Goal: Task Accomplishment & Management: Manage account settings

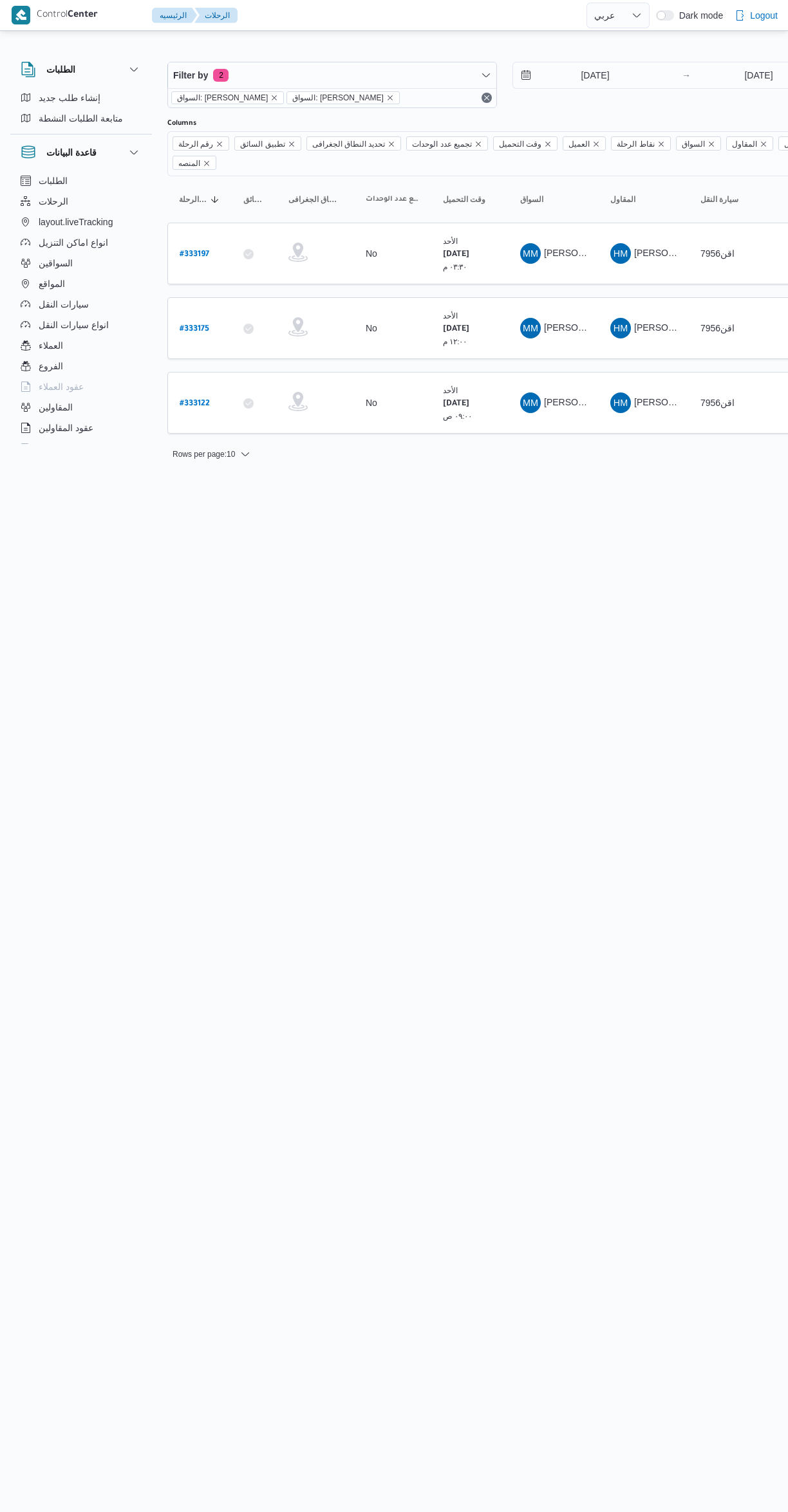
select select "ar"
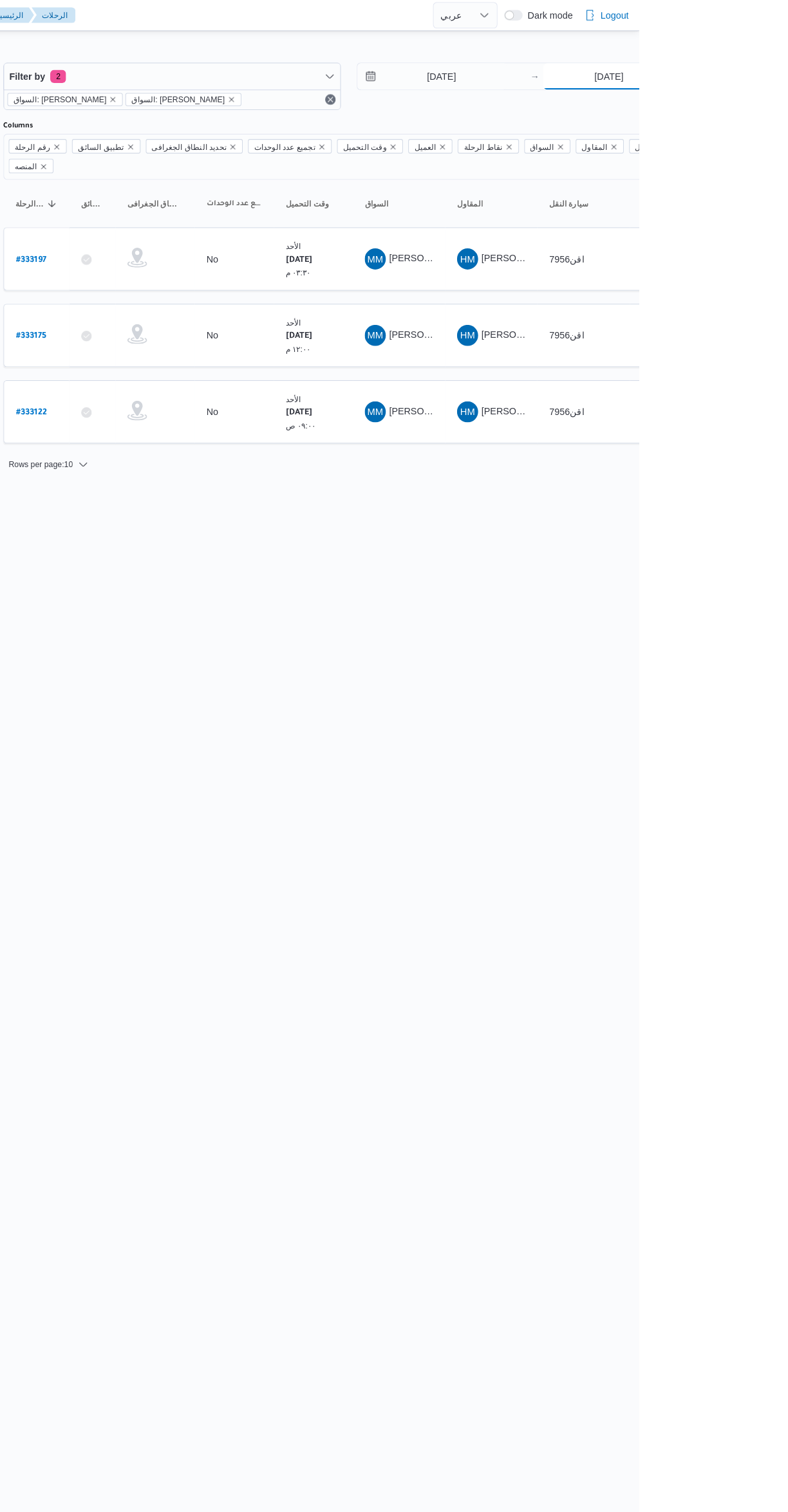
click at [740, 75] on input "24/8/2025" at bounding box center [758, 75] width 128 height 25
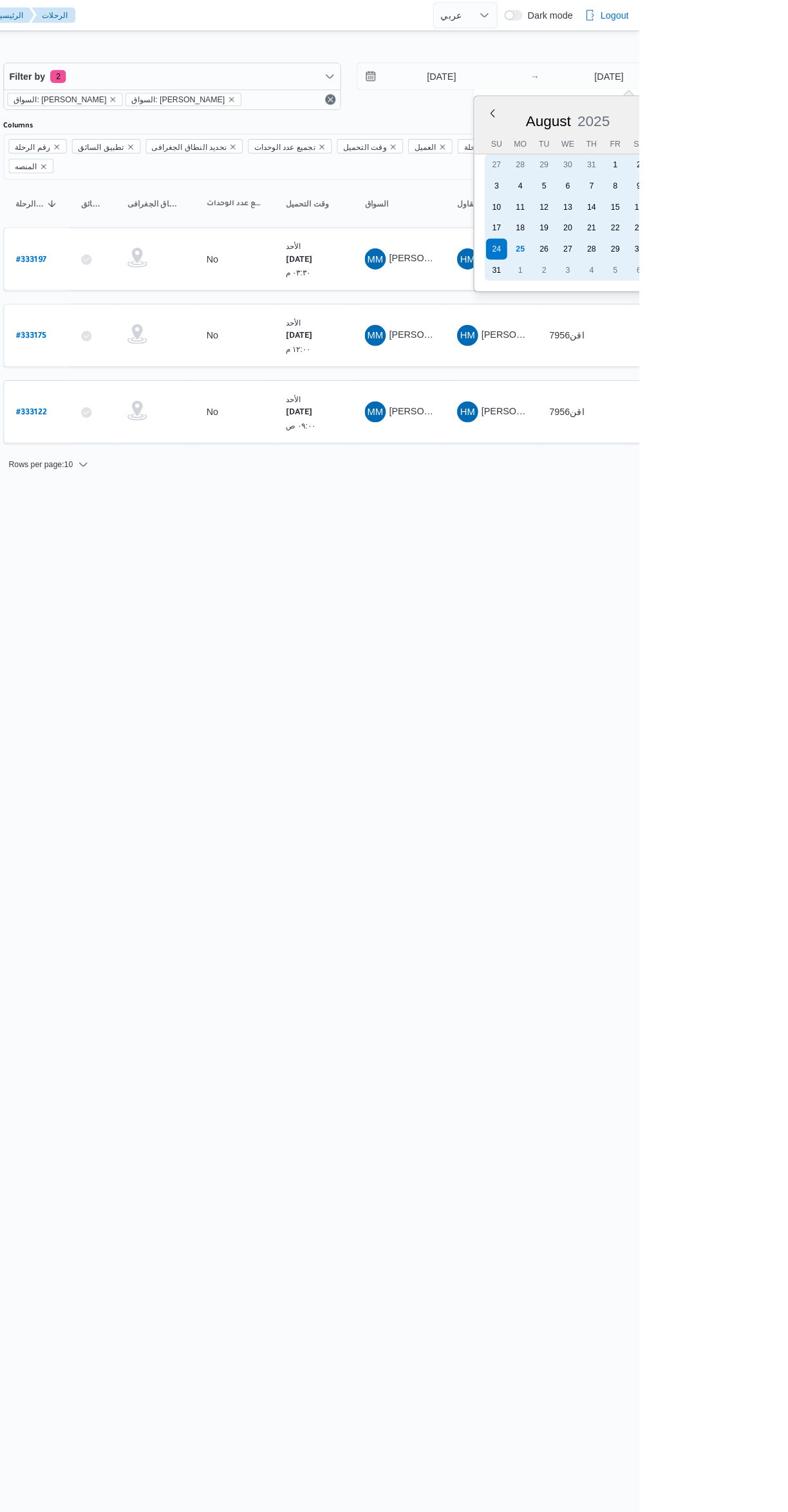
click at [681, 241] on div "25" at bounding box center [672, 243] width 20 height 20
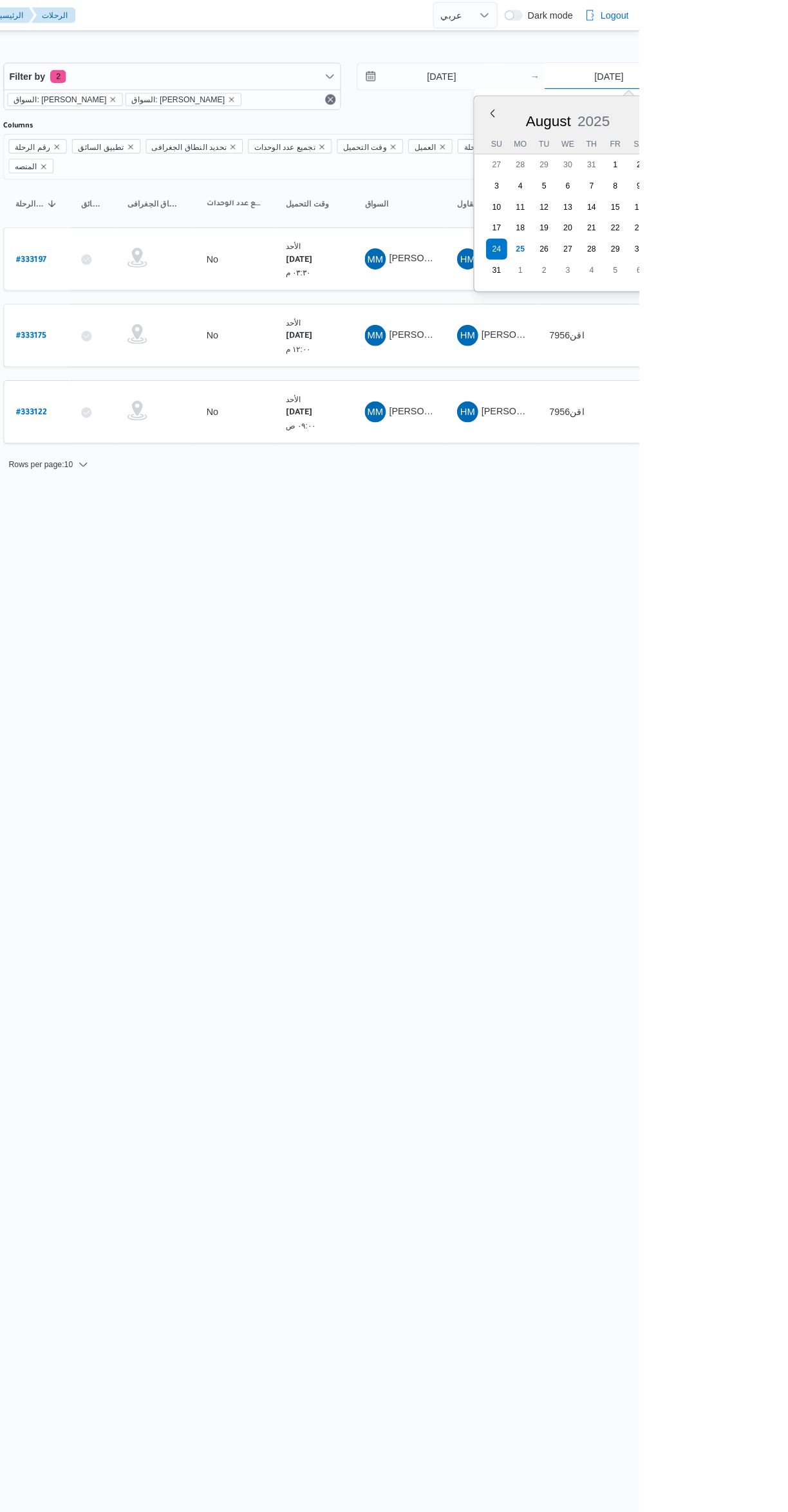
type input "25/8/2025"
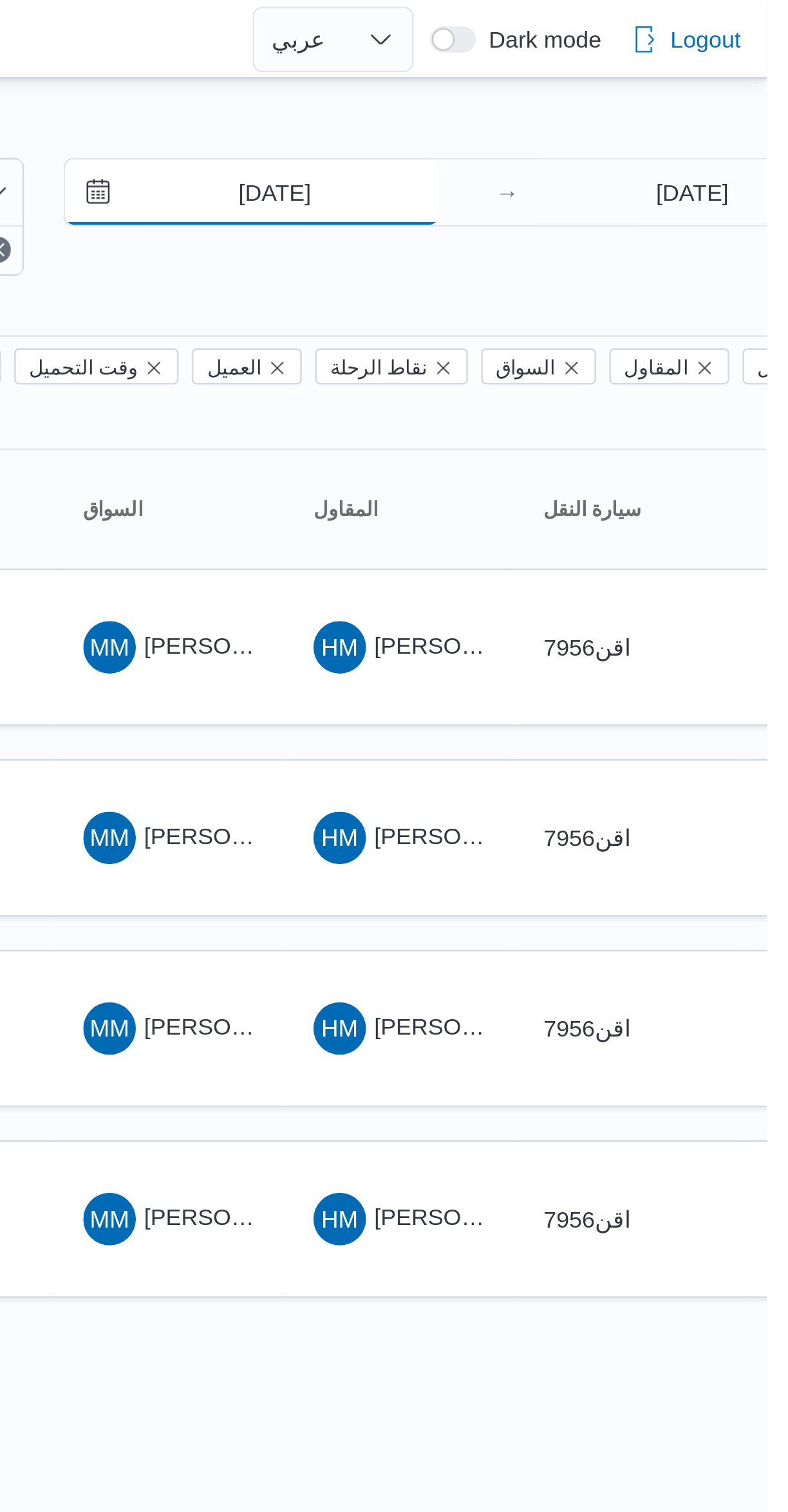
click at [608, 76] on input "24/8/2025" at bounding box center [586, 75] width 146 height 25
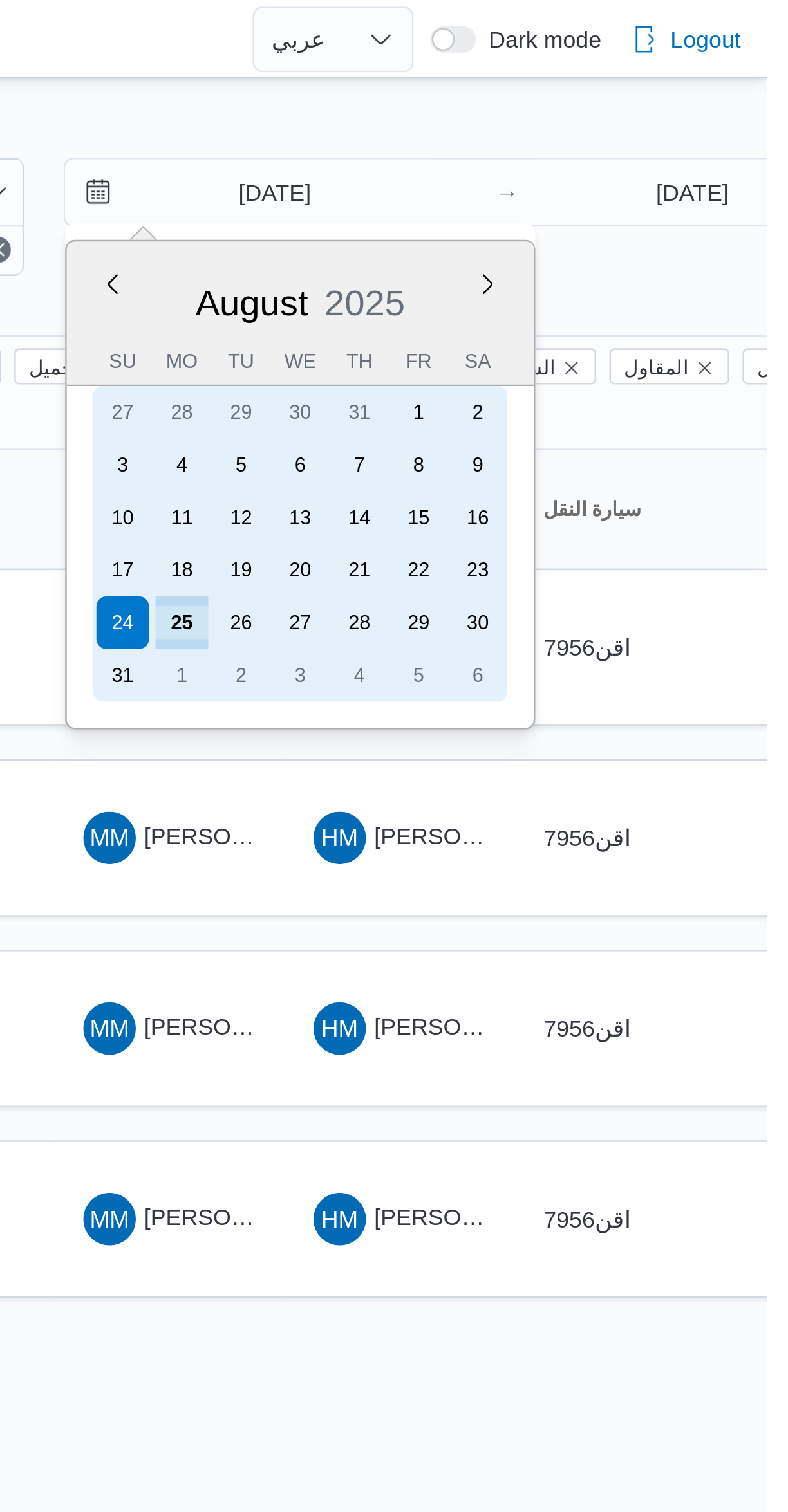
click at [568, 247] on div "25" at bounding box center [558, 243] width 20 height 20
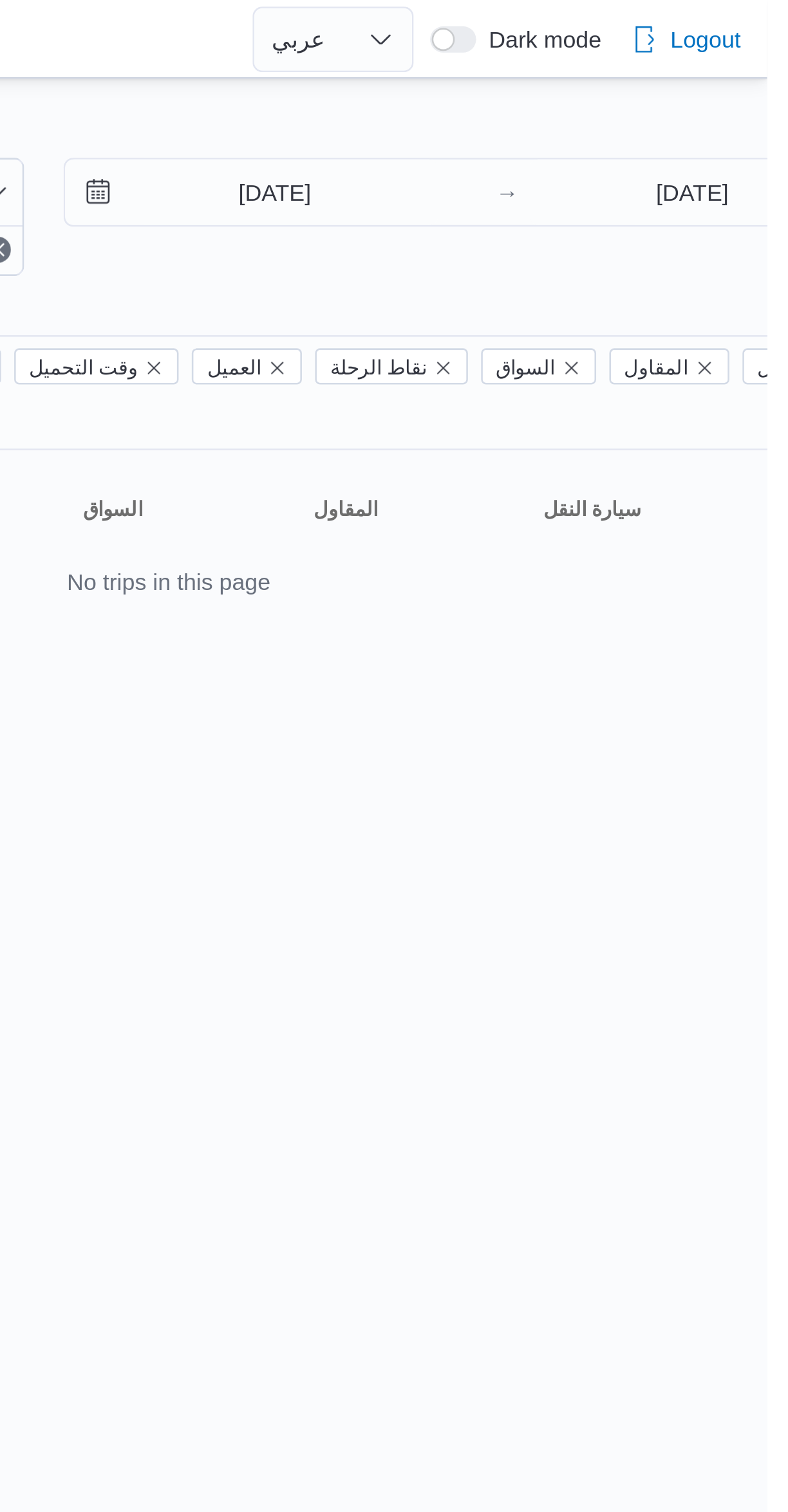
click at [569, 109] on div "Filter by 2 السواق: محمد مروان دياب السواق: محمد مروان دياب 25/8/2025 → 25/8/20…" at bounding box center [505, 84] width 690 height 61
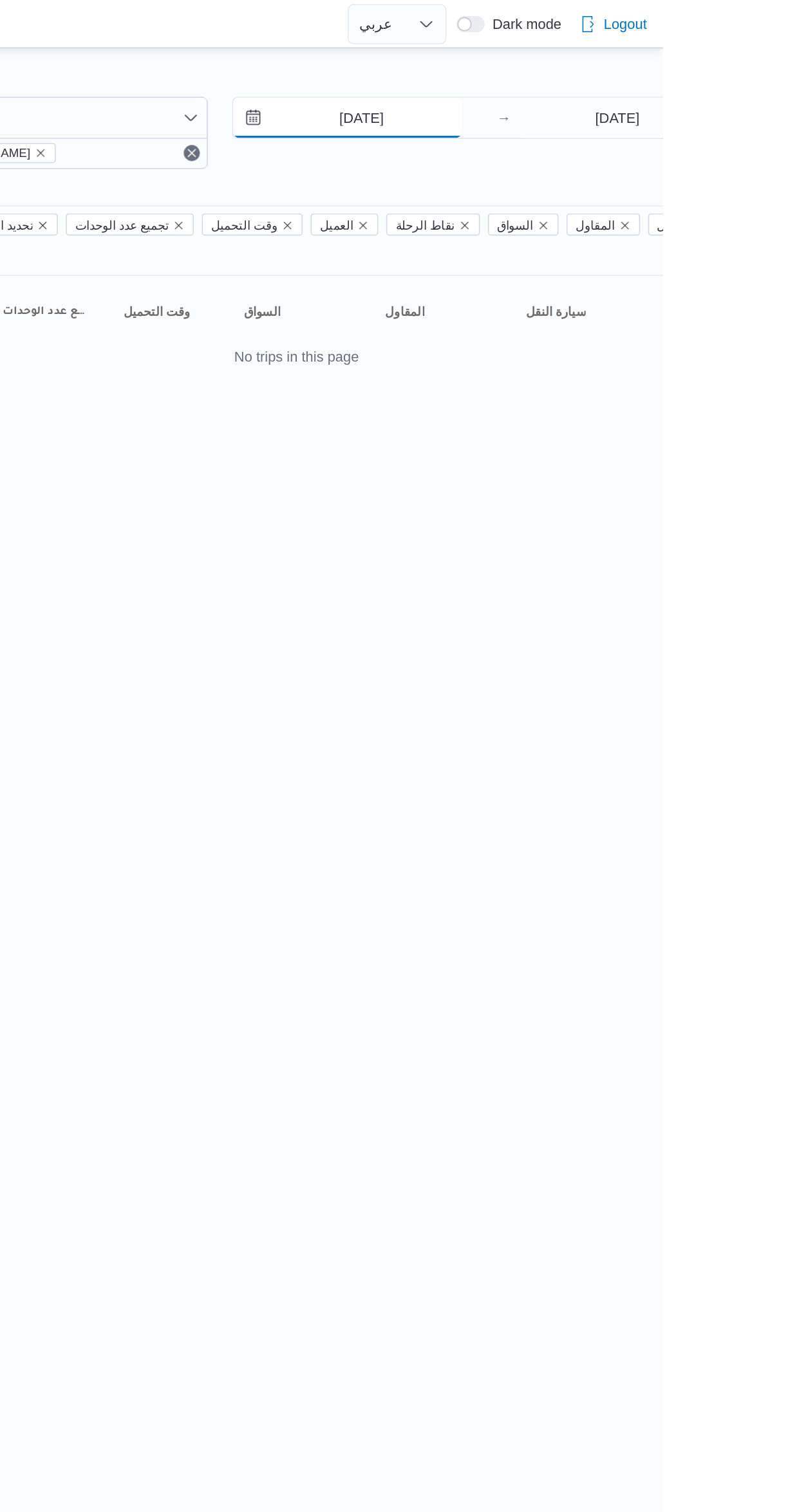
click at [577, 86] on input "25/8/2025" at bounding box center [586, 75] width 146 height 25
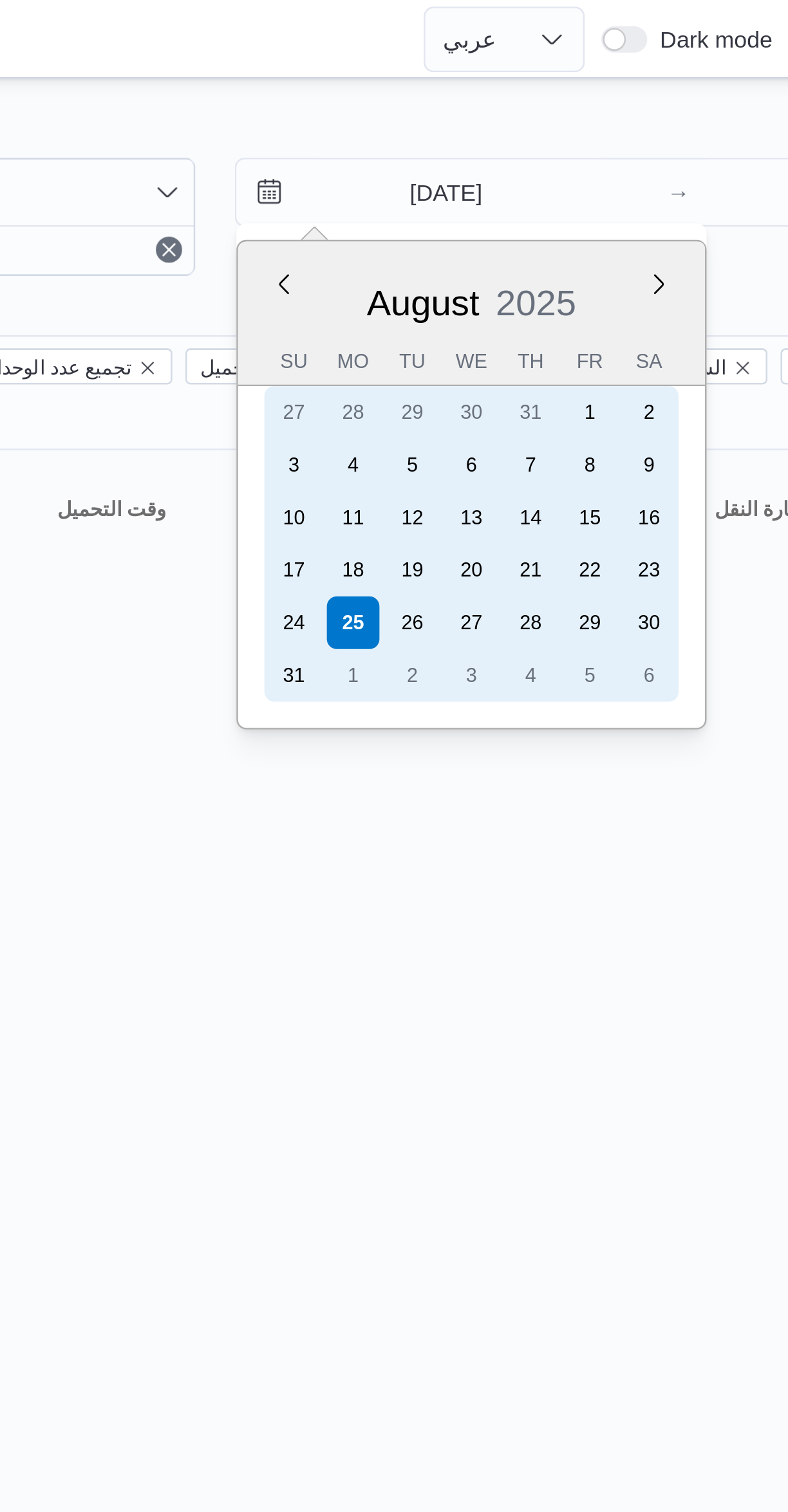
click at [536, 240] on div "24" at bounding box center [535, 243] width 20 height 20
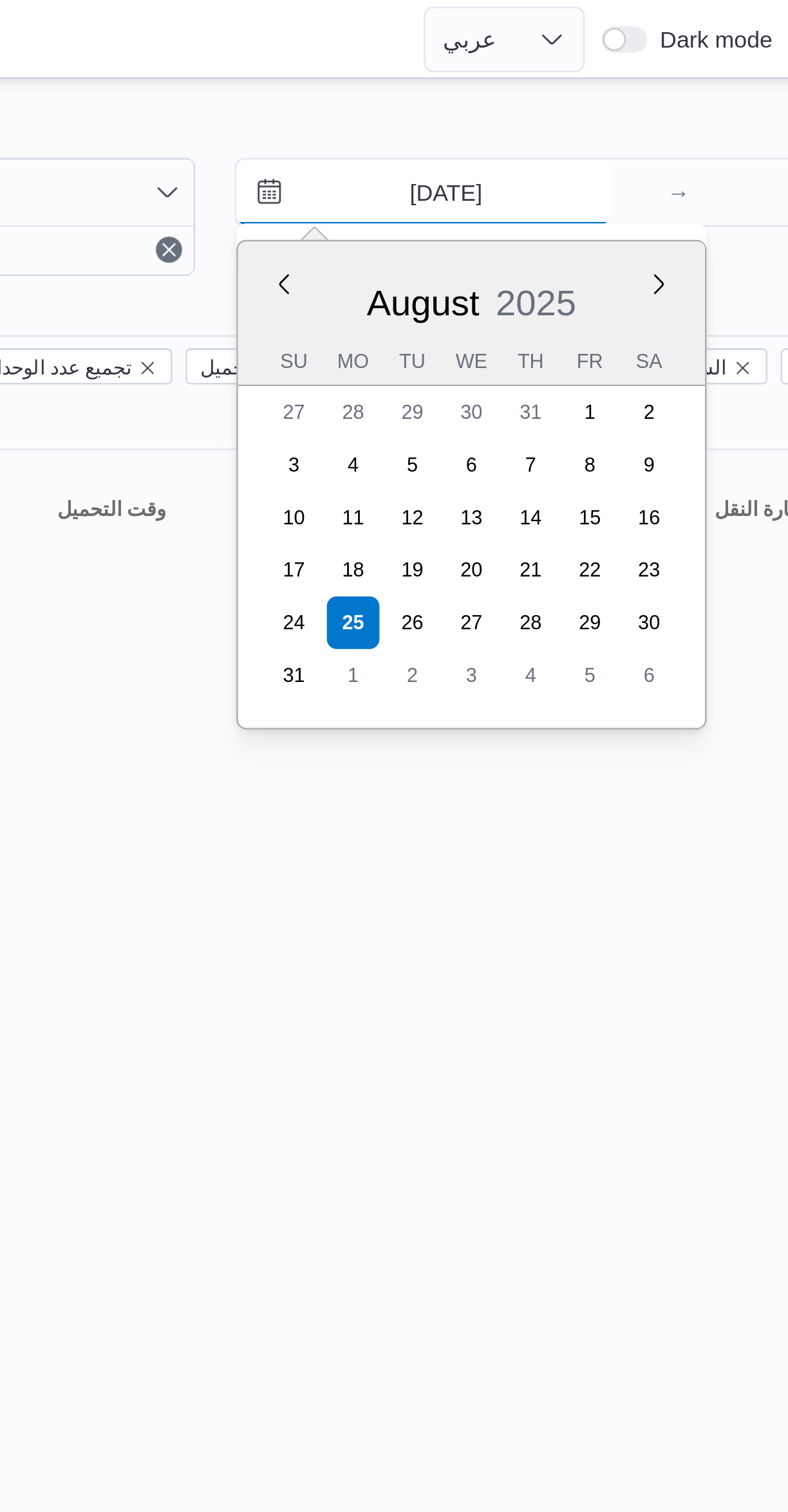
type input "24/8/2025"
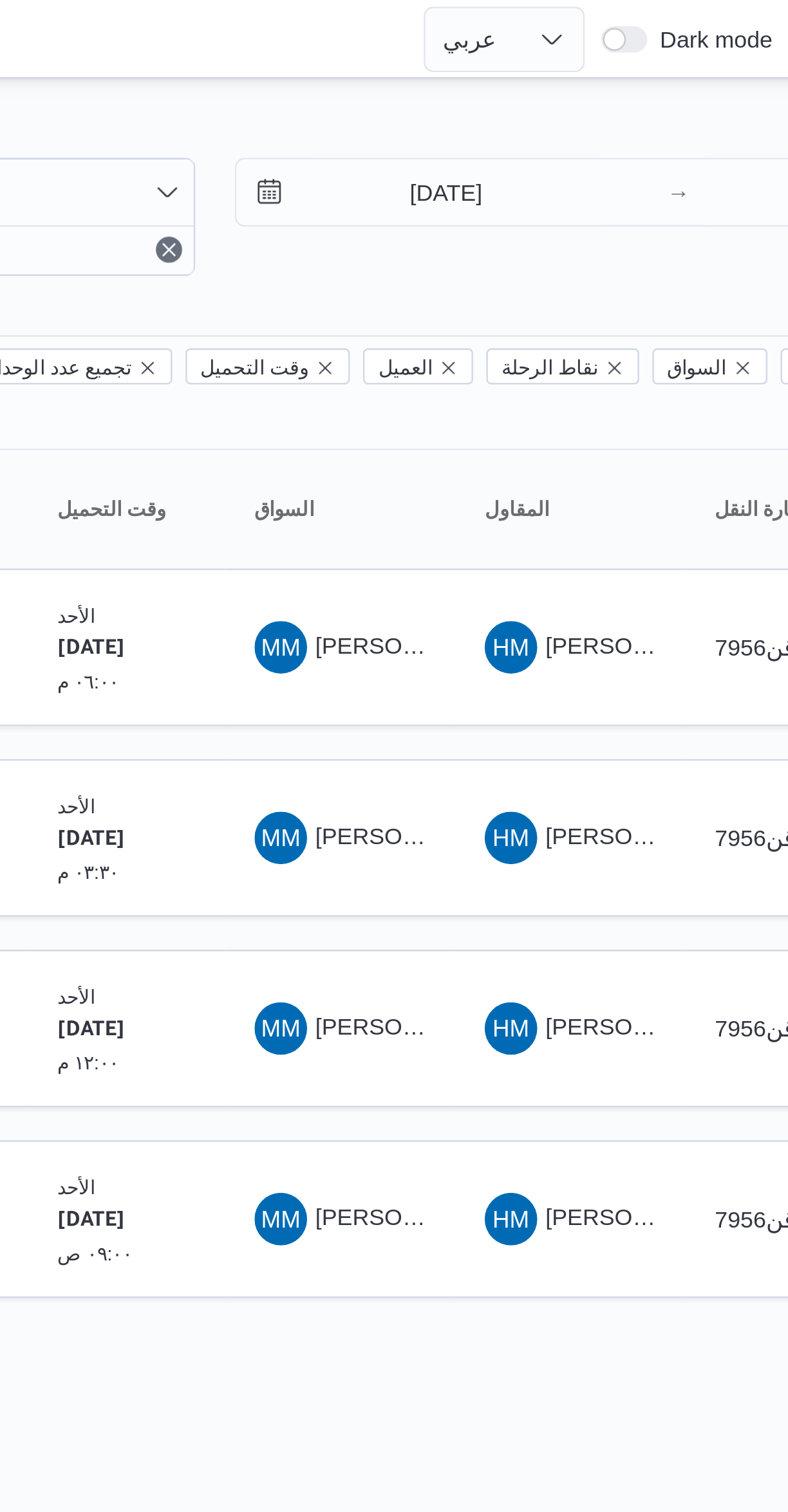
click at [517, 33] on div at bounding box center [394, 30] width 788 height 20
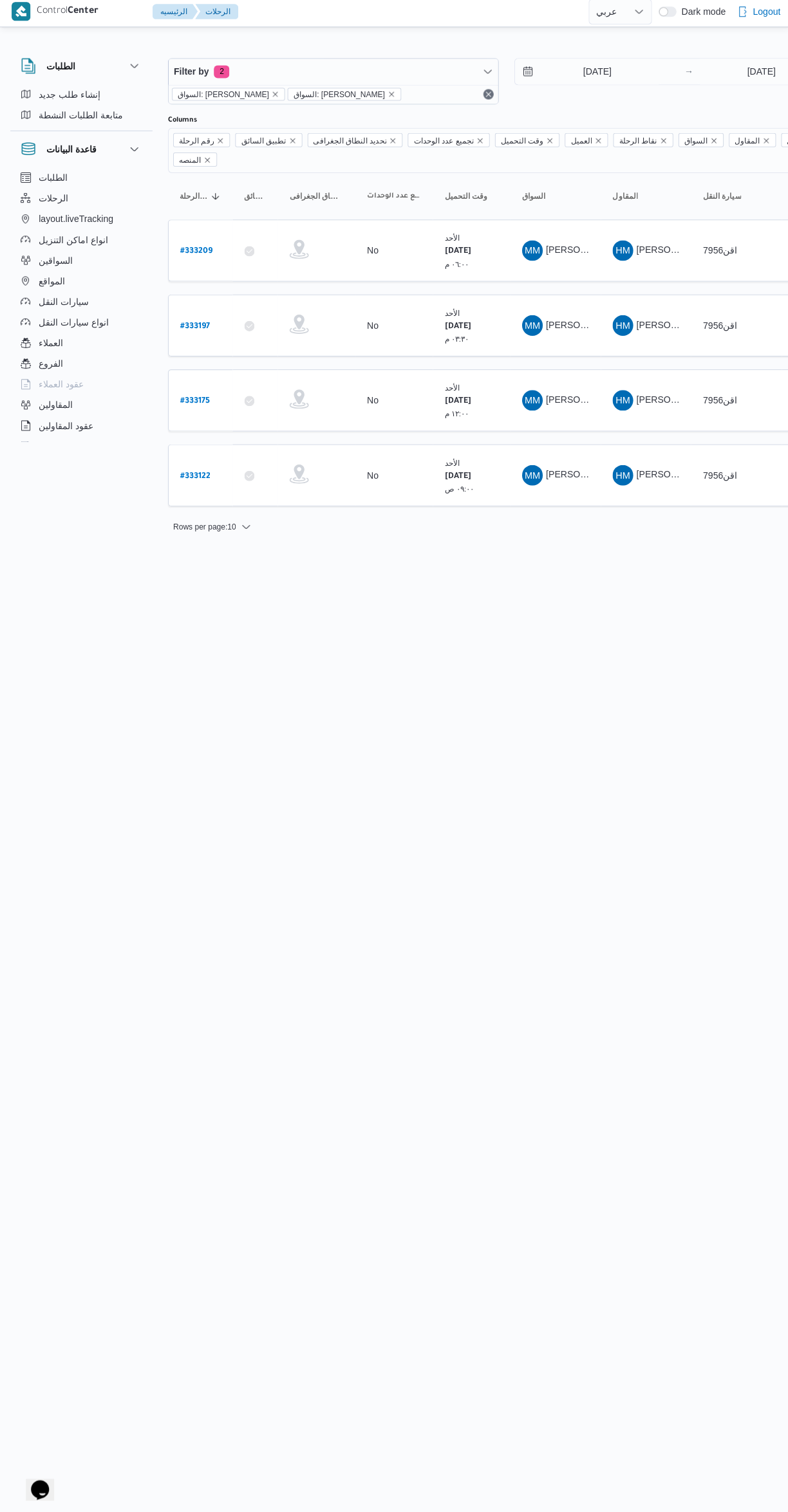
click at [199, 250] on b "# 333209" at bounding box center [195, 254] width 32 height 9
select select "ar"
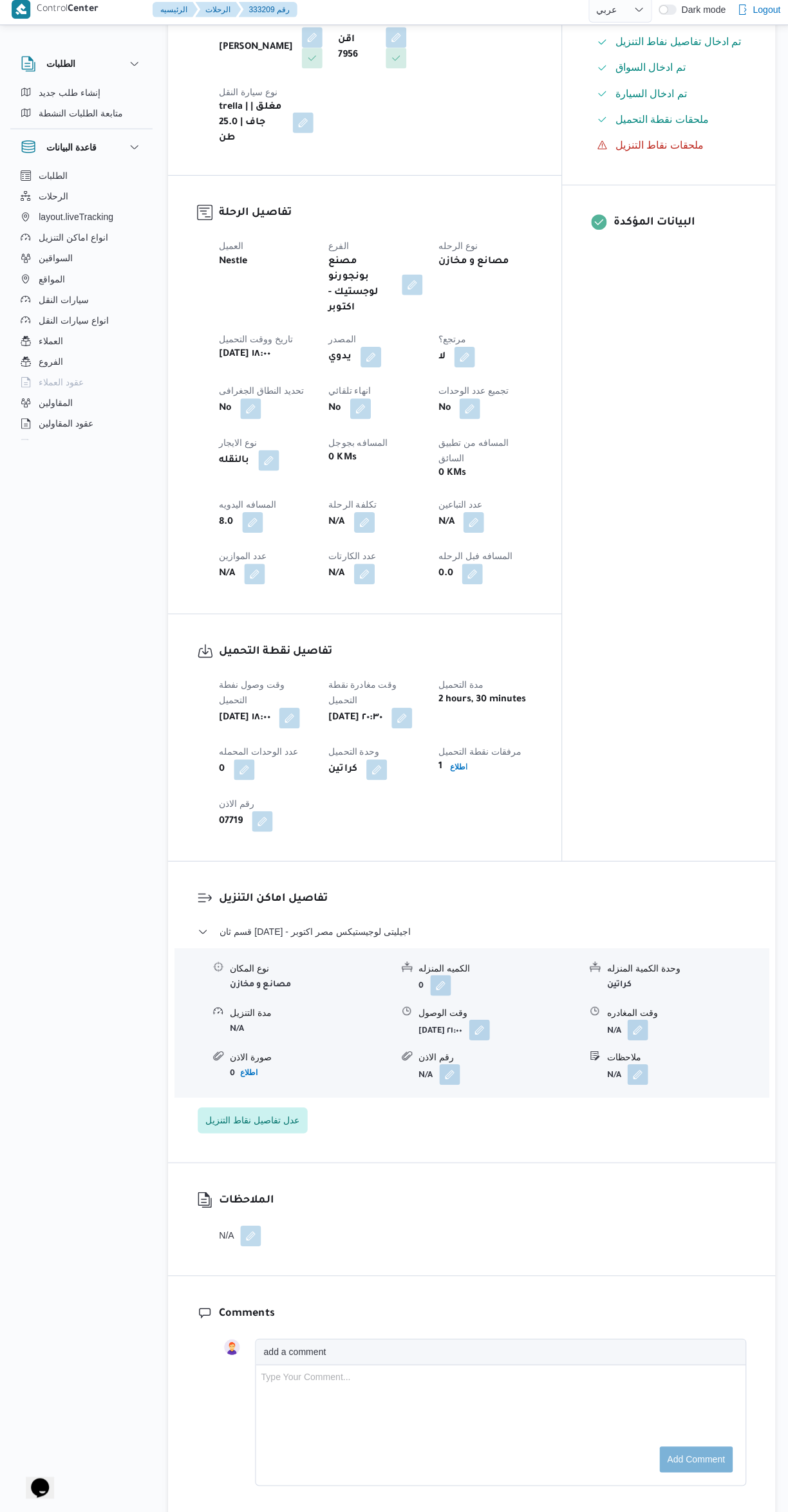
scroll to position [355, 0]
click at [626, 1019] on button "button" at bounding box center [635, 1029] width 20 height 20
click at [585, 1003] on input "وقت المغادره" at bounding box center [602, 1004] width 146 height 25
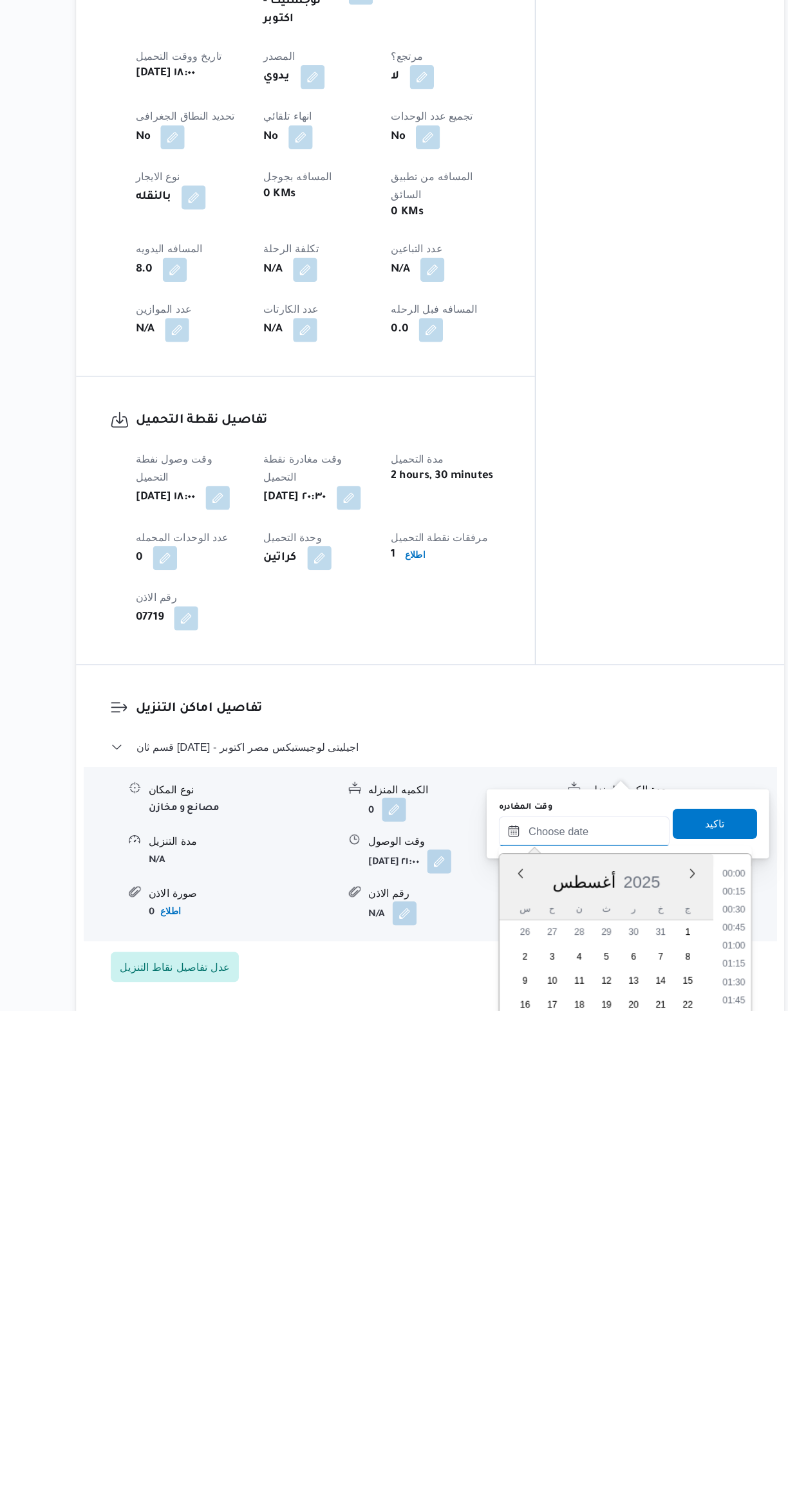
scroll to position [591, 0]
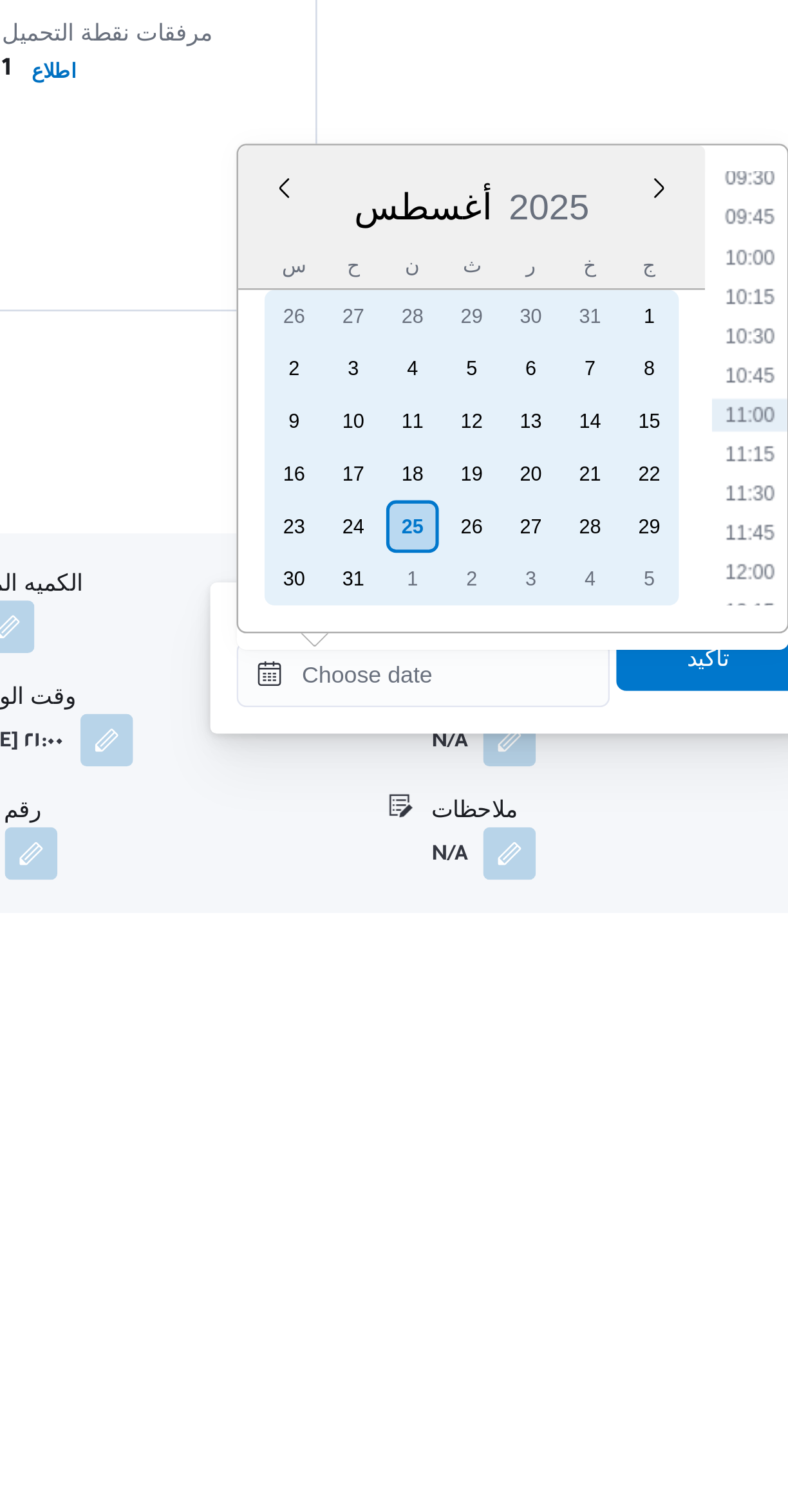
click at [576, 1300] on div "24" at bounding box center [574, 1301] width 20 height 20
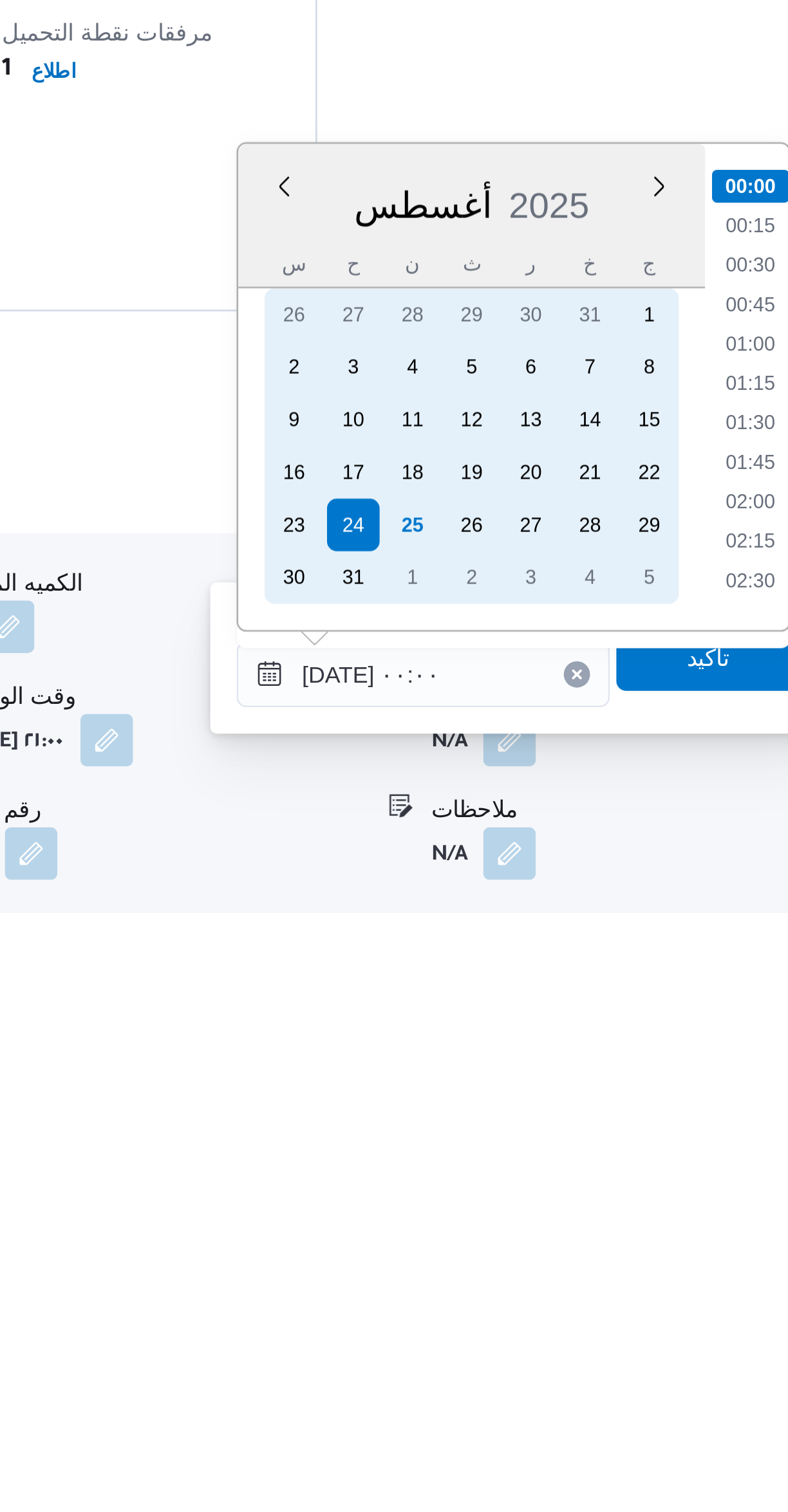
scroll to position [0, 0]
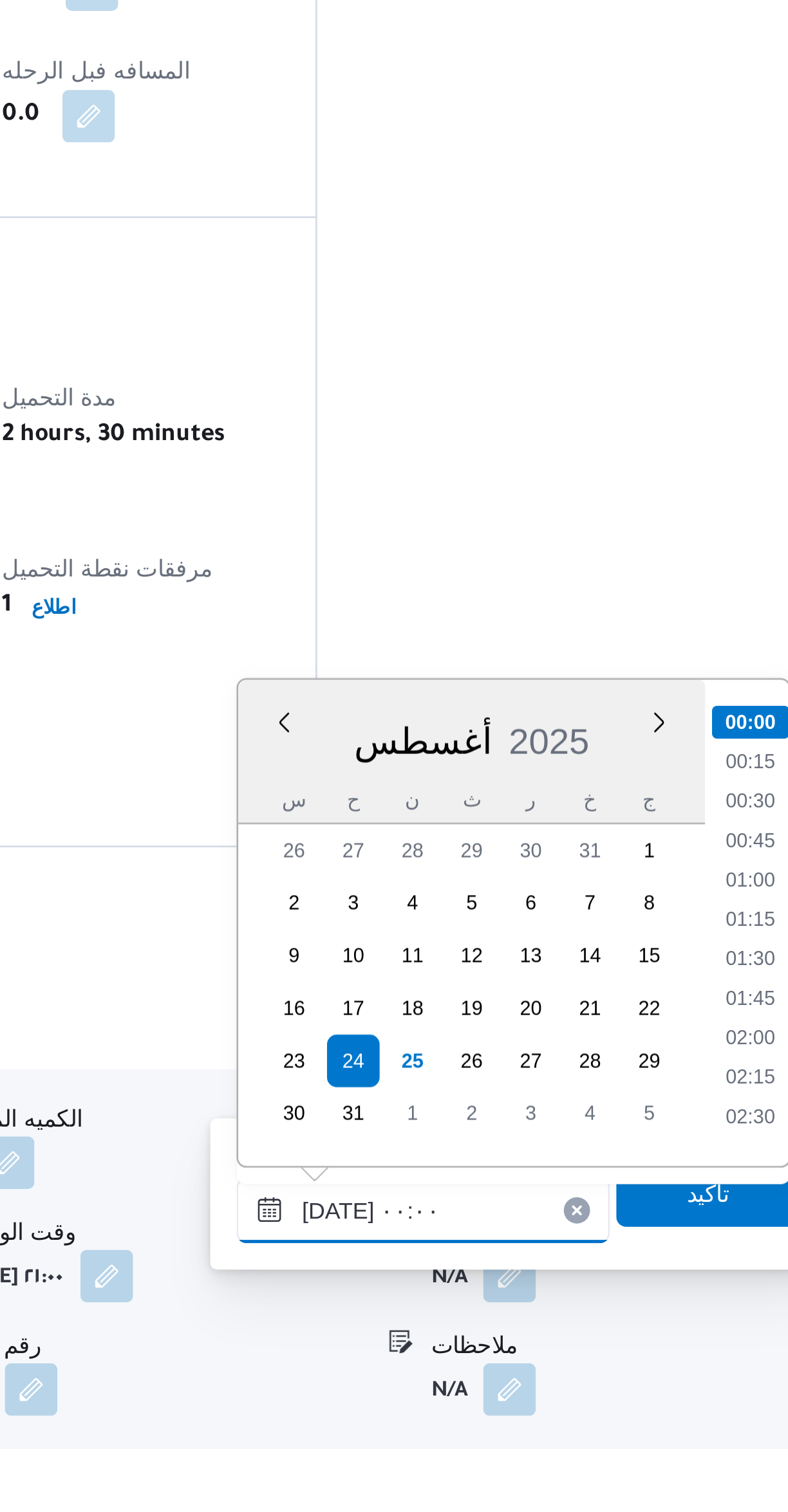
click at [559, 1361] on input "٢٤/٠٨/٢٠٢٥ ٠٠:٠٠" at bounding box center [602, 1359] width 146 height 25
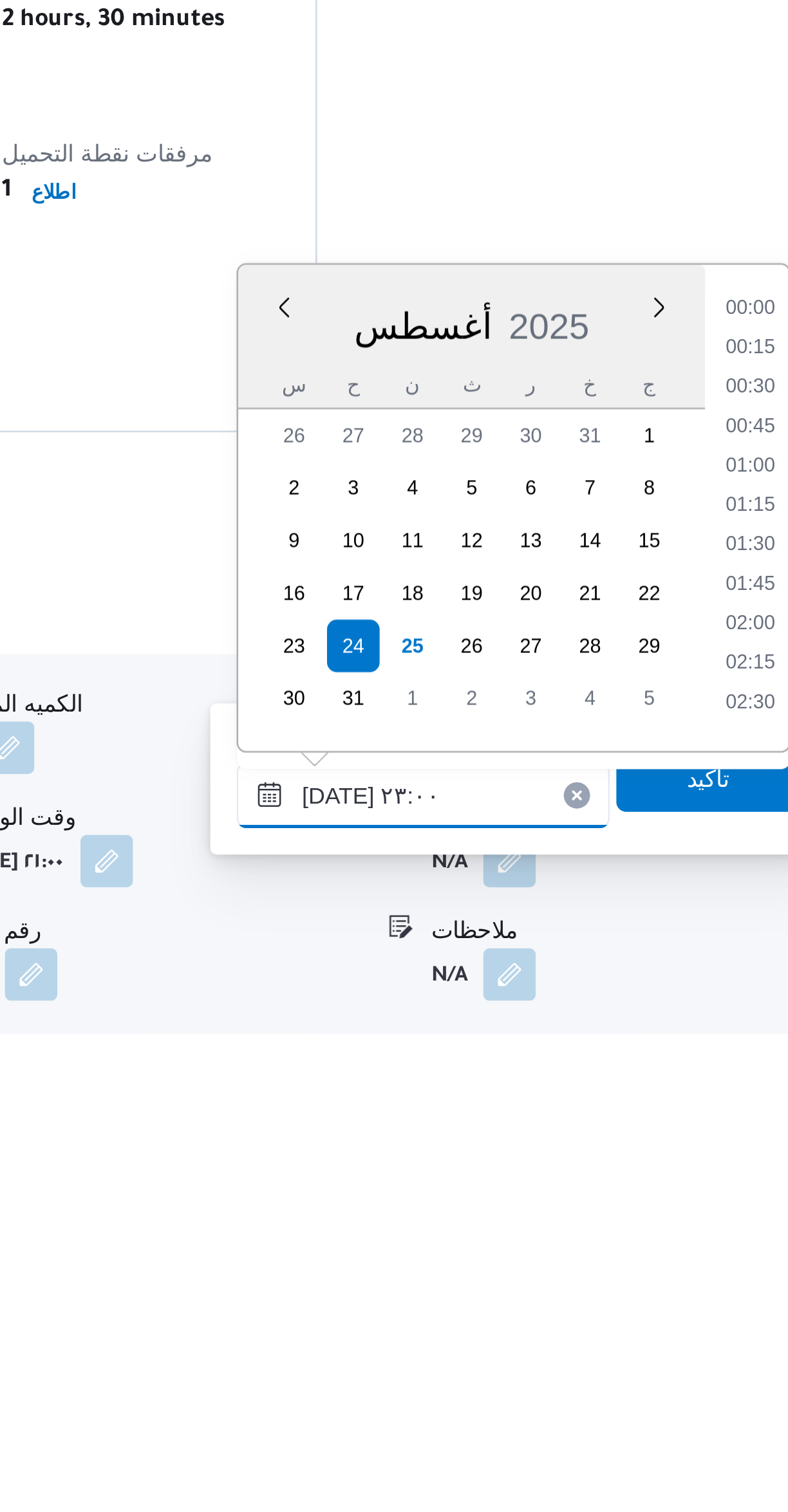
scroll to position [1265, 0]
type input "٢٤/٠٨/٢٠٢٥ ٢٣:٠٠"
click at [726, 1322] on li "23:00" at bounding box center [730, 1324] width 30 height 13
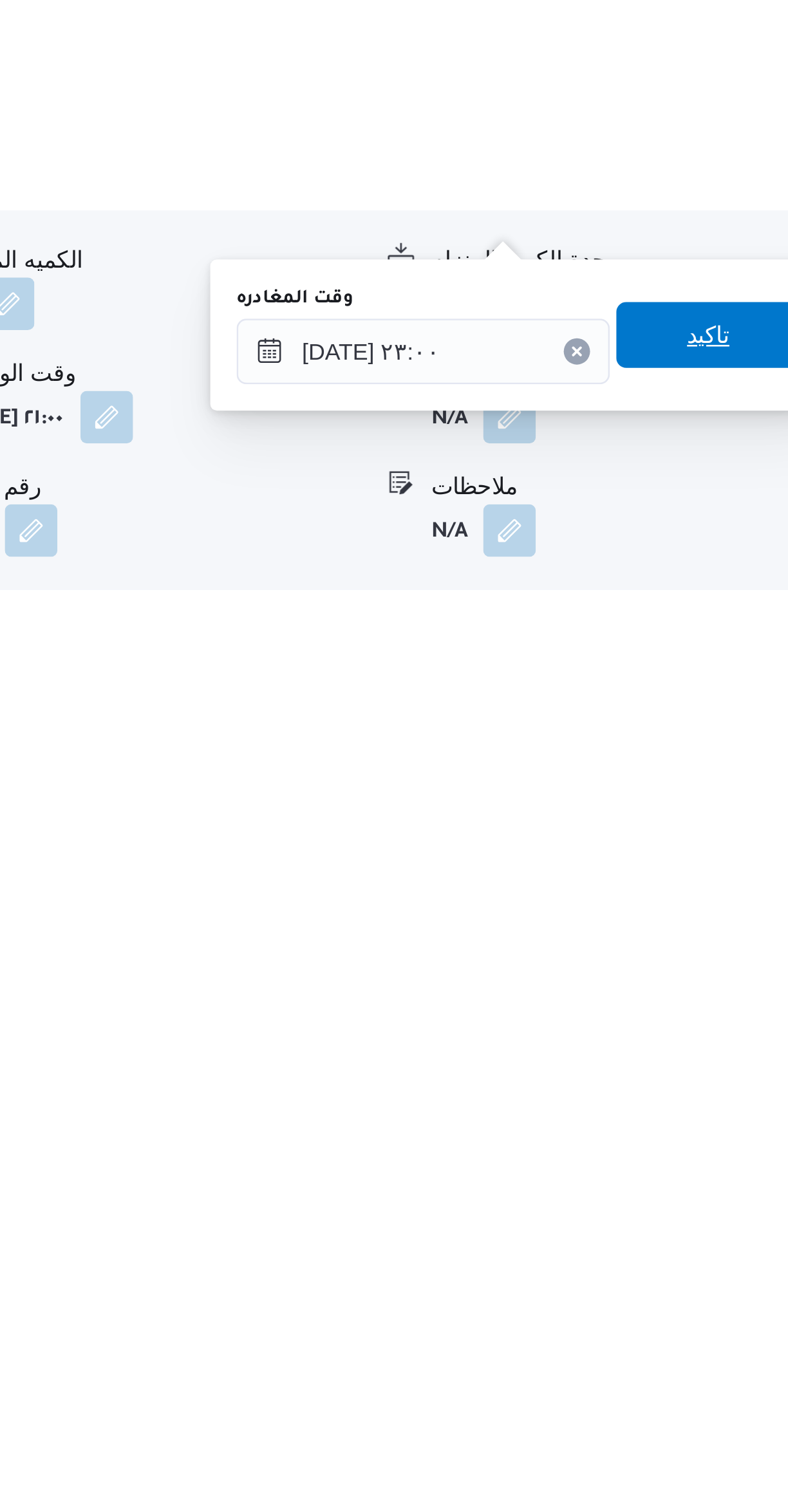
click at [720, 1351] on span "تاكيد" at bounding box center [713, 1352] width 72 height 25
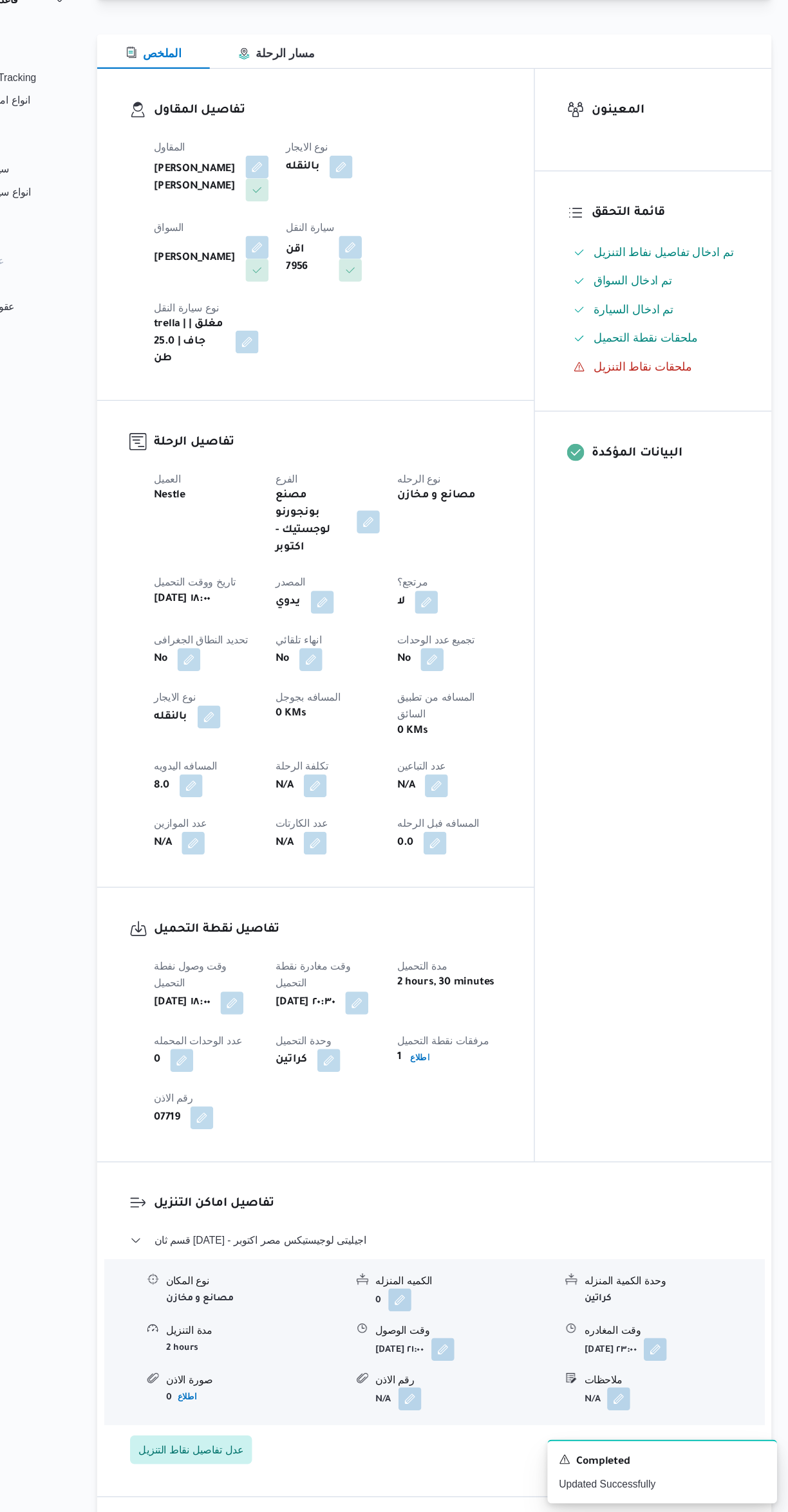
scroll to position [0, 0]
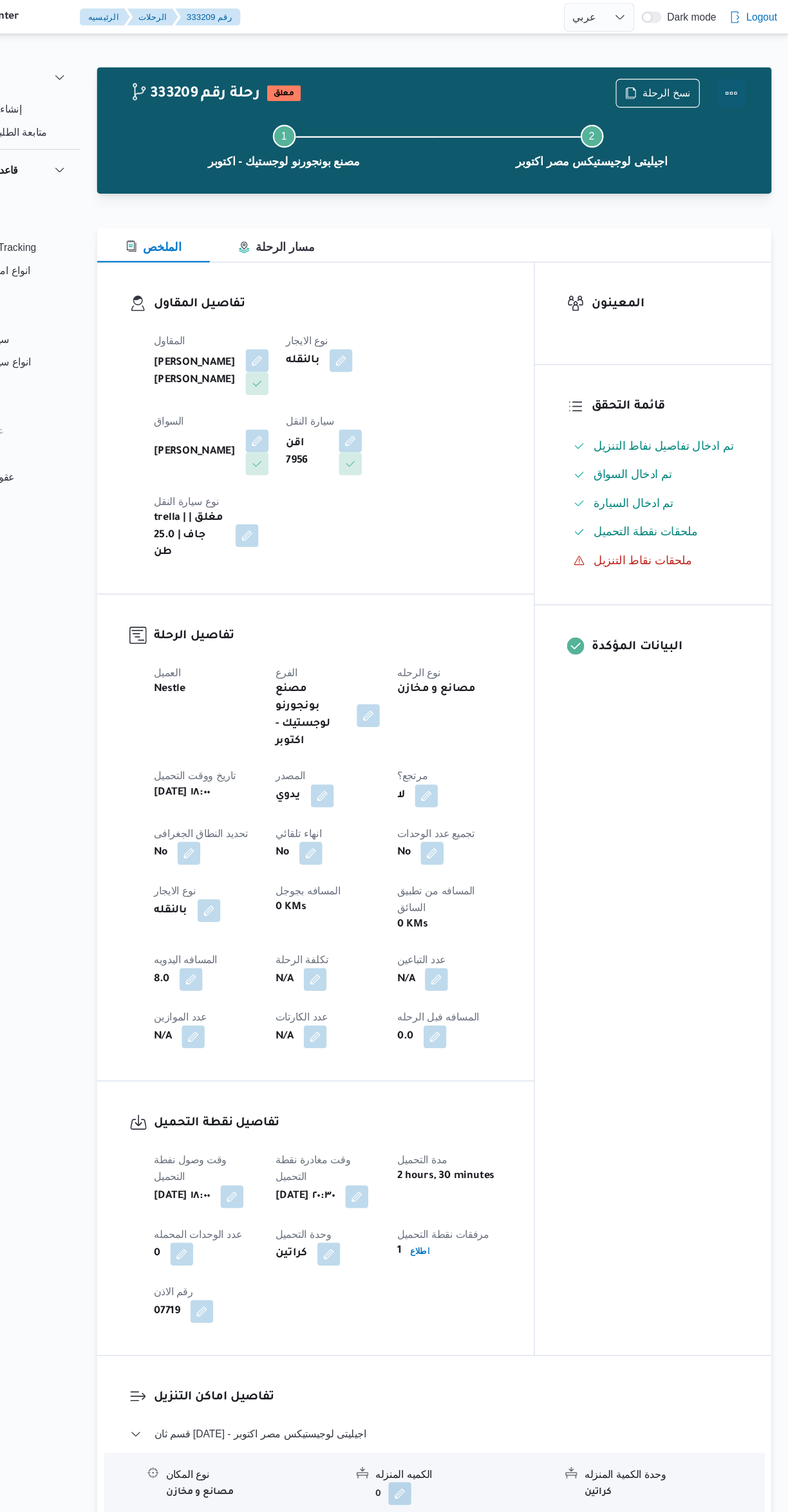
click at [740, 83] on button "Actions" at bounding box center [736, 83] width 25 height 25
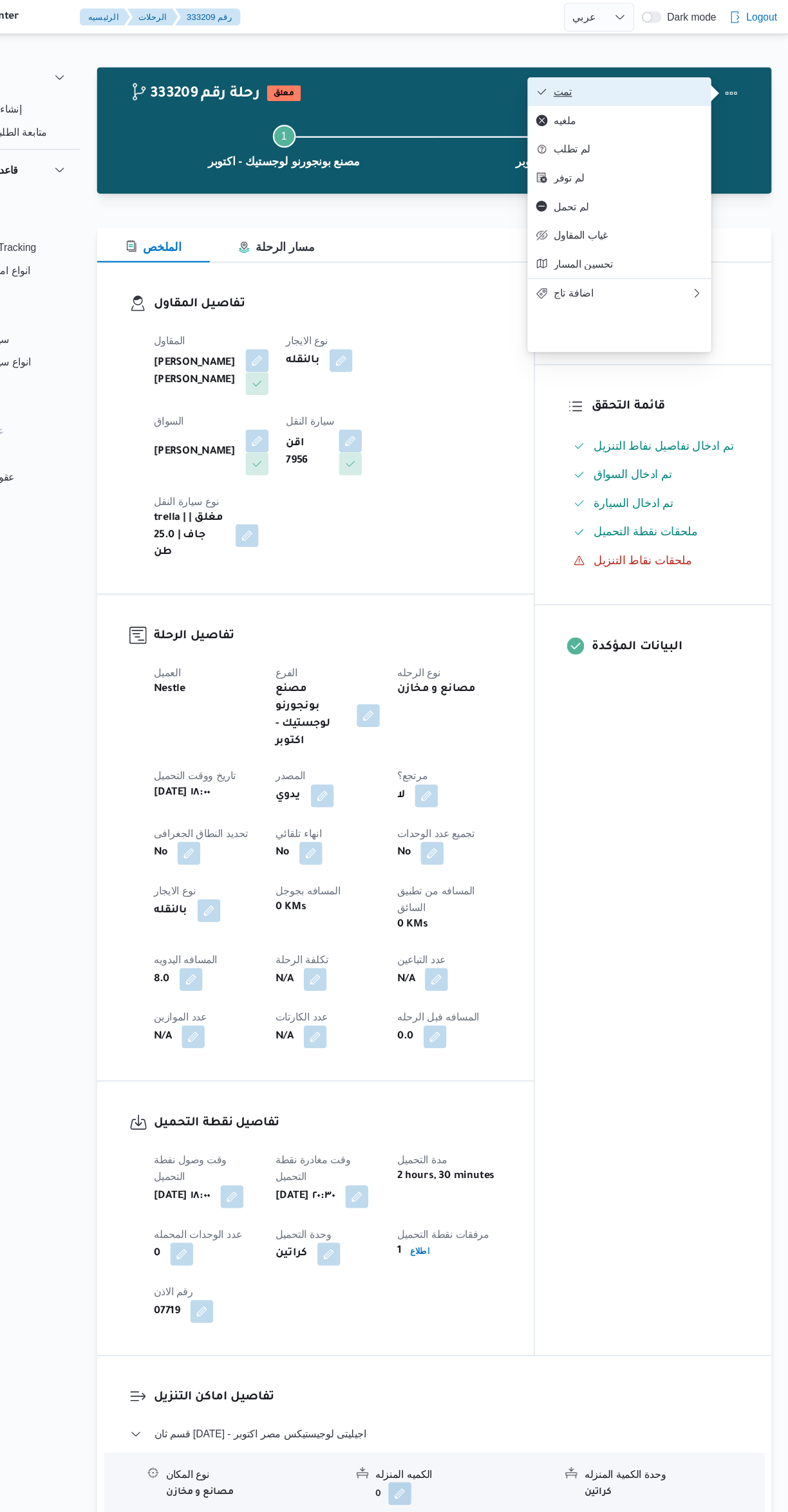
click at [693, 84] on span "تمت" at bounding box center [644, 82] width 134 height 11
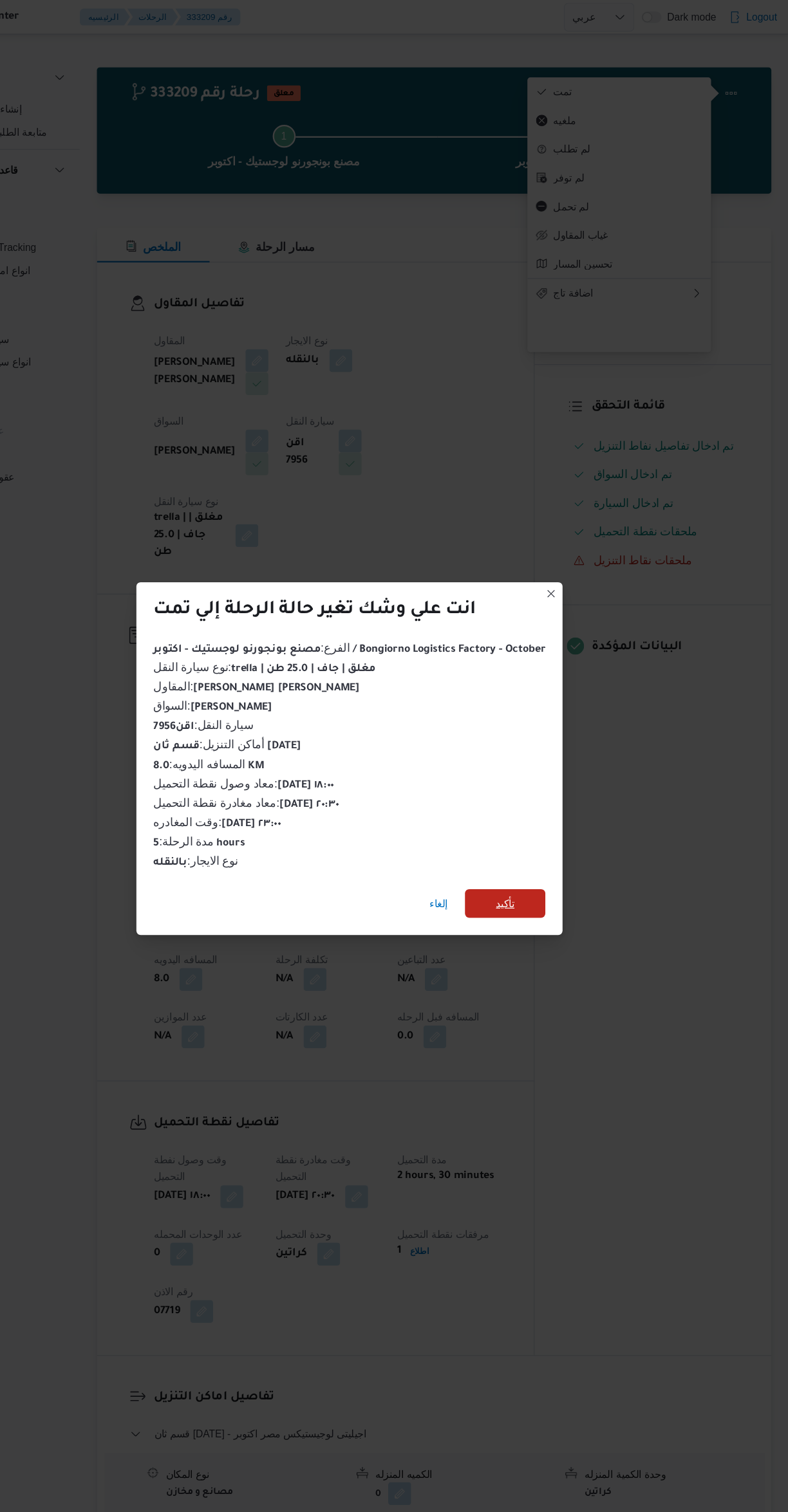
click at [567, 808] on span "تأكيد" at bounding box center [534, 810] width 72 height 25
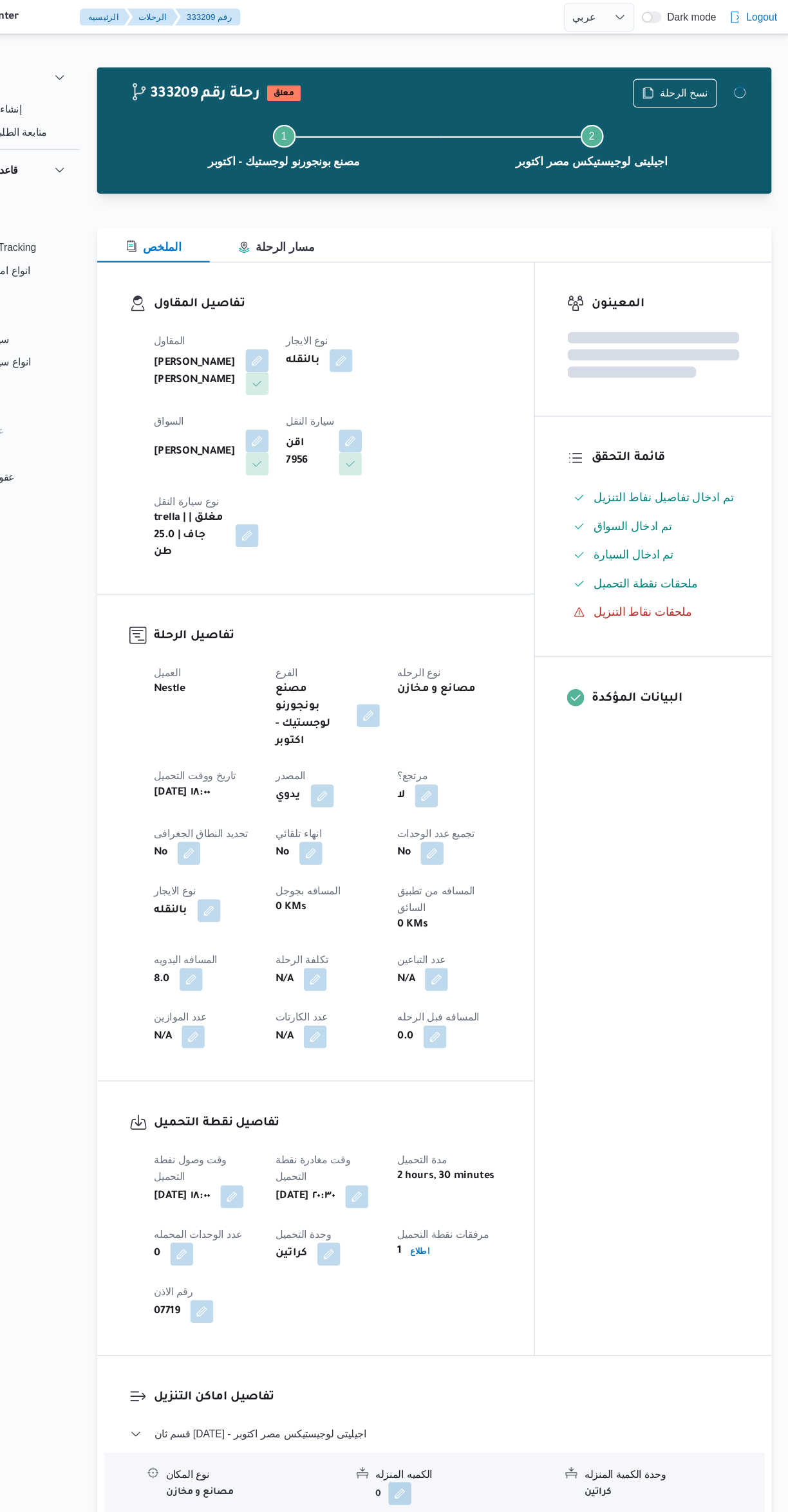
click at [634, 983] on div "المعينون قائمة التحقق تم ادخال تفاصيل نفاط التنزيل تم ادخال السواق تم ادخال الس…" at bounding box center [666, 725] width 212 height 981
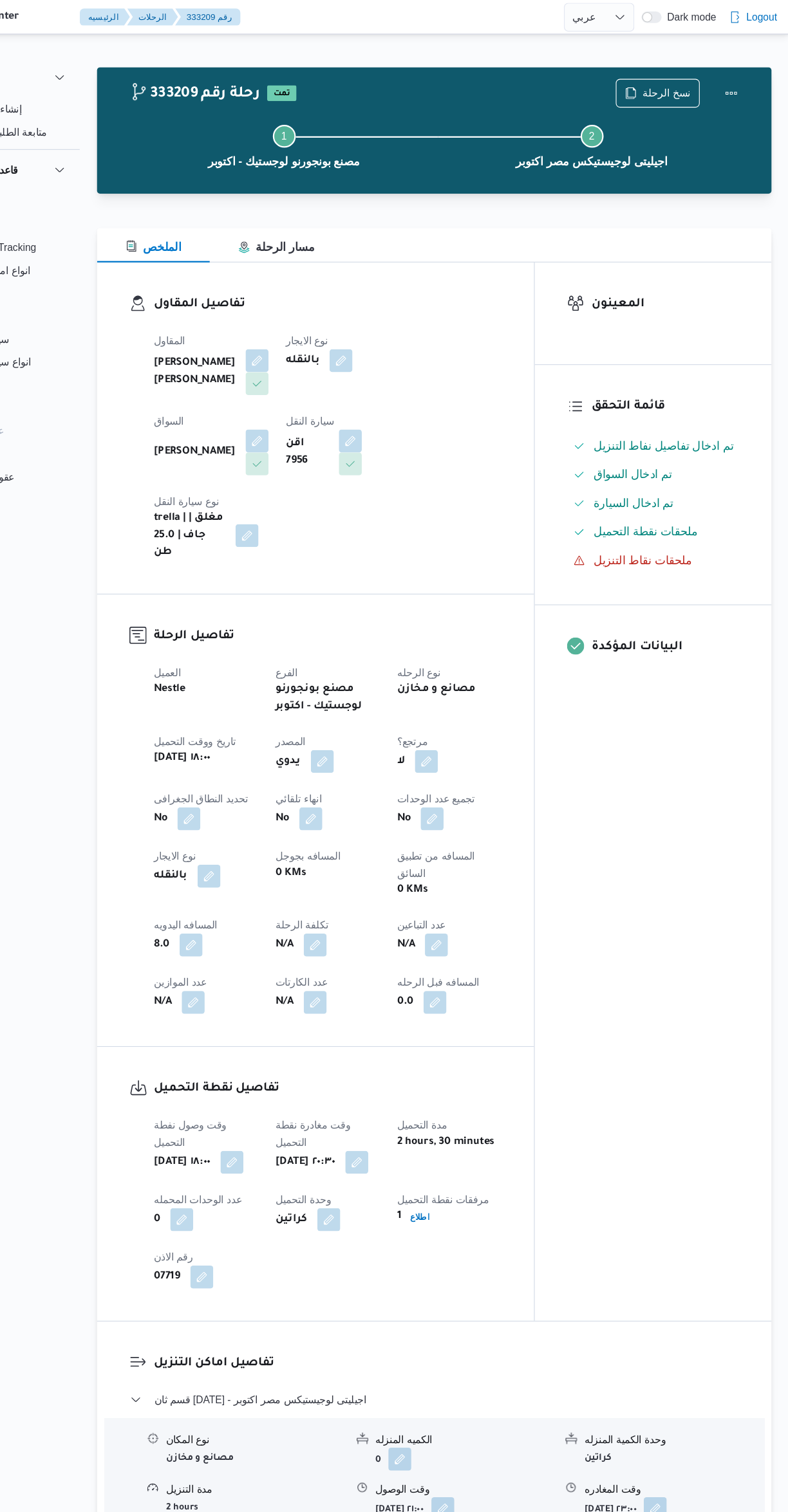
select select "ar"
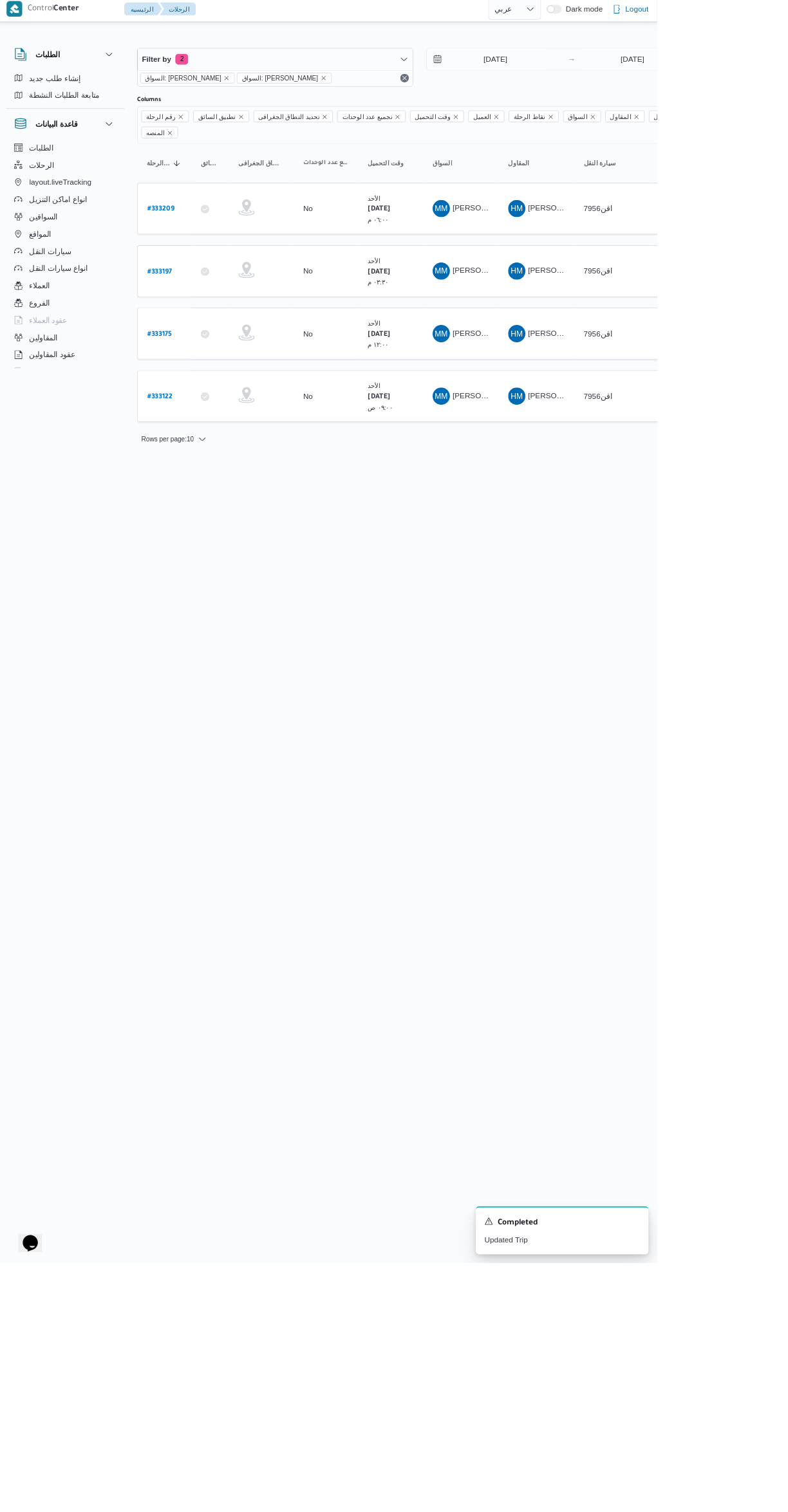
click at [208, 250] on b "# 333209" at bounding box center [195, 254] width 32 height 9
select select "ar"
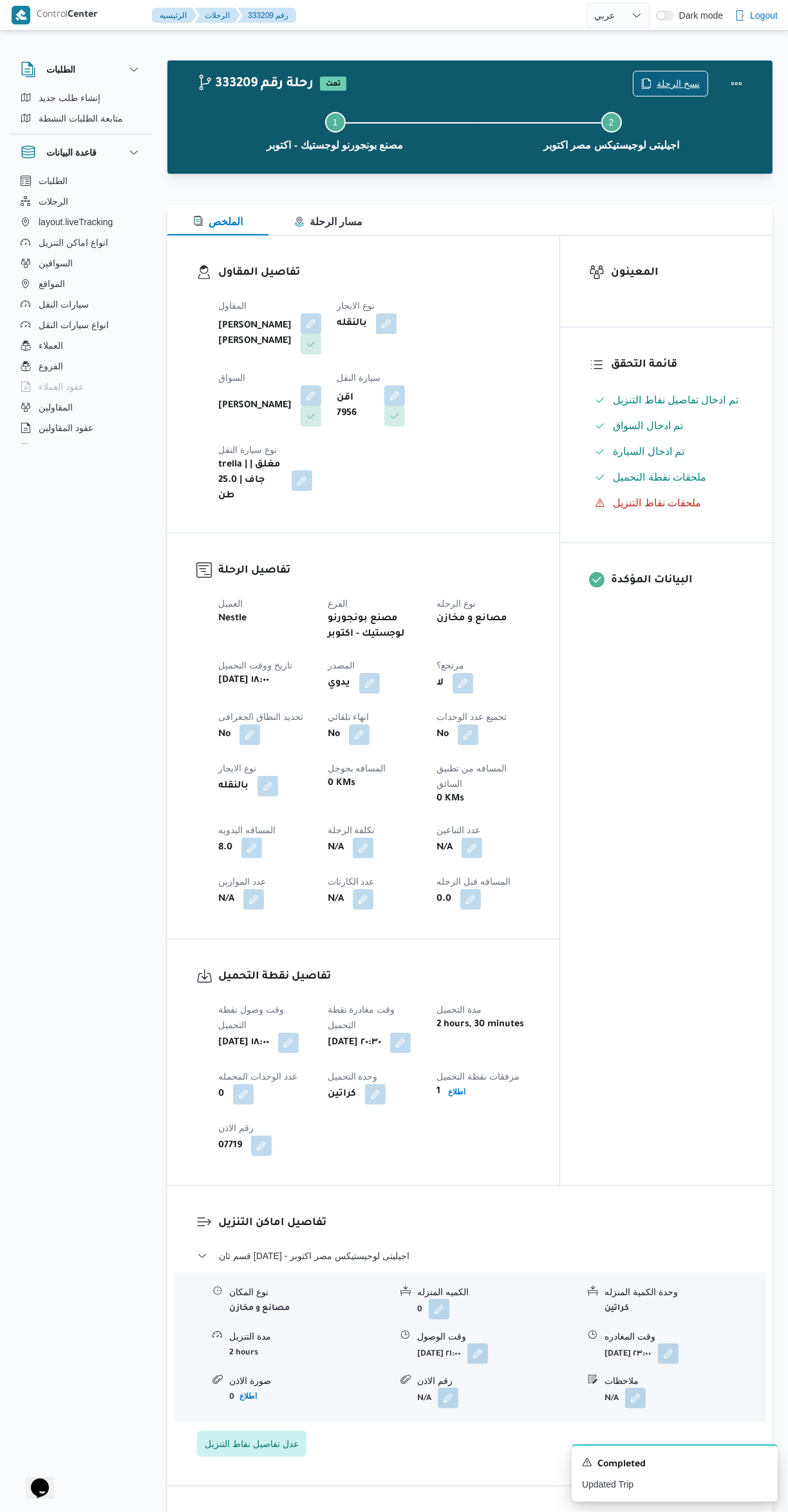
click at [652, 83] on icon "button" at bounding box center [646, 84] width 11 height 11
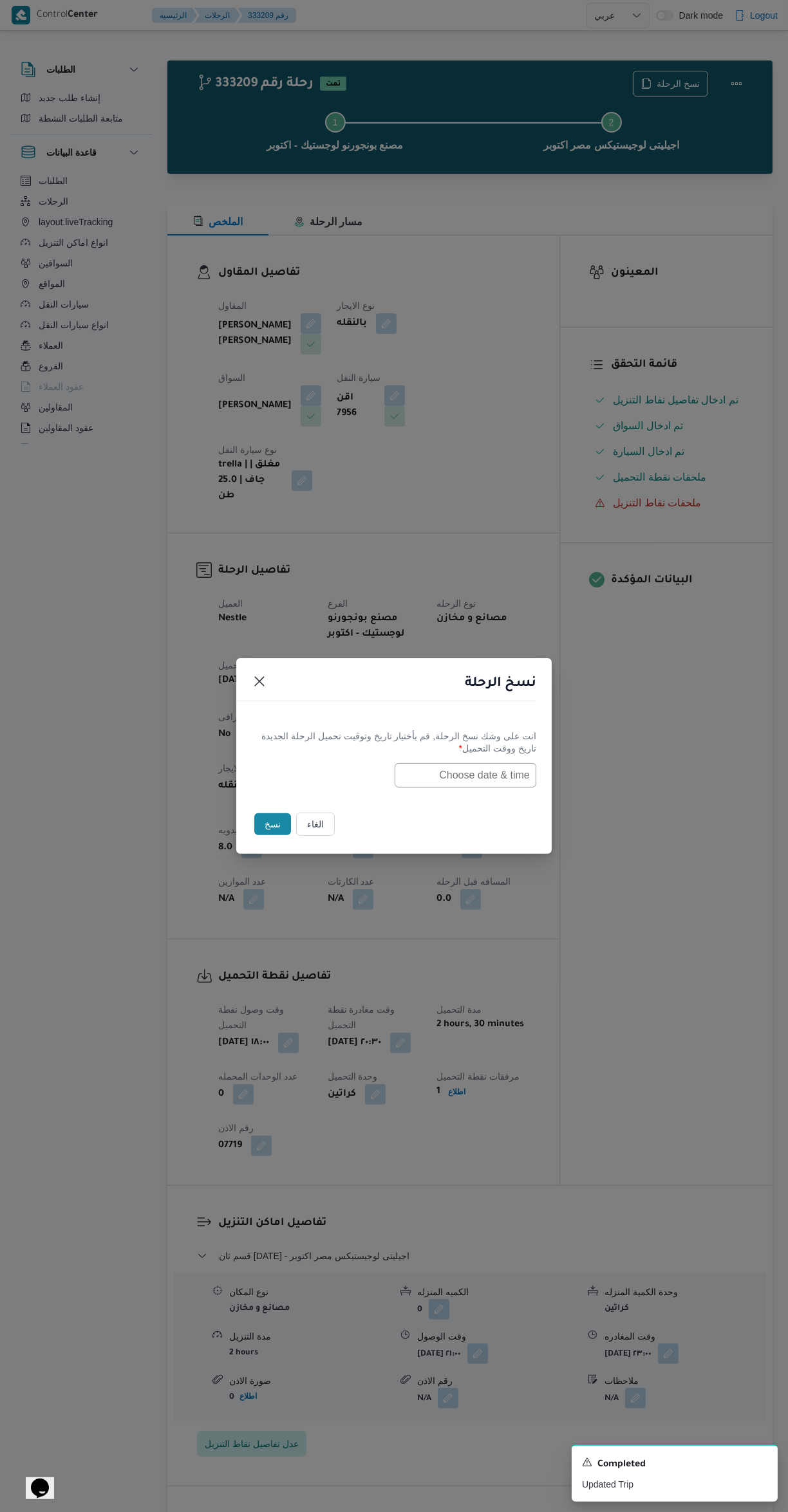
click at [588, 1031] on div "نسخ الرحلة انت على وشك نسخ الرحلة, قم بأختيار تاريخ وتوقيت تحميل الرحلة الجديدة…" at bounding box center [394, 756] width 788 height 1512
click at [501, 774] on input "text" at bounding box center [465, 775] width 142 height 25
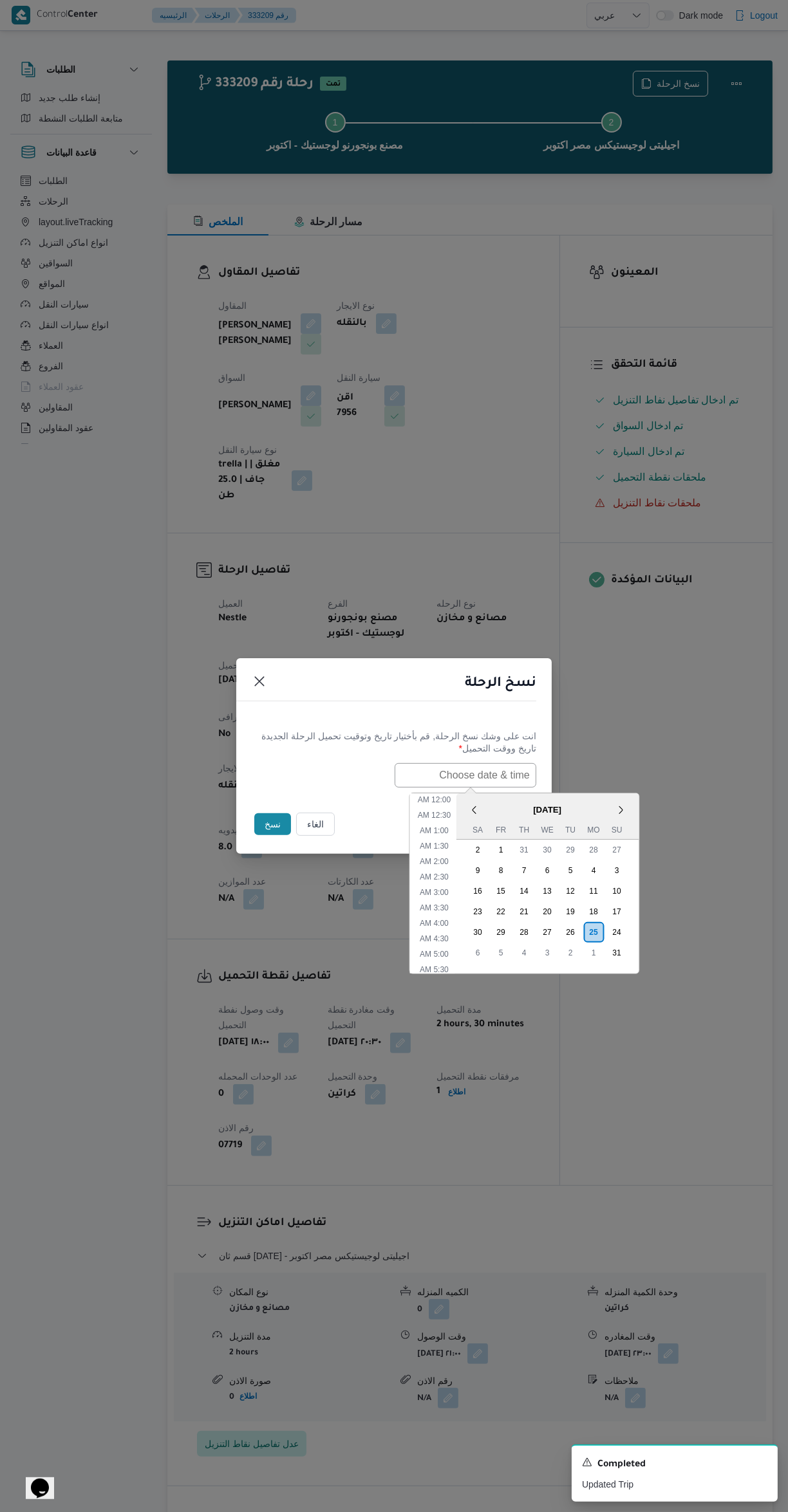
scroll to position [257, 0]
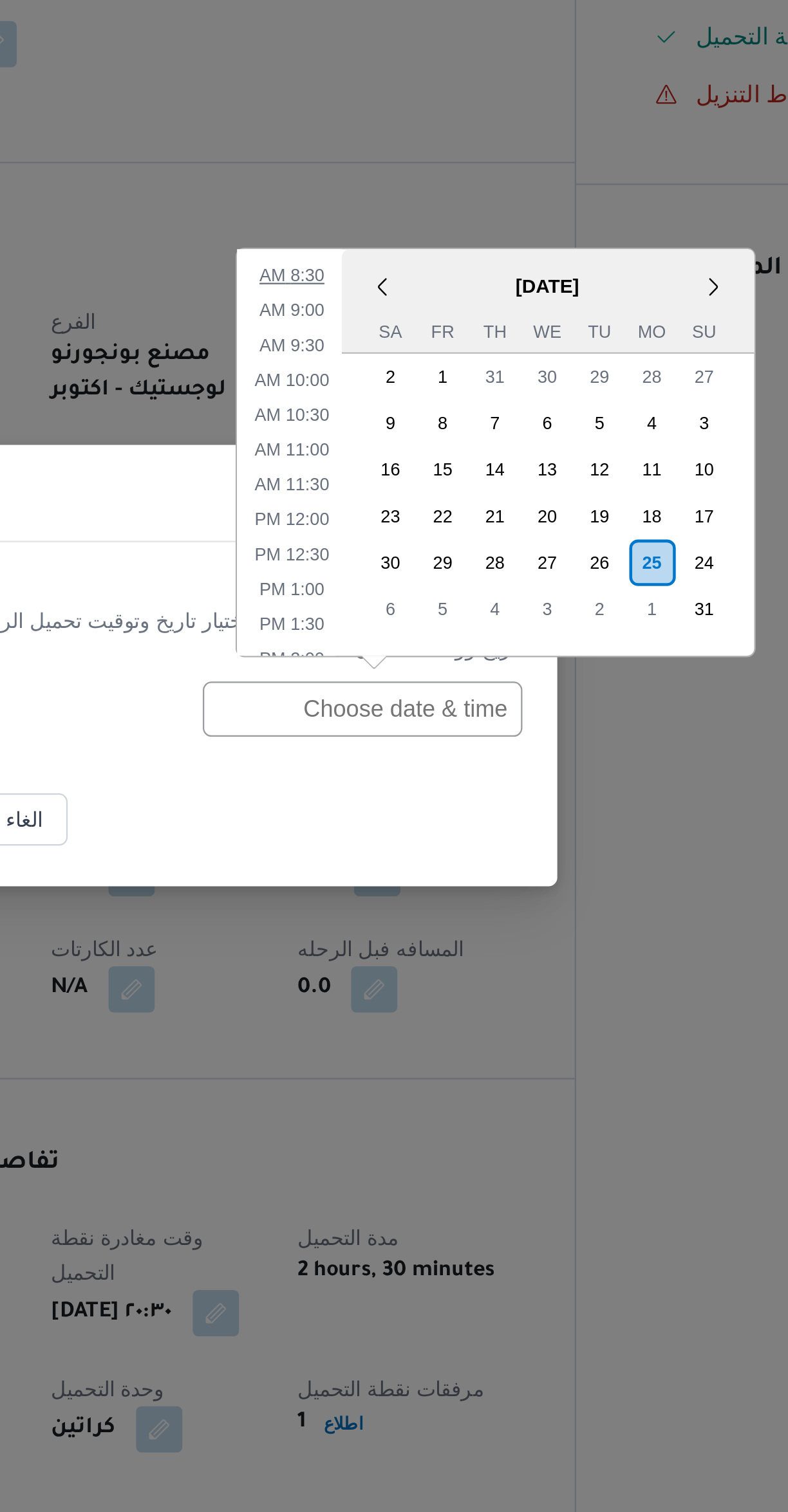
click at [439, 588] on li "8:30 AM" at bounding box center [435, 583] width 39 height 13
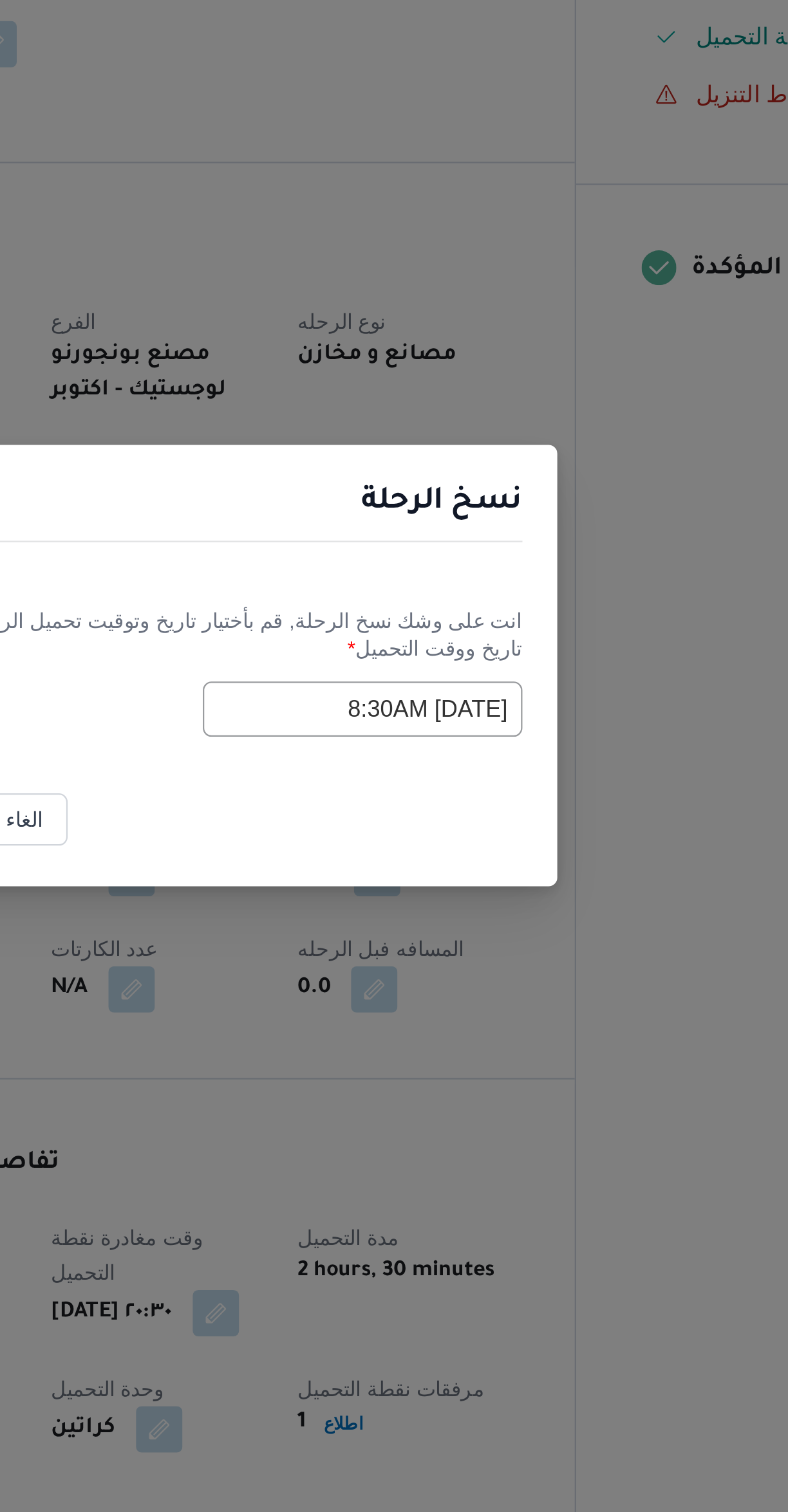
click at [451, 770] on input "25/08/2025 8:30AM" at bounding box center [465, 775] width 142 height 25
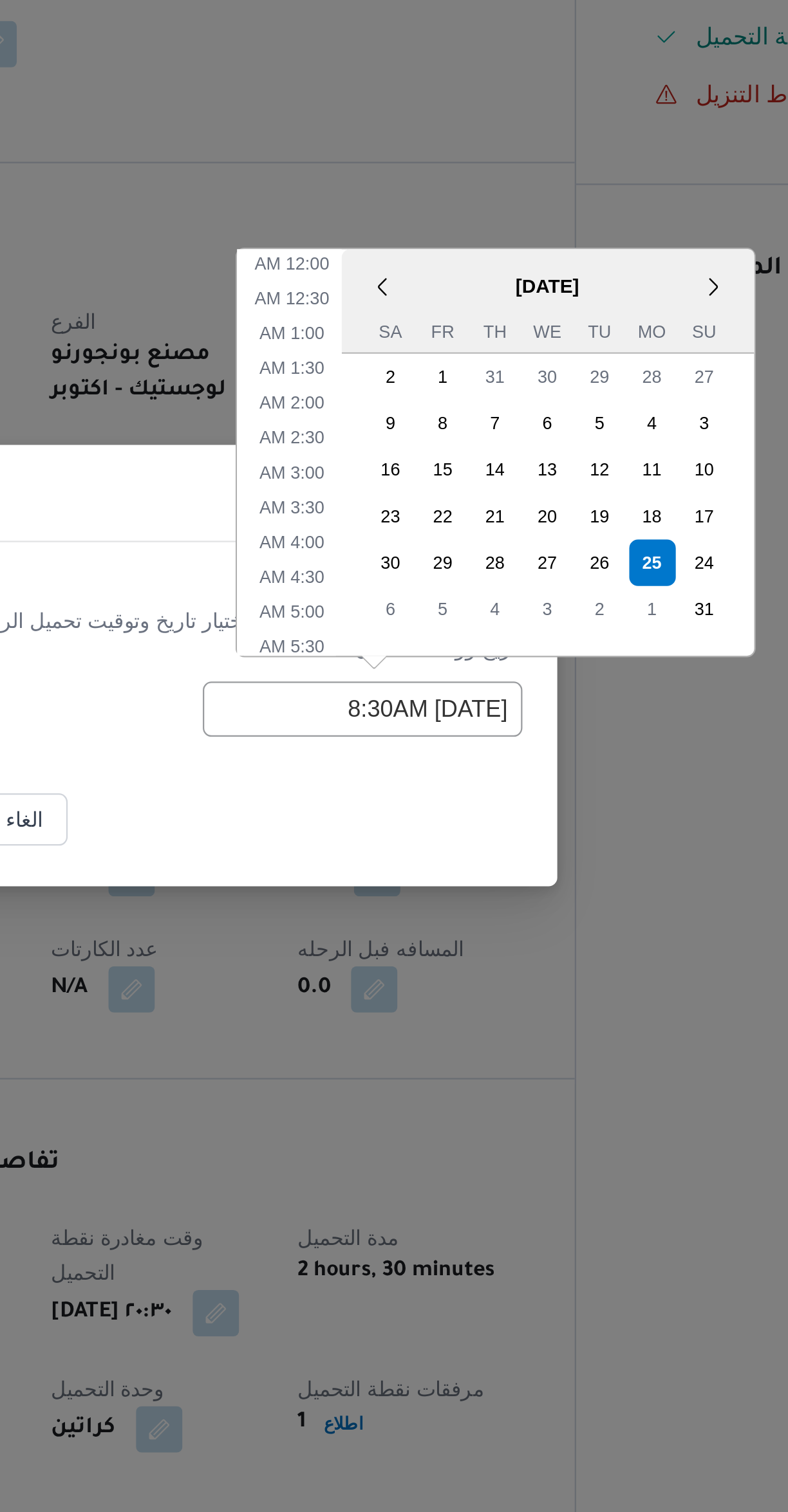
scroll to position [179, 0]
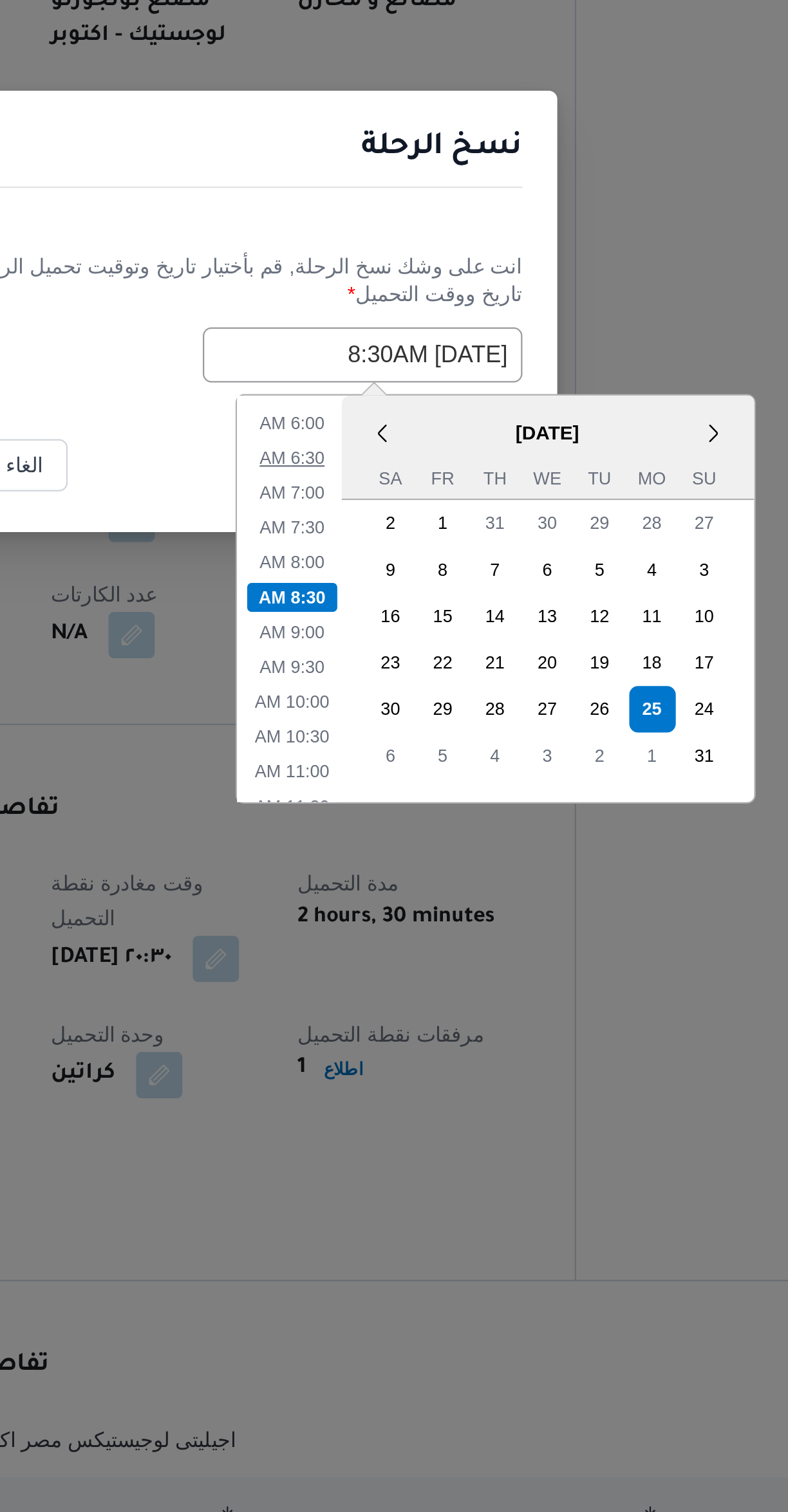
click at [439, 817] on li "6:30 AM" at bounding box center [435, 821] width 39 height 13
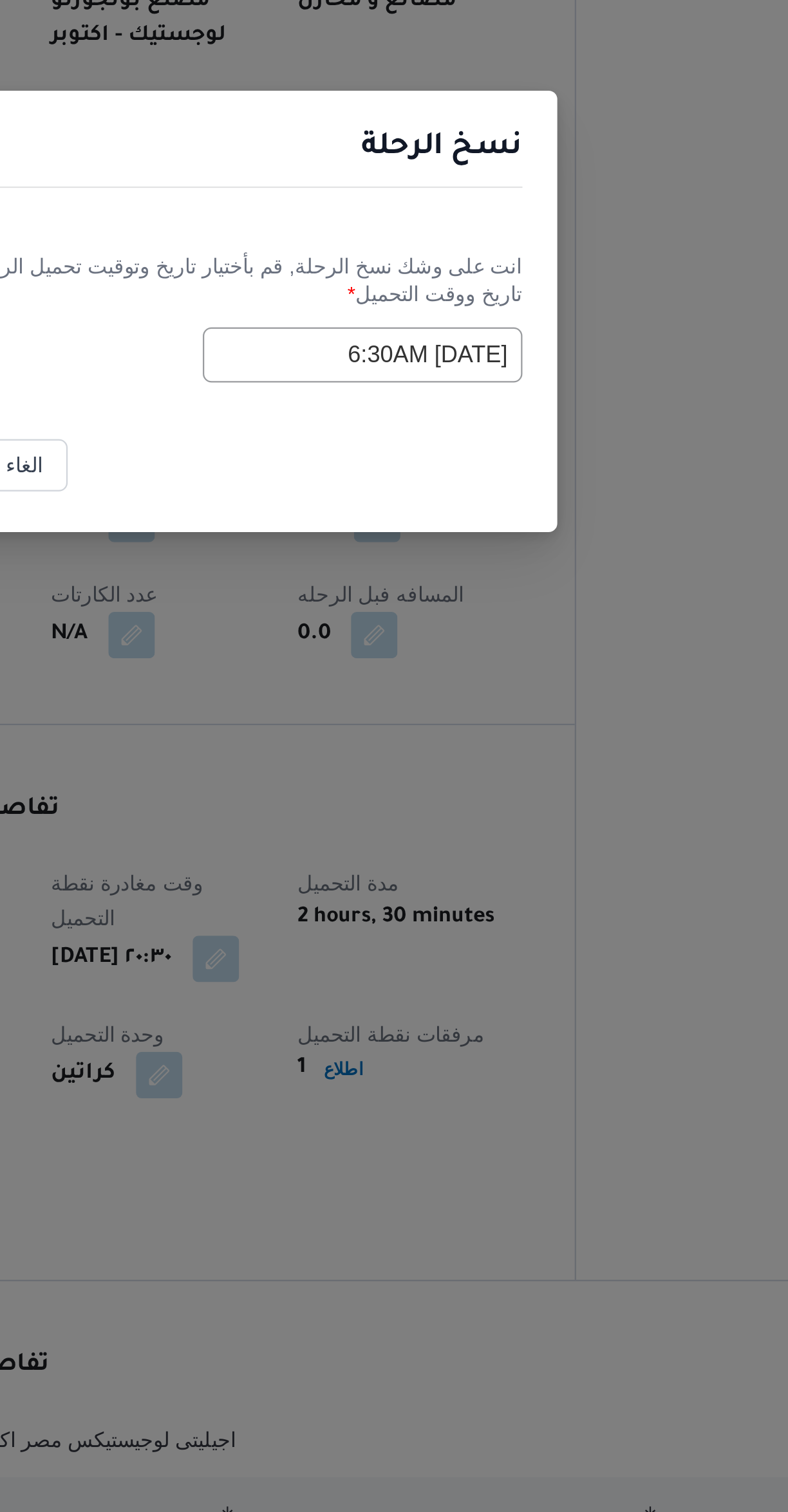
click at [444, 774] on input "25/08/2025 6:30AM" at bounding box center [465, 775] width 142 height 25
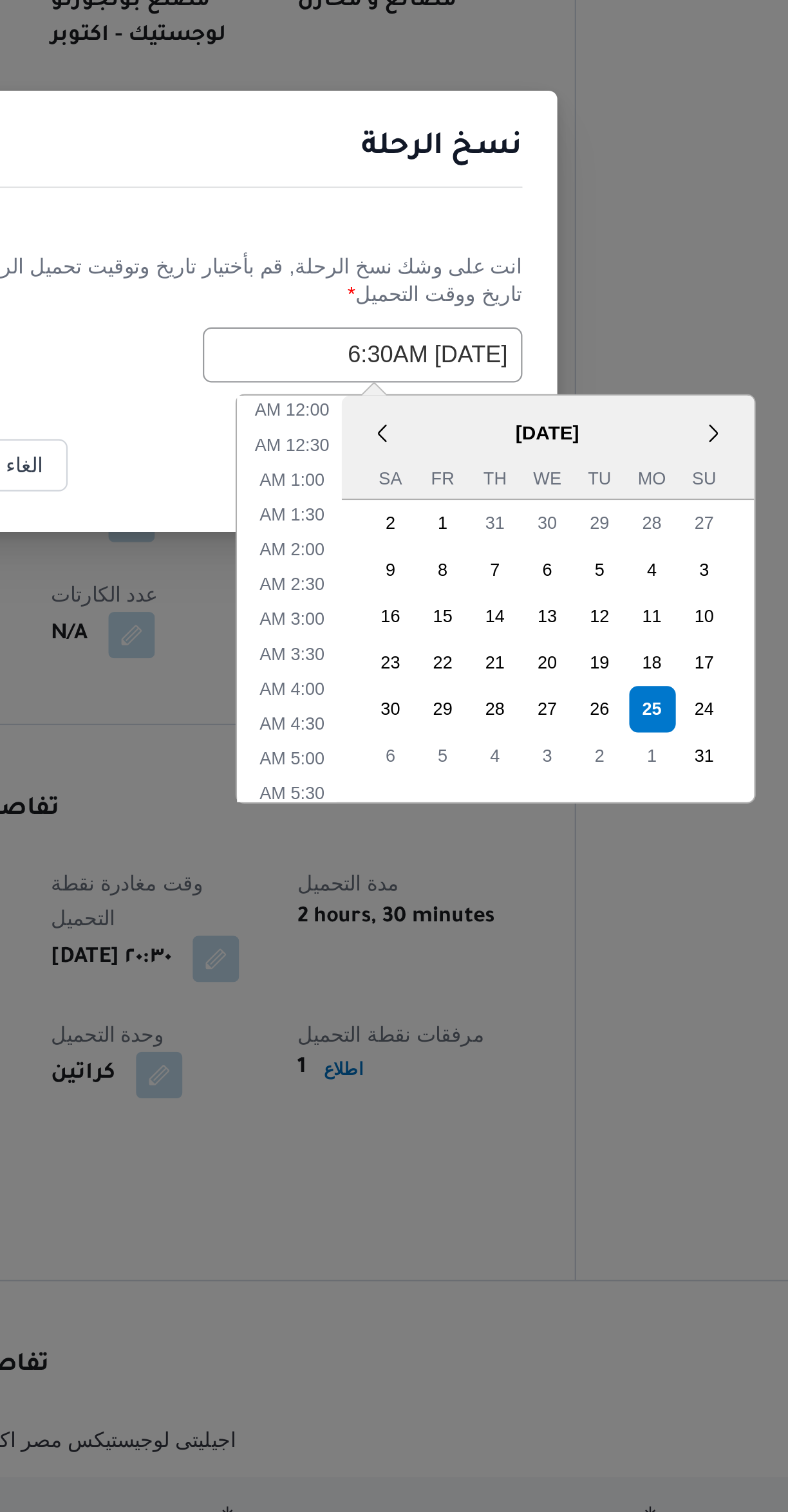
scroll to position [118, 0]
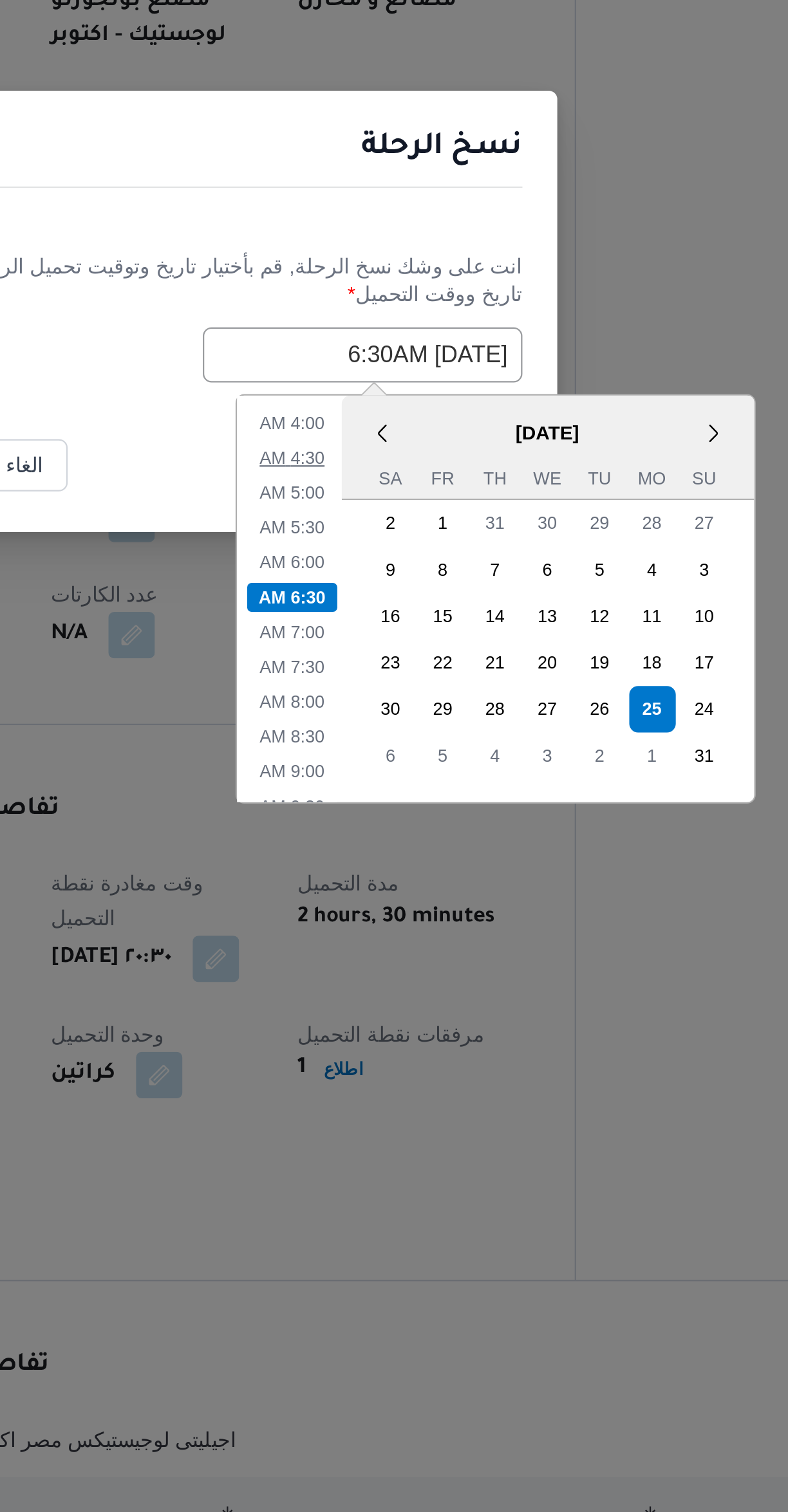
click at [430, 819] on li "4:30 AM" at bounding box center [435, 821] width 39 height 13
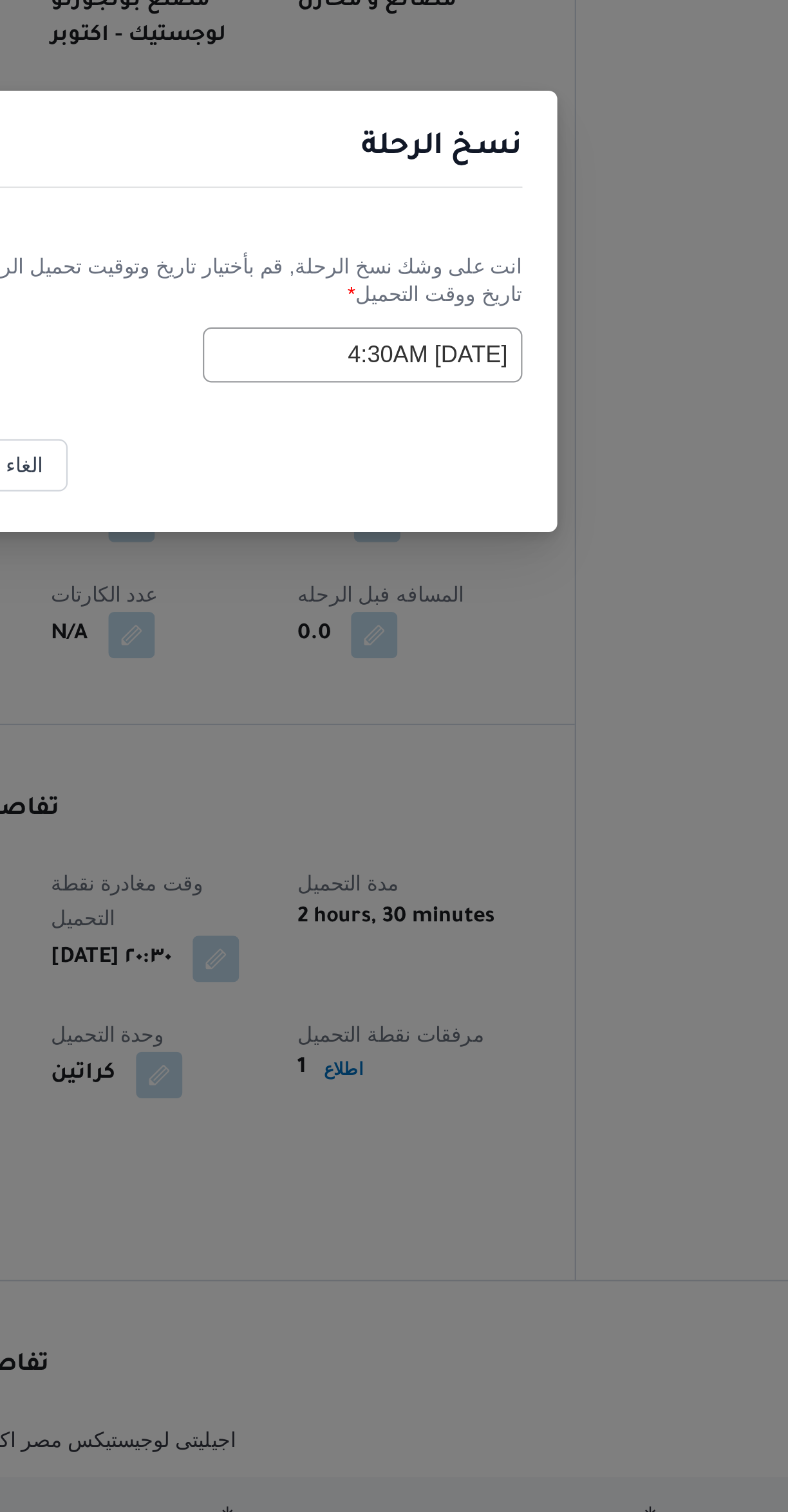
click at [433, 768] on input "25/08/2025 4:30AM" at bounding box center [465, 775] width 142 height 25
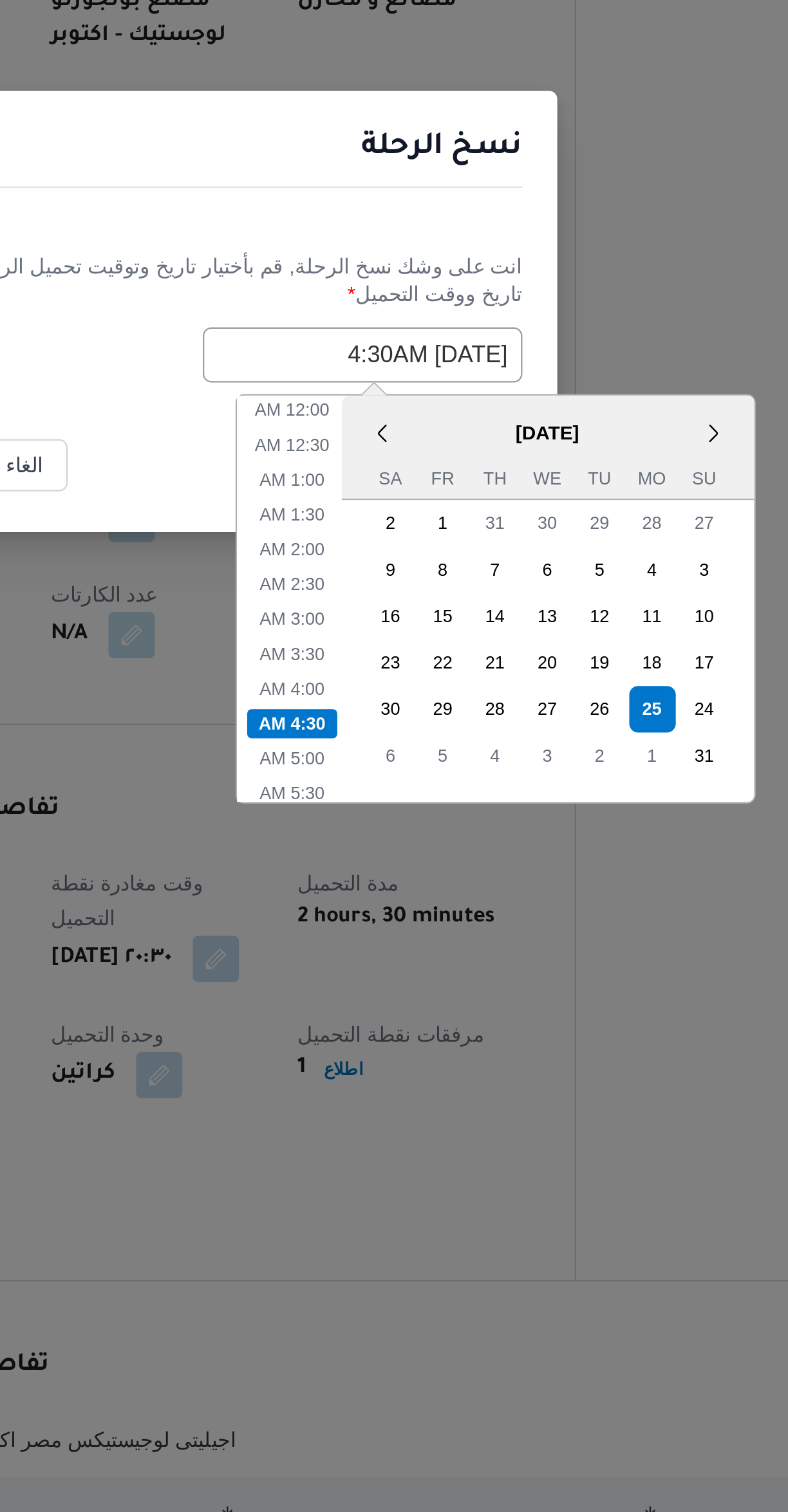
scroll to position [56, 0]
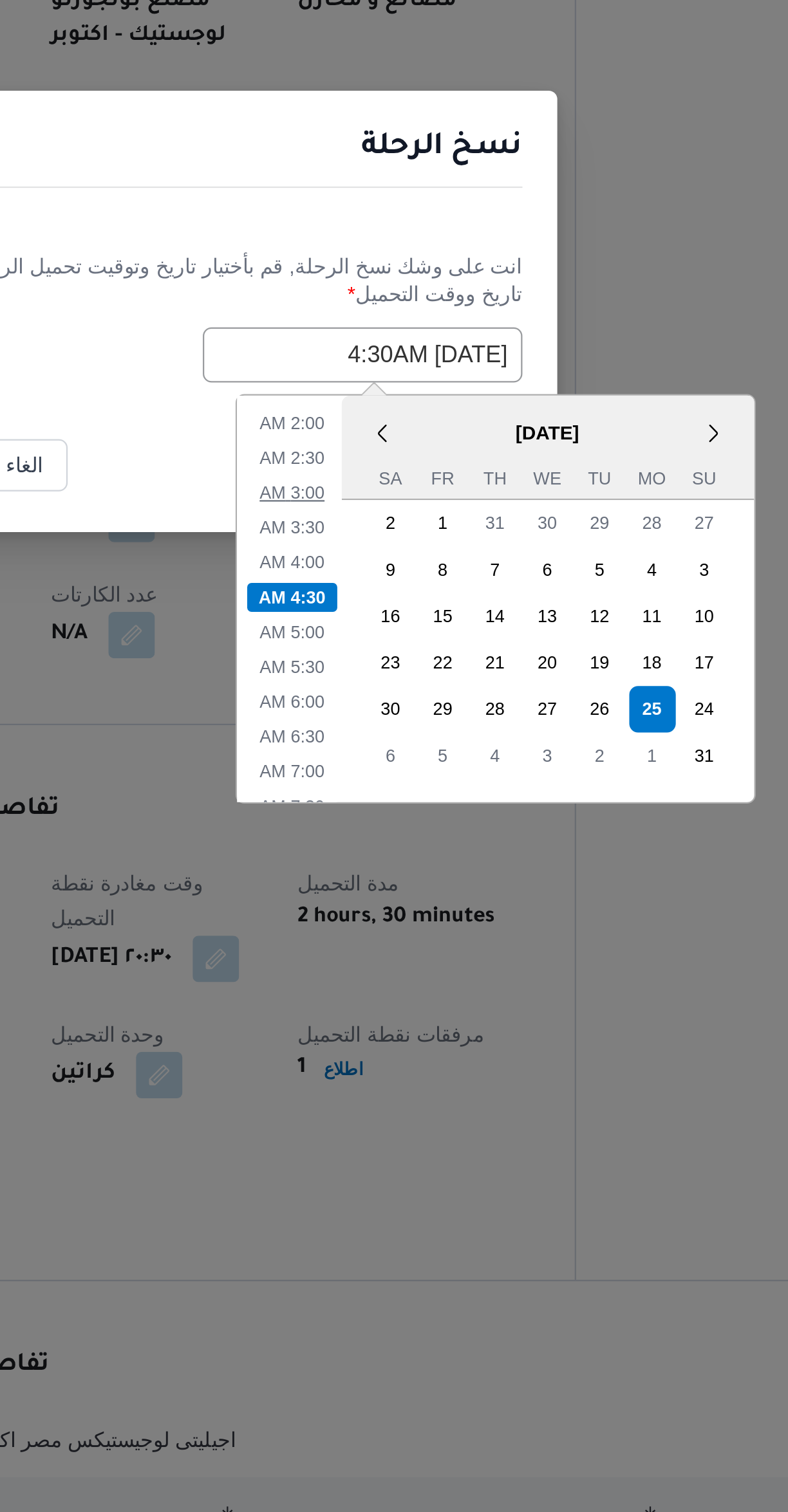
click at [440, 834] on li "3:00 AM" at bounding box center [435, 837] width 39 height 13
type input "25/08/2025 3:00AM"
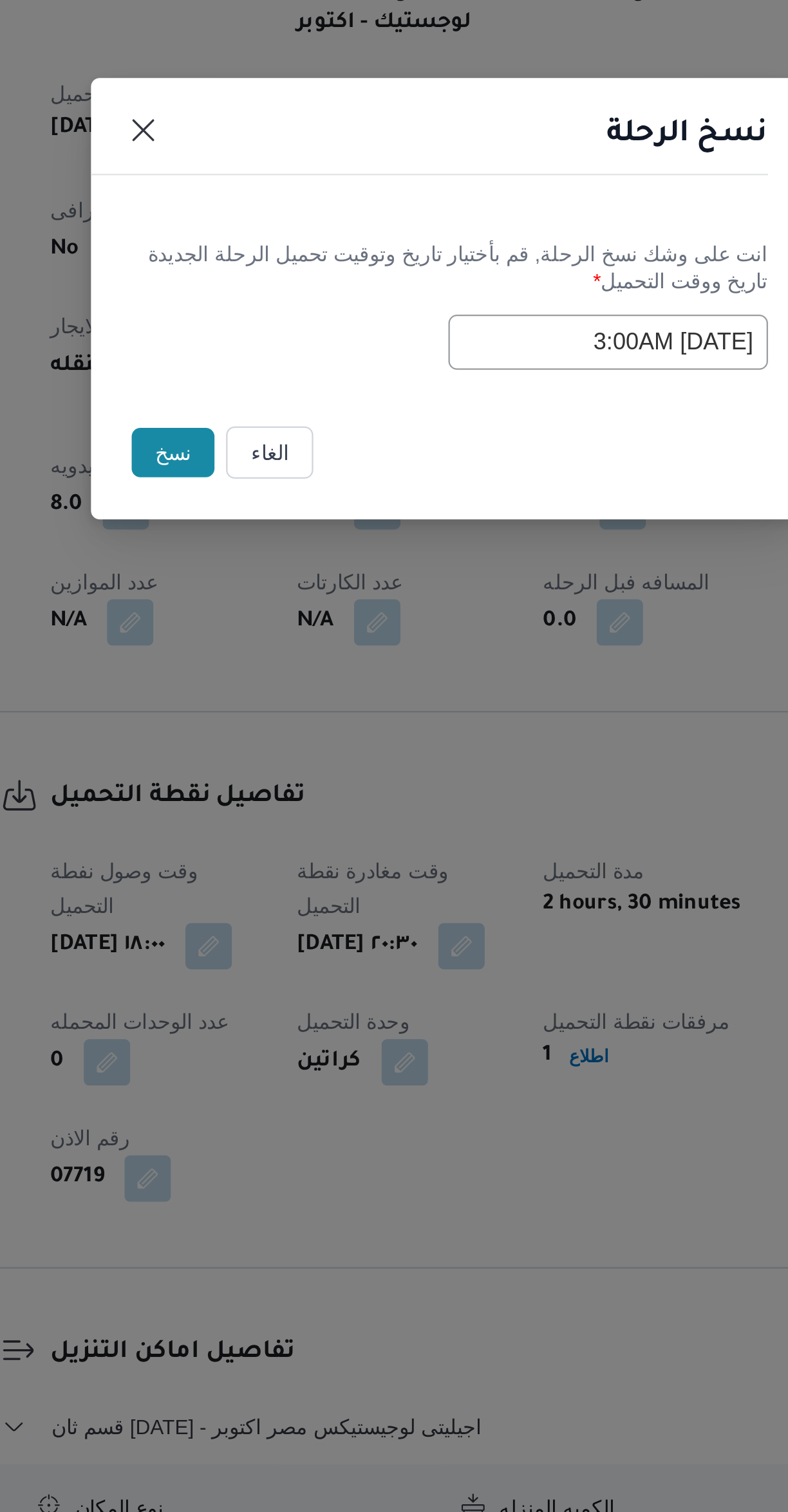
click at [276, 824] on button "نسخ" at bounding box center [272, 824] width 37 height 22
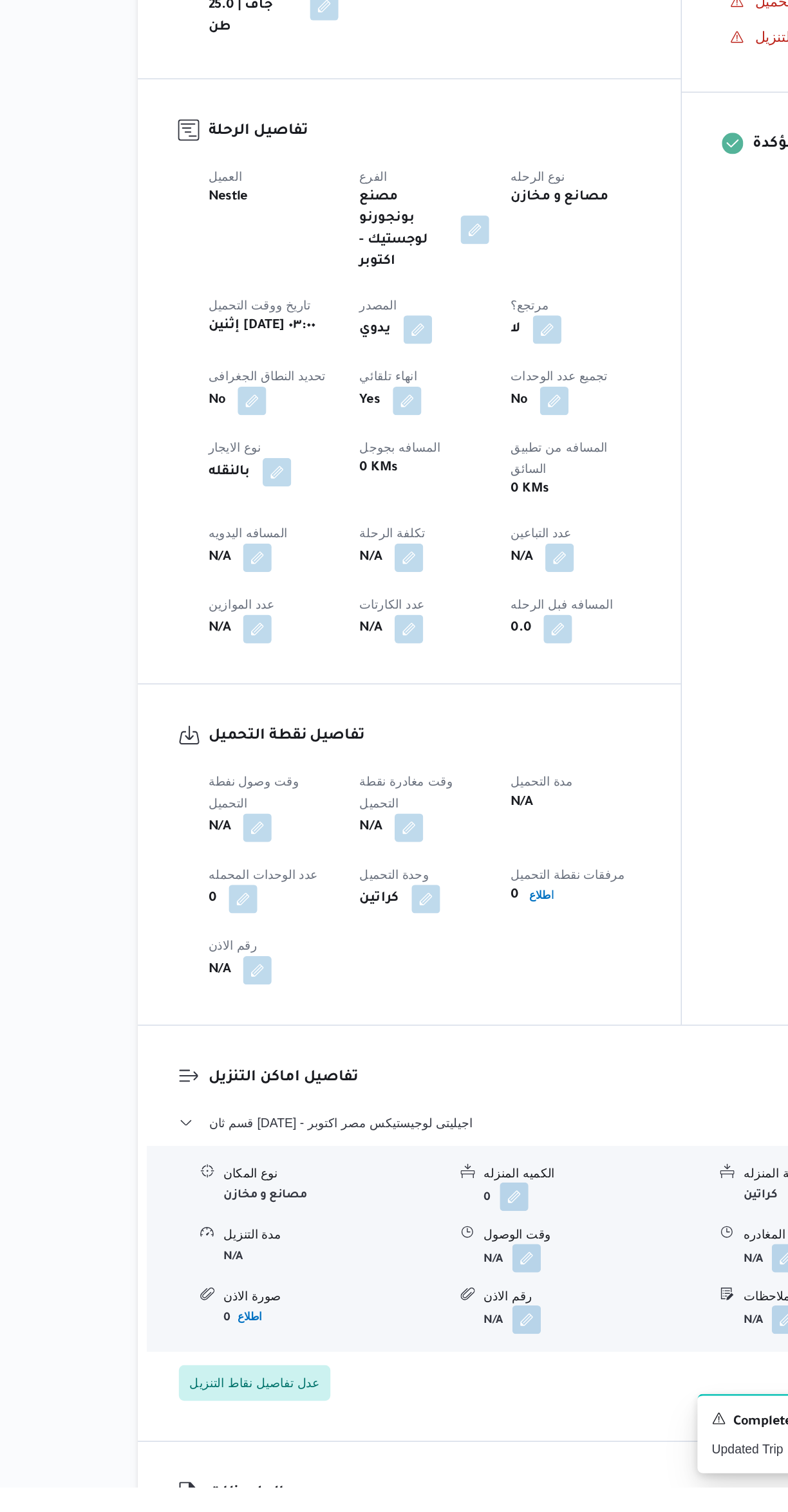
scroll to position [104, 0]
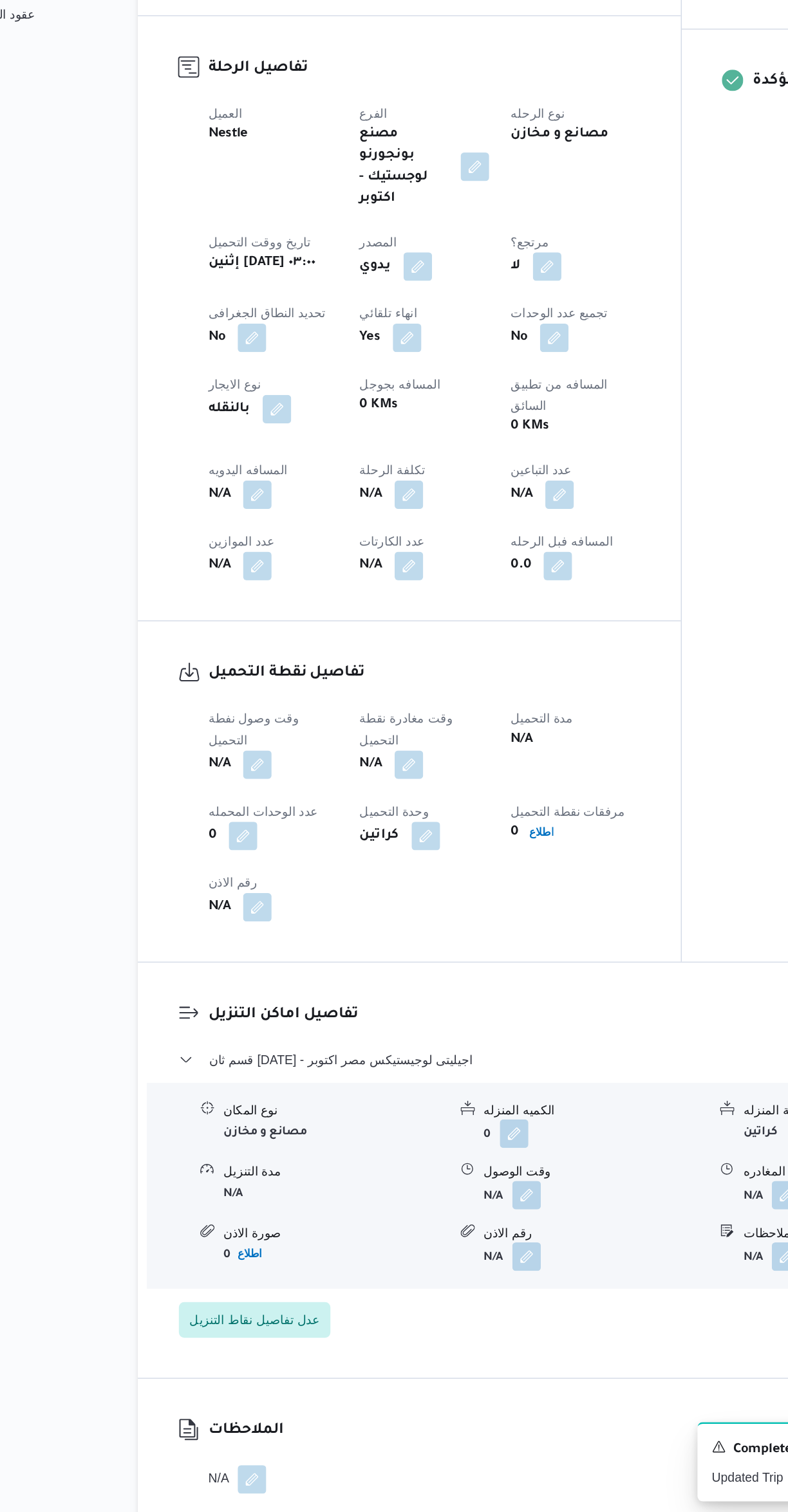
click at [254, 960] on button "button" at bounding box center [253, 969] width 20 height 20
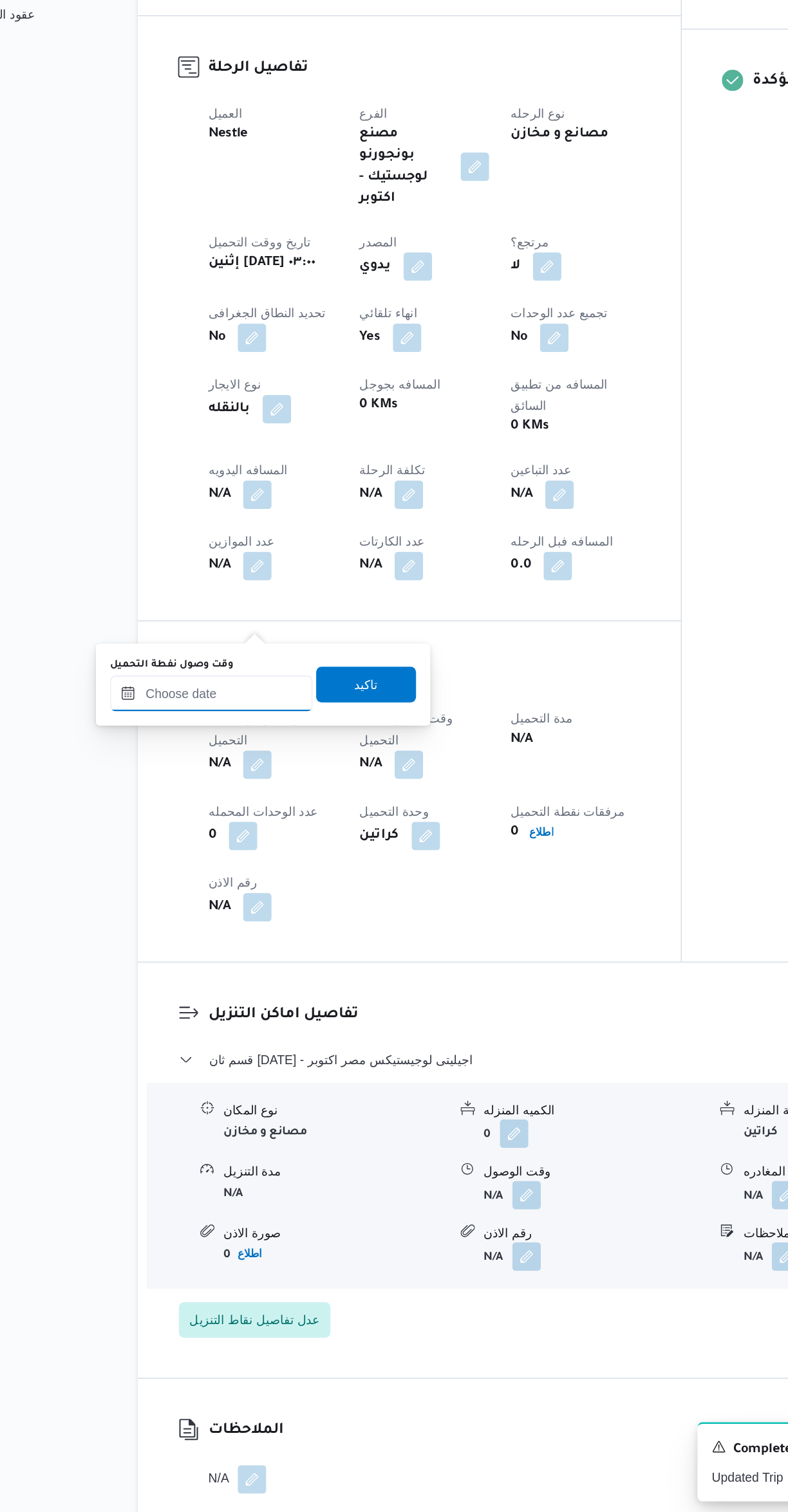
click at [247, 916] on input "وقت وصول نفطة التحميل" at bounding box center [221, 918] width 146 height 25
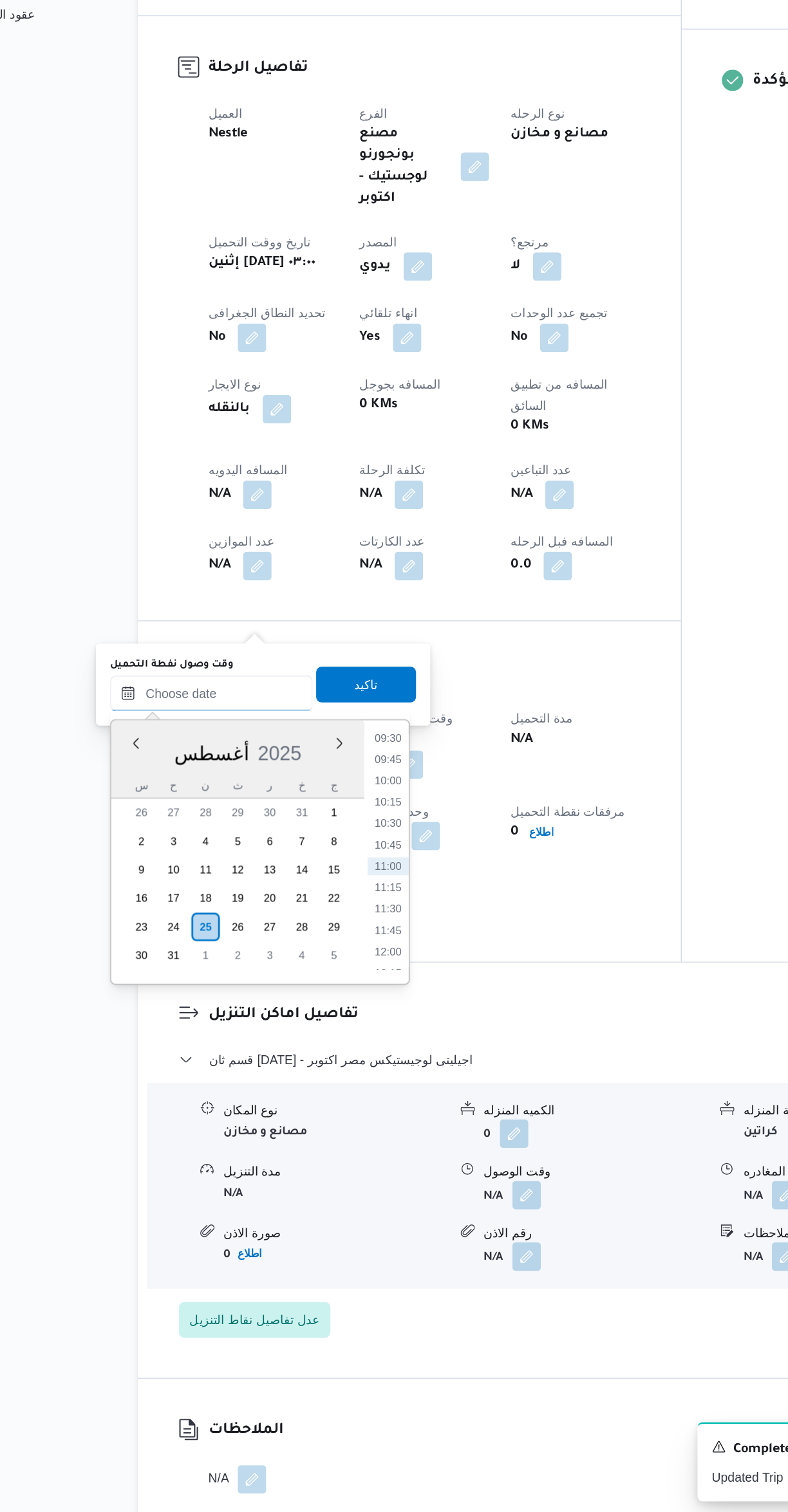
scroll to position [0, 0]
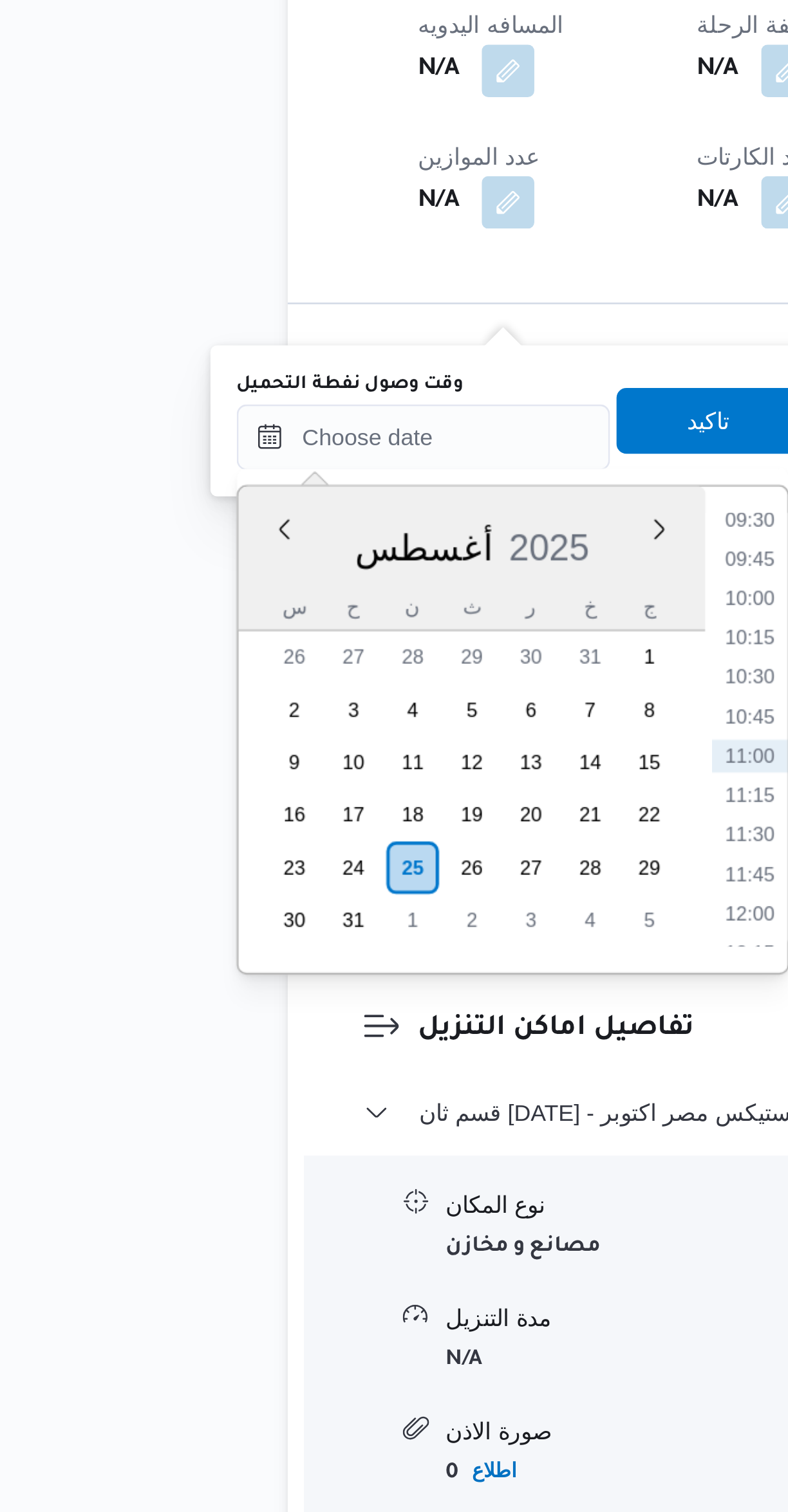
click at [348, 1084] on li "10:00" at bounding box center [348, 1086] width 30 height 13
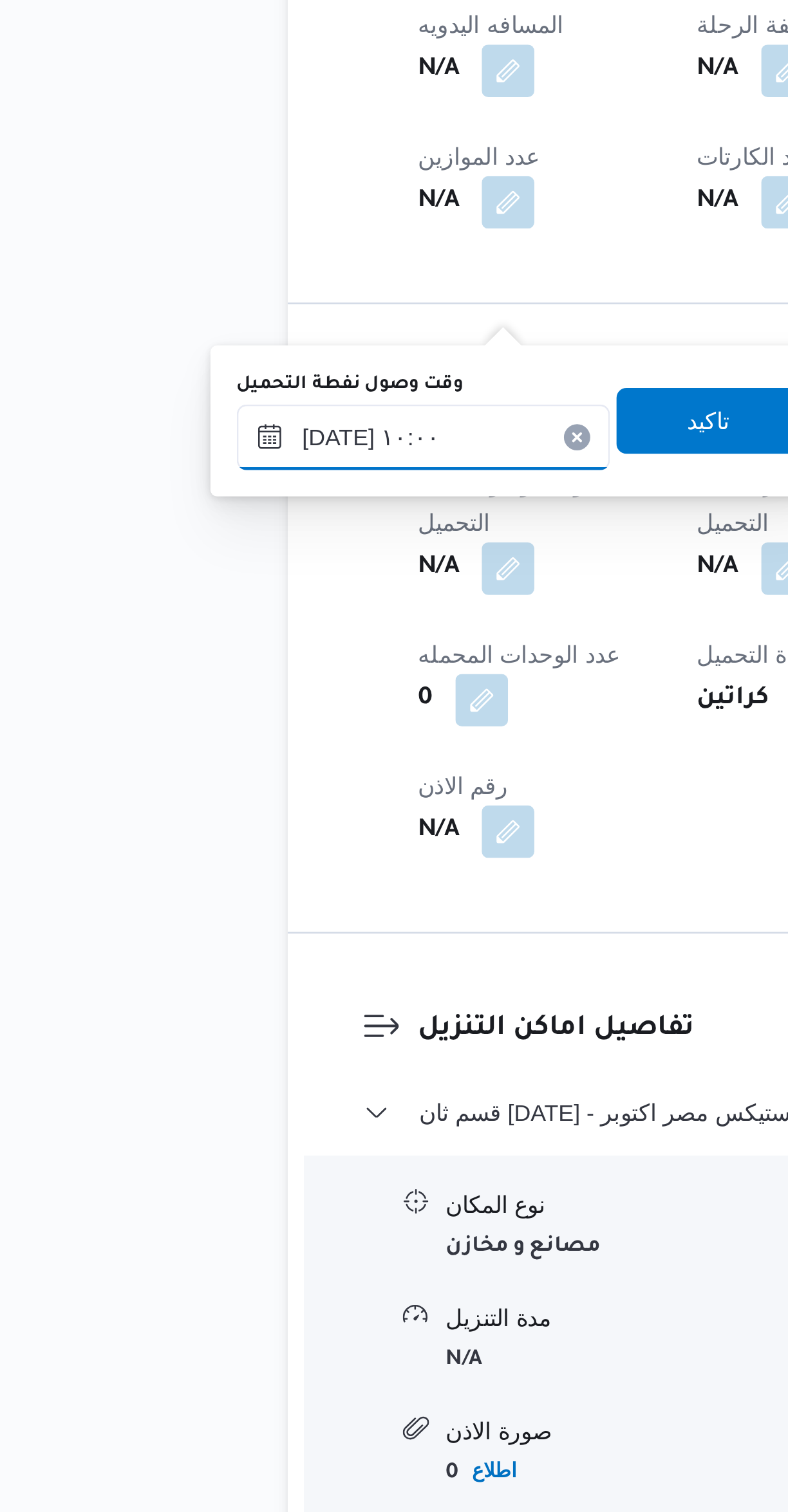
click at [181, 1026] on input "٢٥/٠٨/٢٠٢٥ ١٠:٠٠" at bounding box center [221, 1022] width 146 height 25
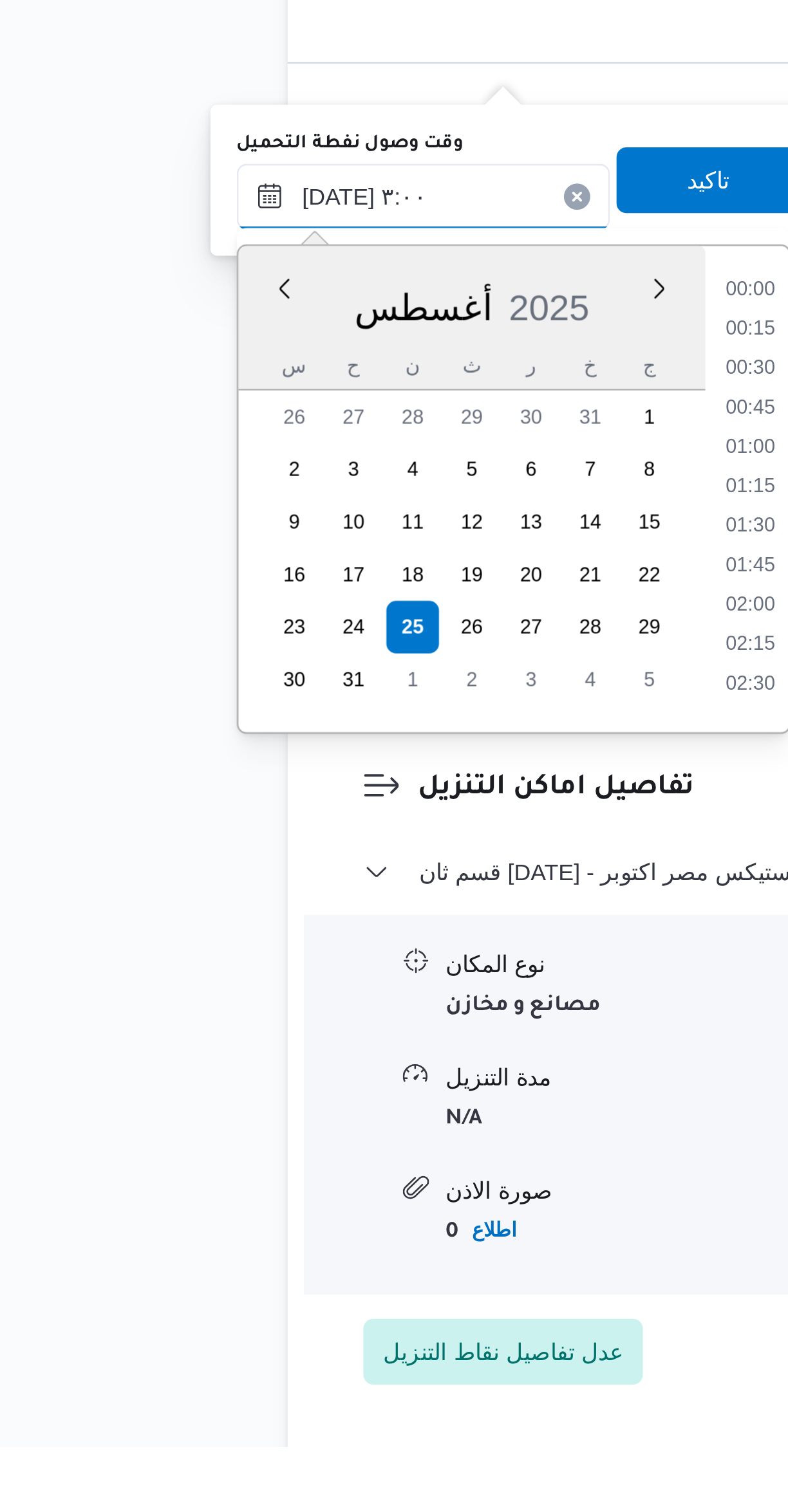
scroll to position [30, 0]
click at [344, 1210] on li "03:00" at bounding box center [348, 1214] width 30 height 13
type input "٢٥/٠٨/٢٠٢٥ ٠٣:٠٠"
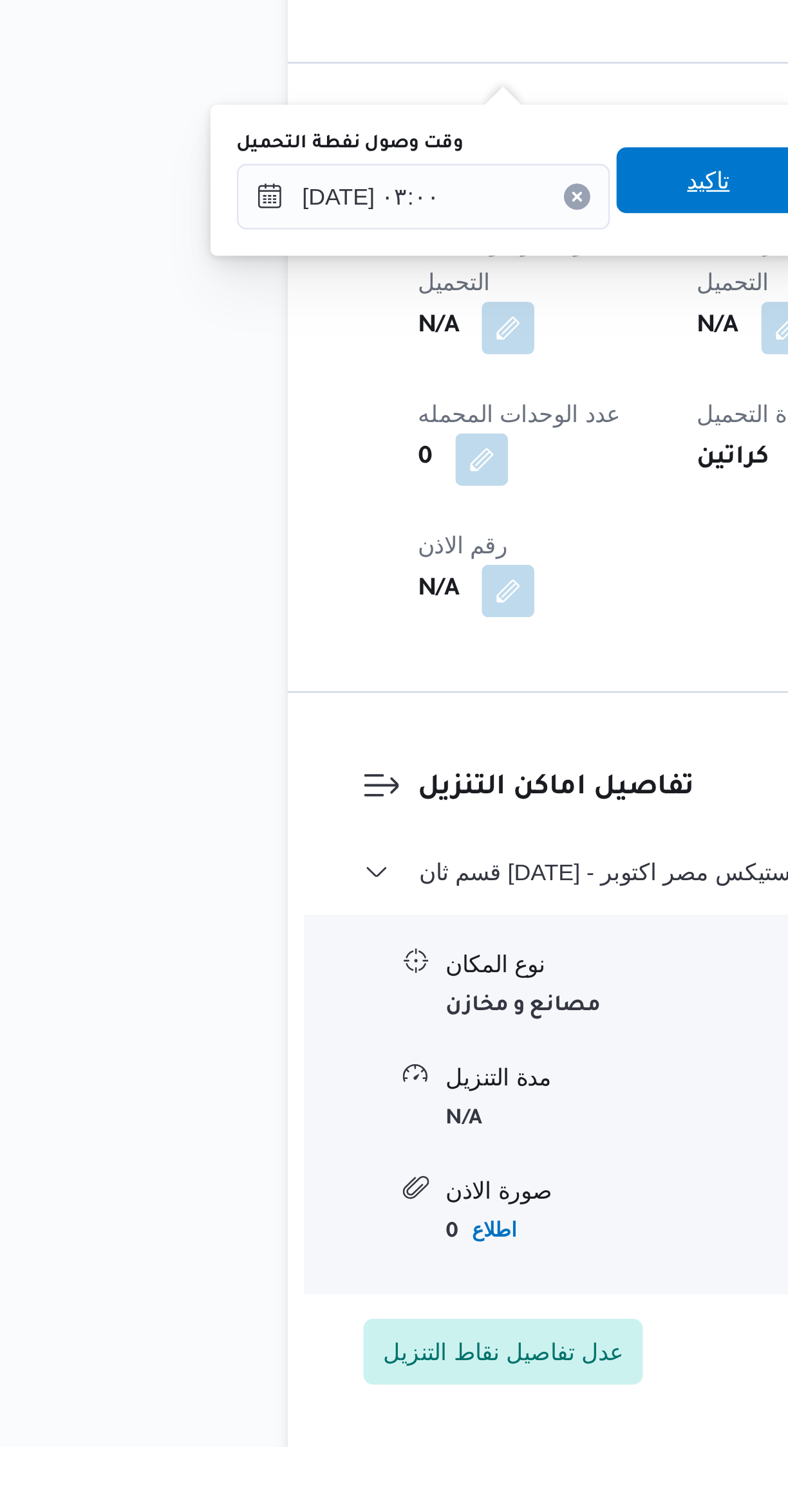
click at [340, 1021] on span "تاكيد" at bounding box center [332, 1015] width 72 height 25
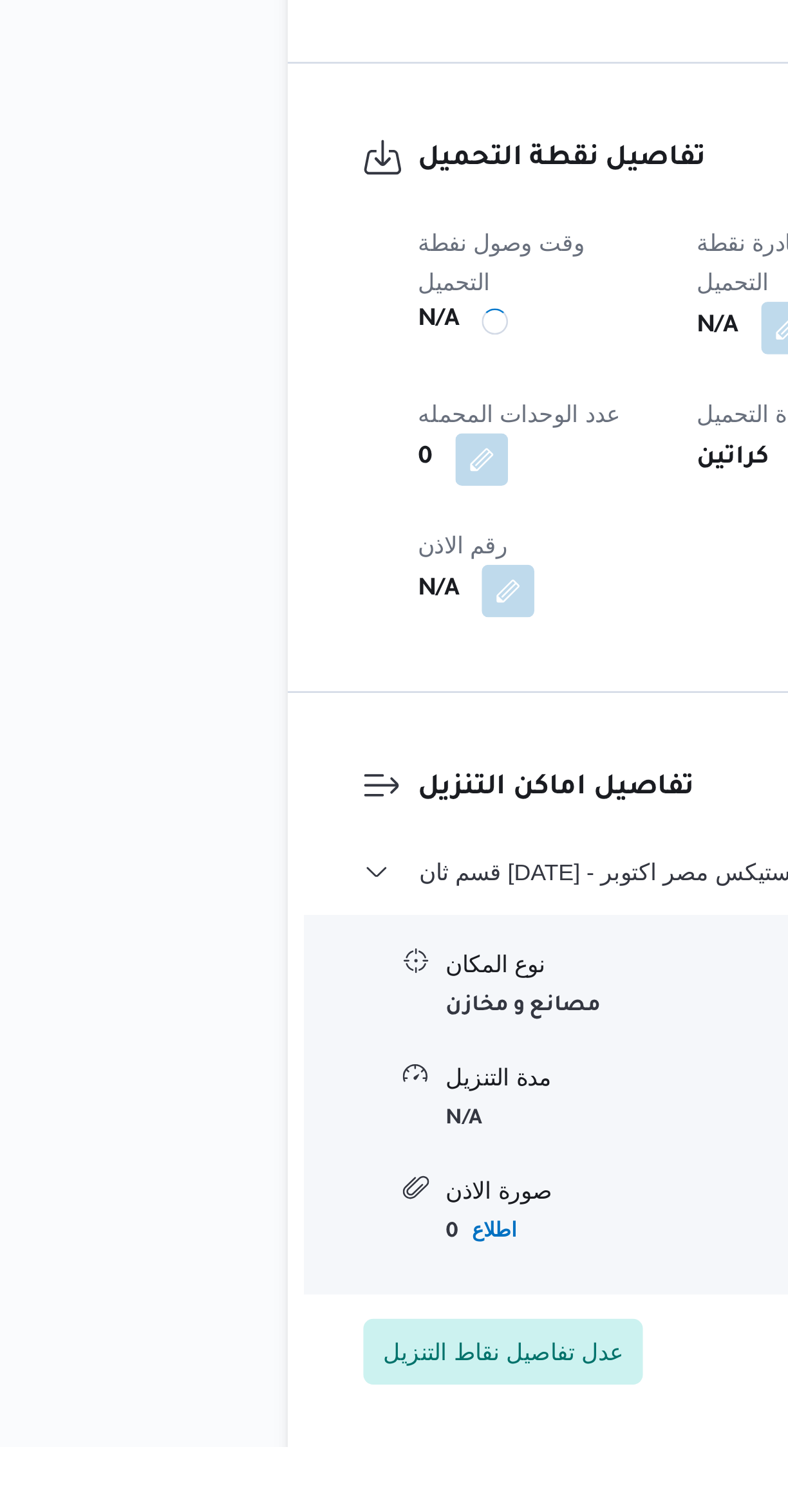
scroll to position [0, 0]
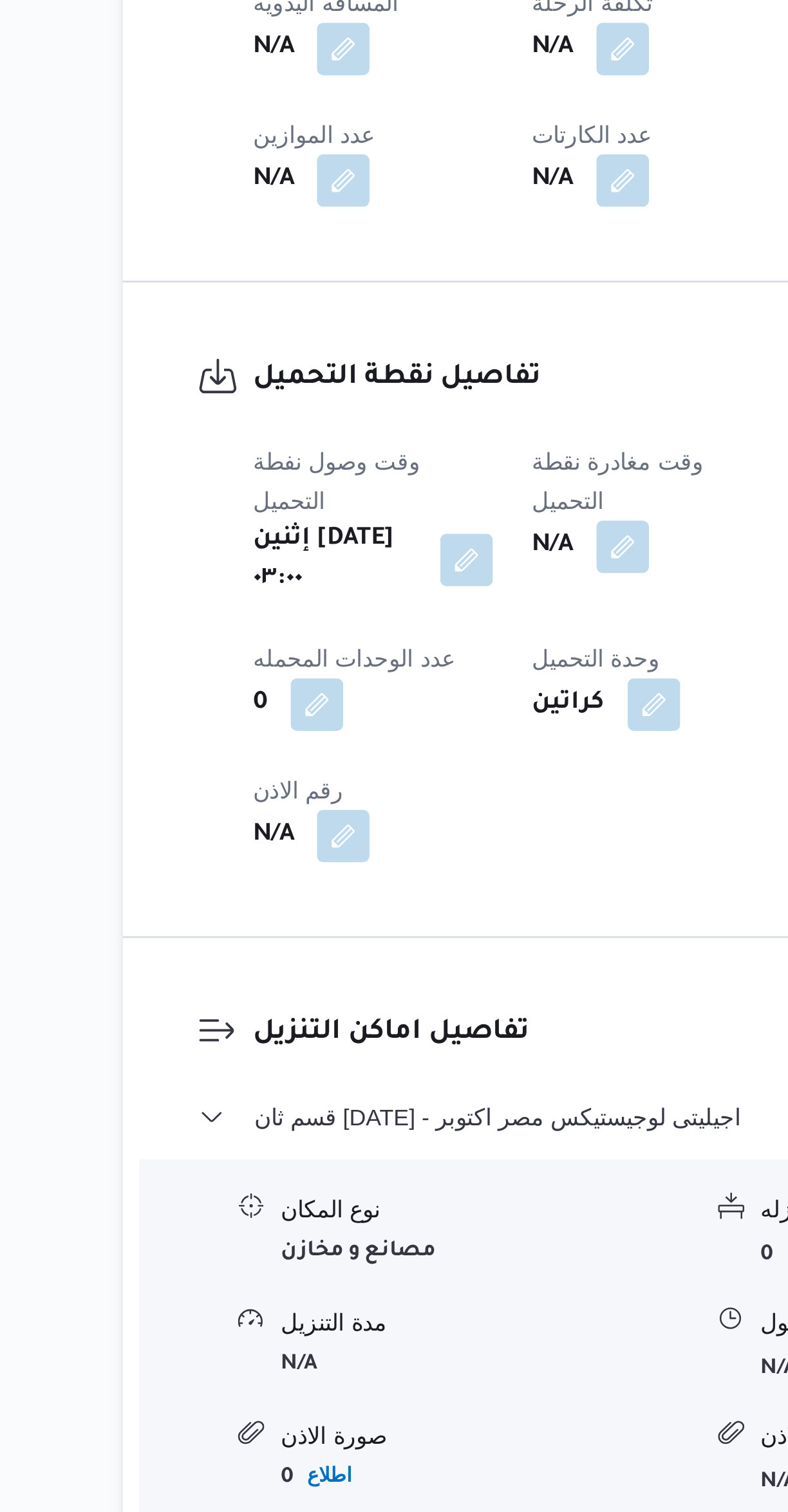
click at [373, 1064] on button "button" at bounding box center [362, 1074] width 20 height 20
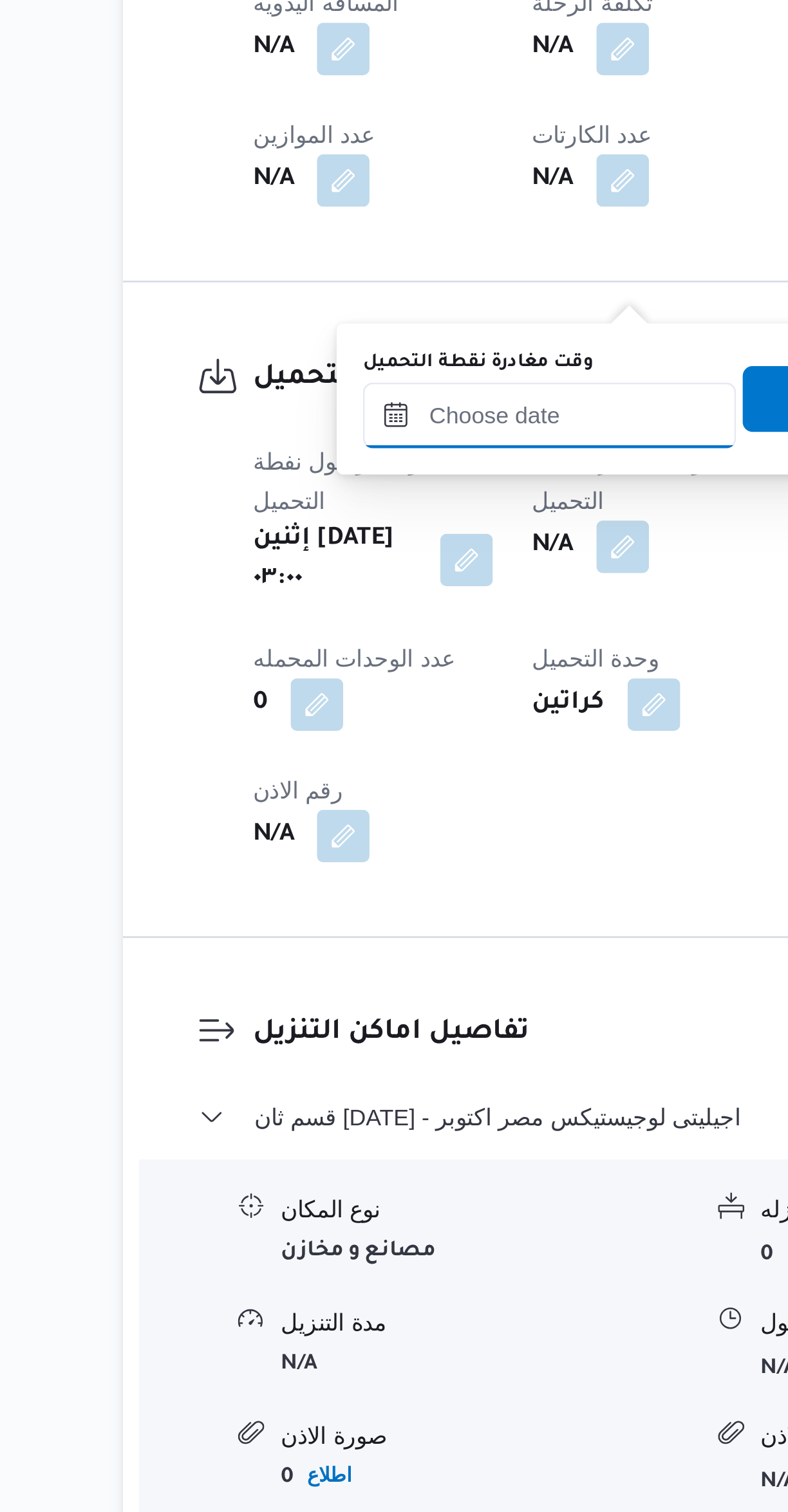
click at [320, 1017] on input "وقت مغادرة نقطة التحميل" at bounding box center [335, 1022] width 146 height 25
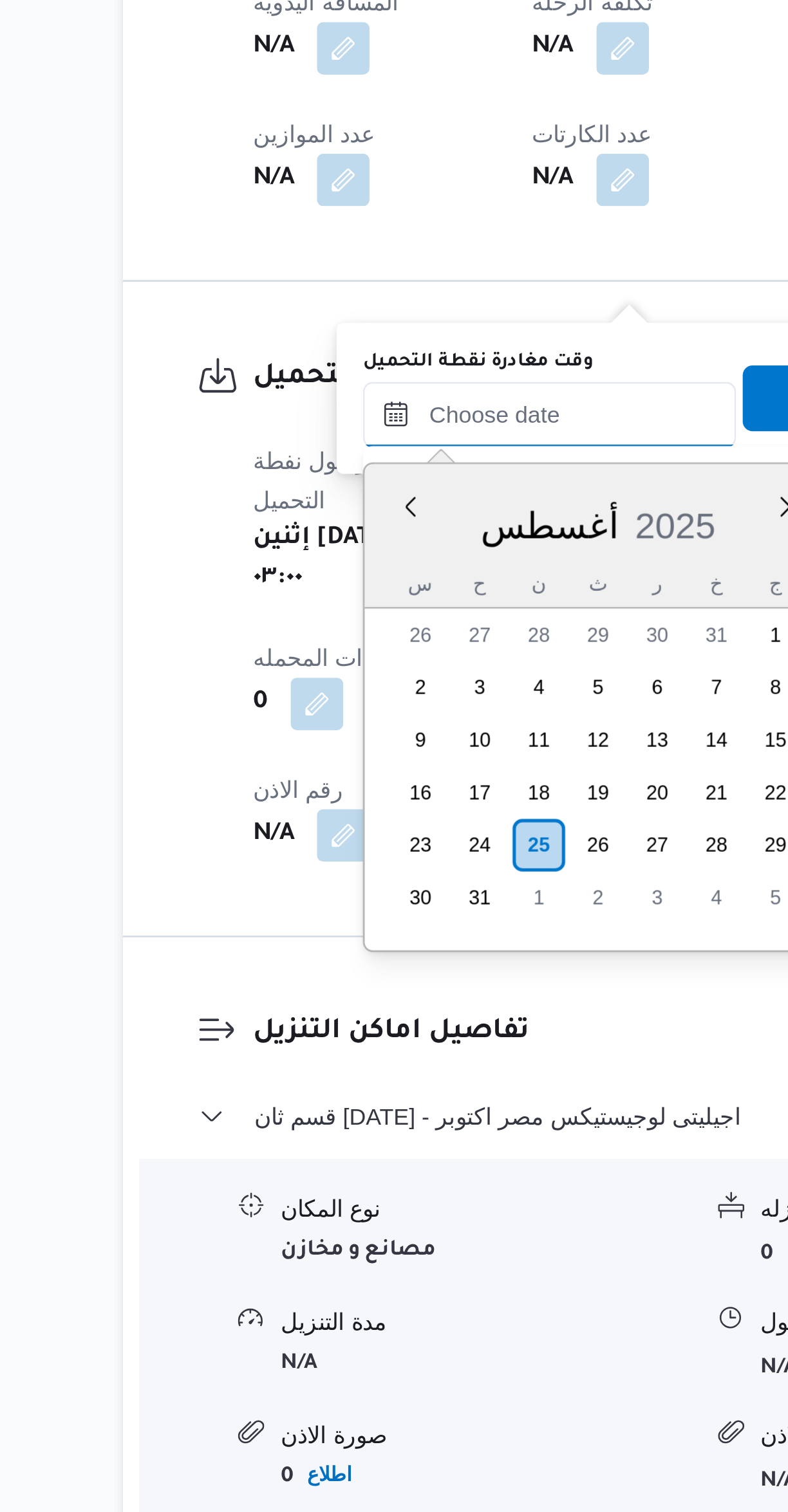
scroll to position [591, 0]
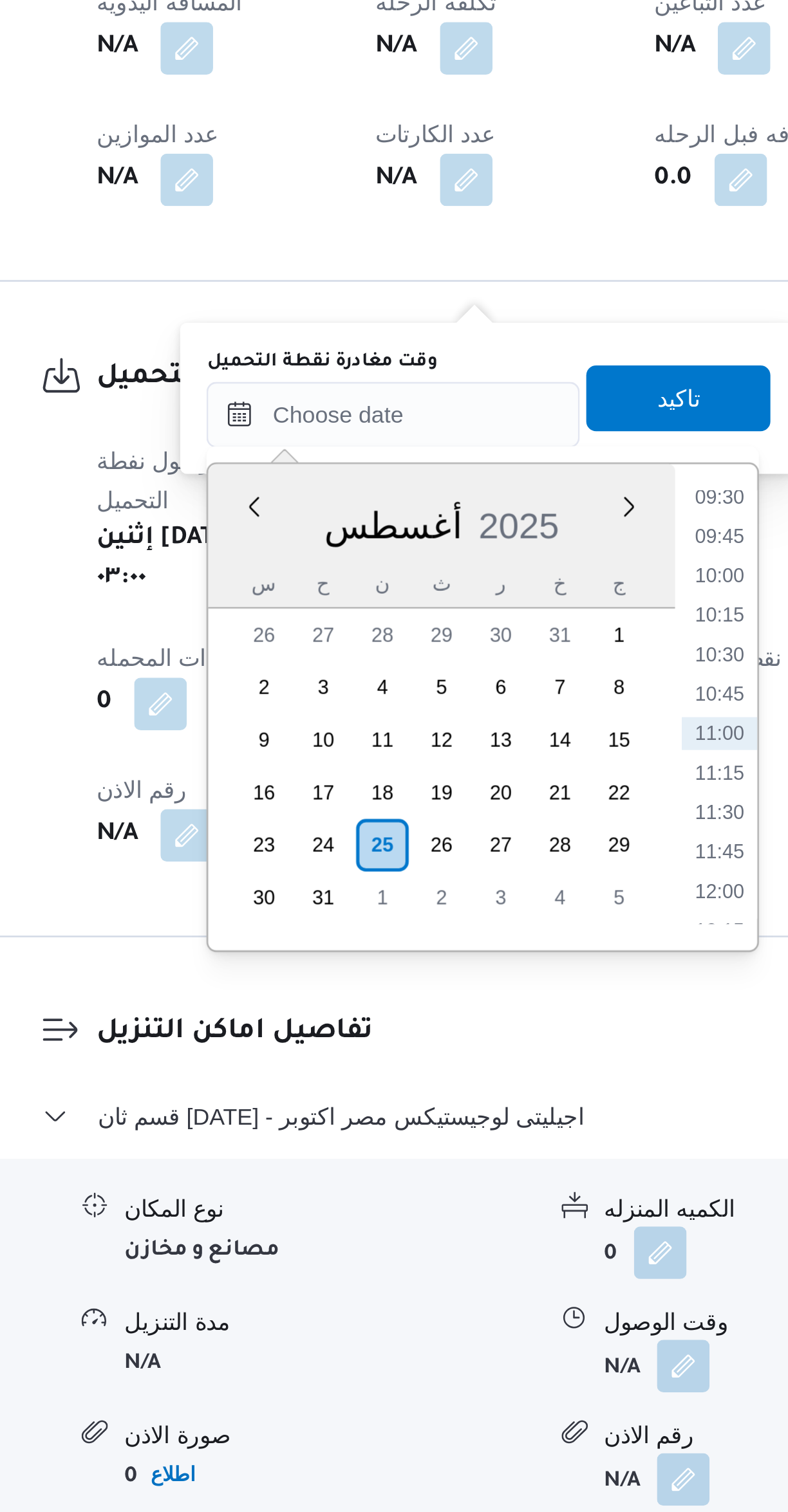
click at [464, 1056] on li "09:30" at bounding box center [462, 1055] width 30 height 13
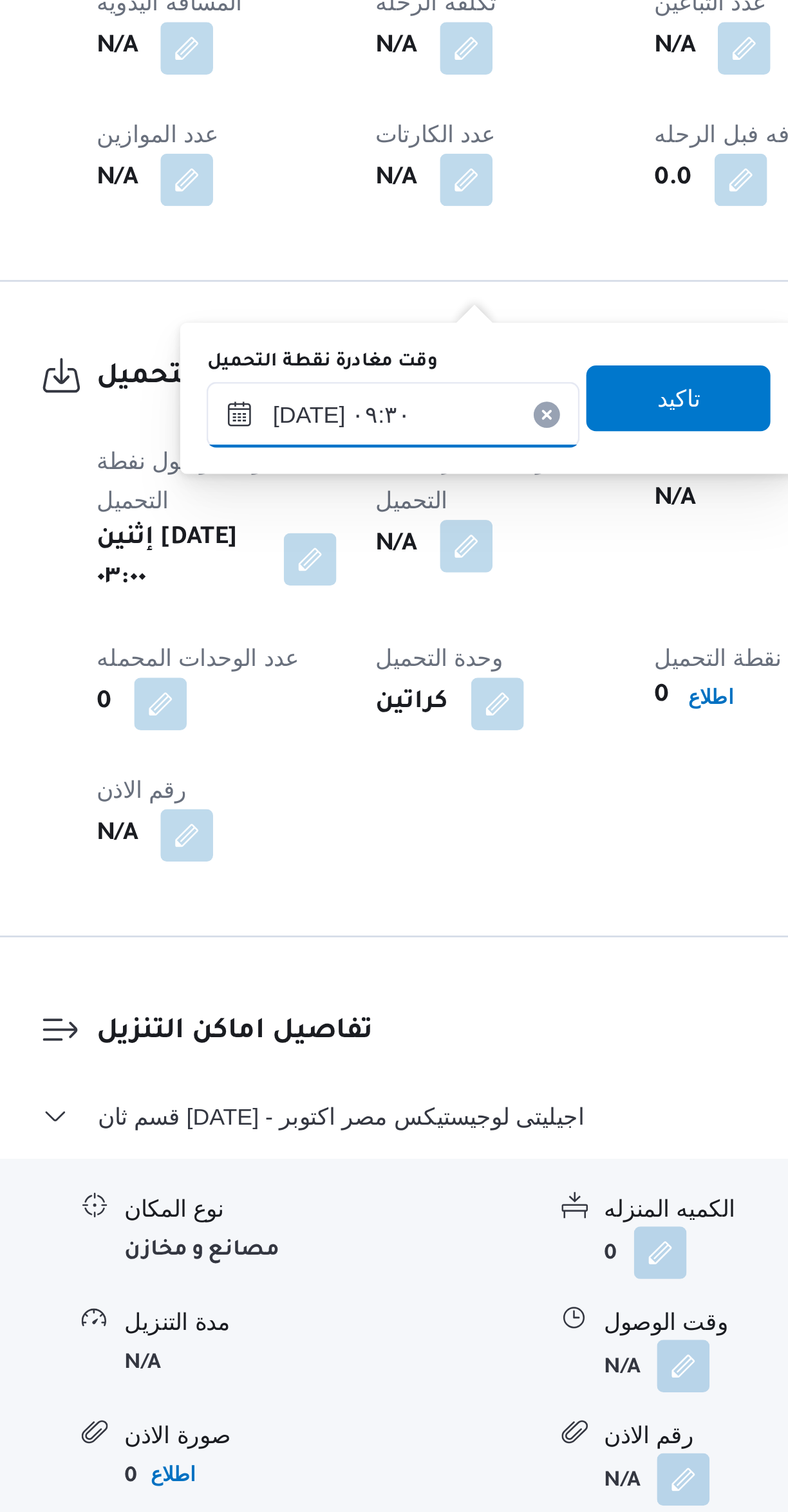
click at [346, 1017] on input "٢٥/٠٨/٢٠٢٥ ٠٩:٣٠" at bounding box center [335, 1022] width 146 height 25
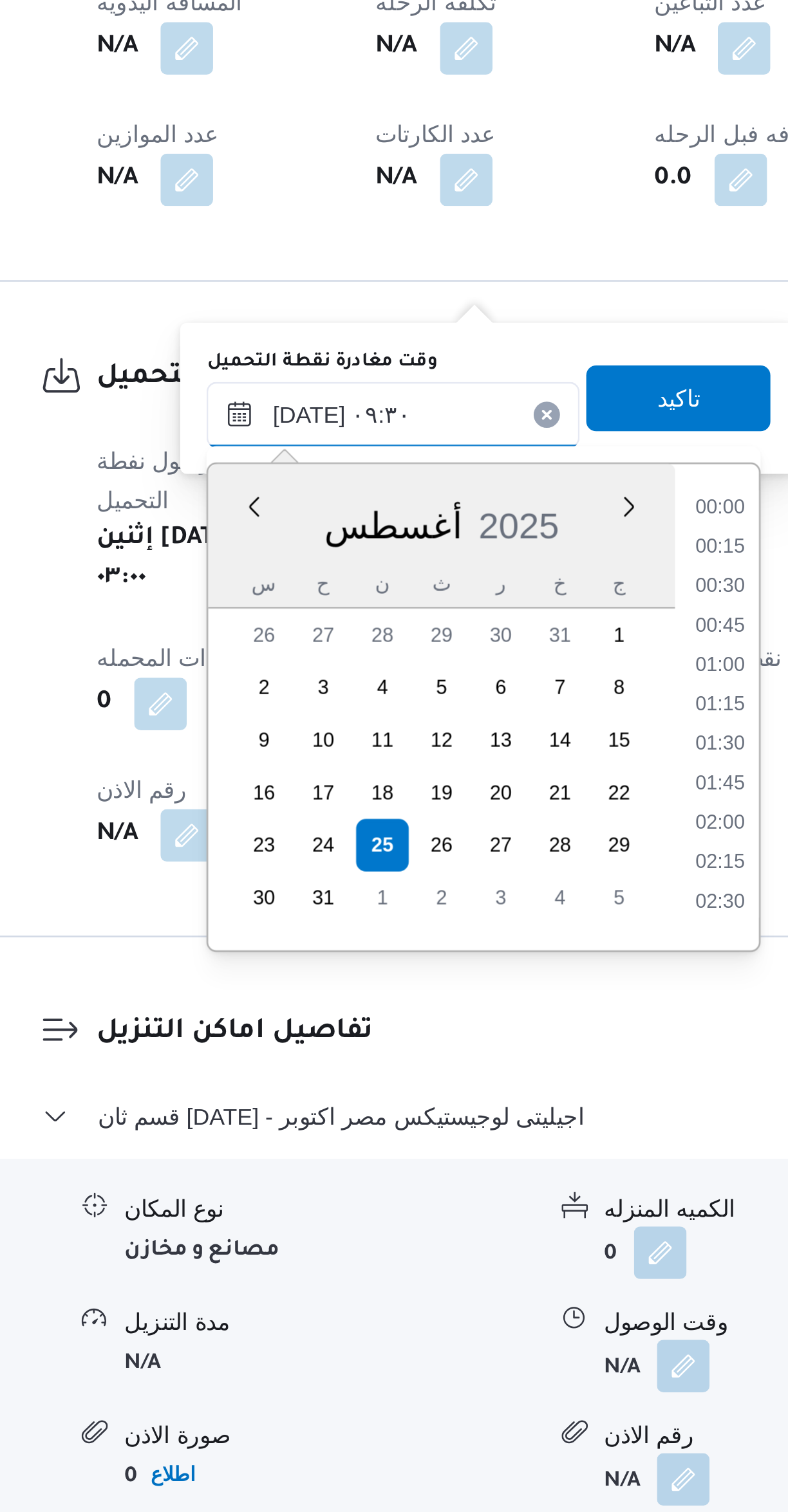
scroll to position [498, 0]
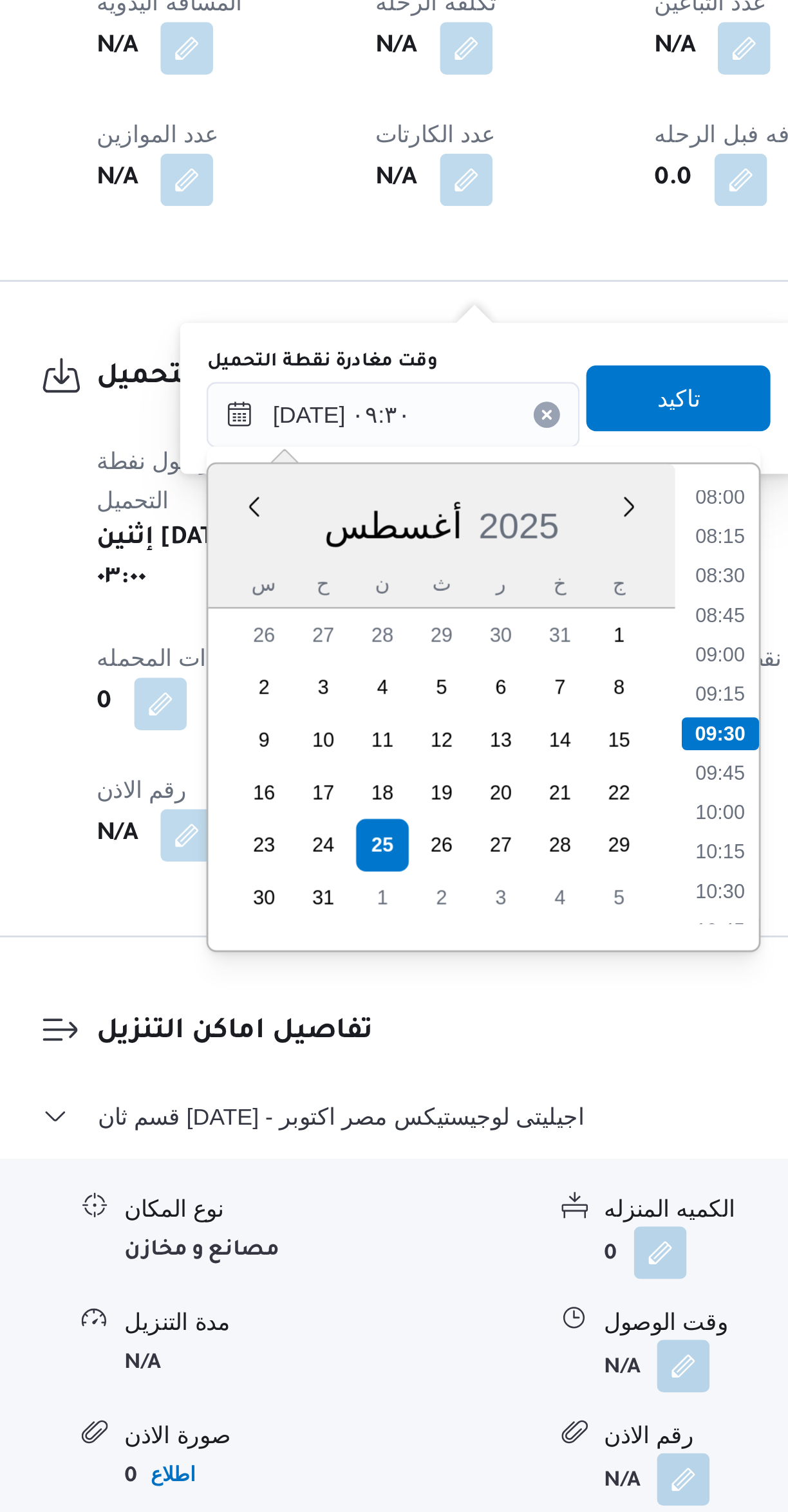
click at [461, 1051] on li "08:00" at bounding box center [462, 1055] width 30 height 13
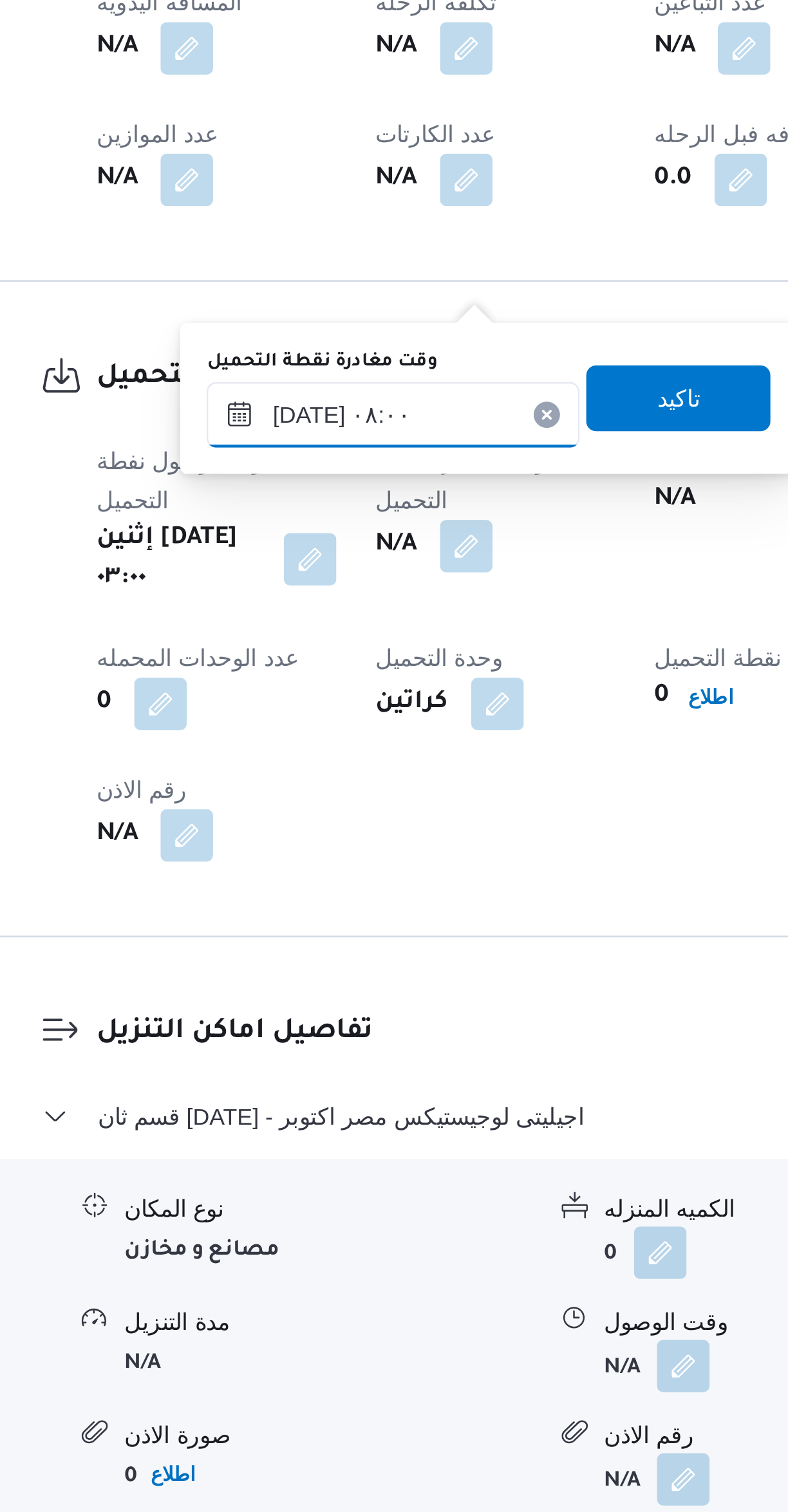
click at [352, 1020] on input "٢٥/٠٨/٢٠٢٥ ٠٨:٠٠" at bounding box center [335, 1022] width 146 height 25
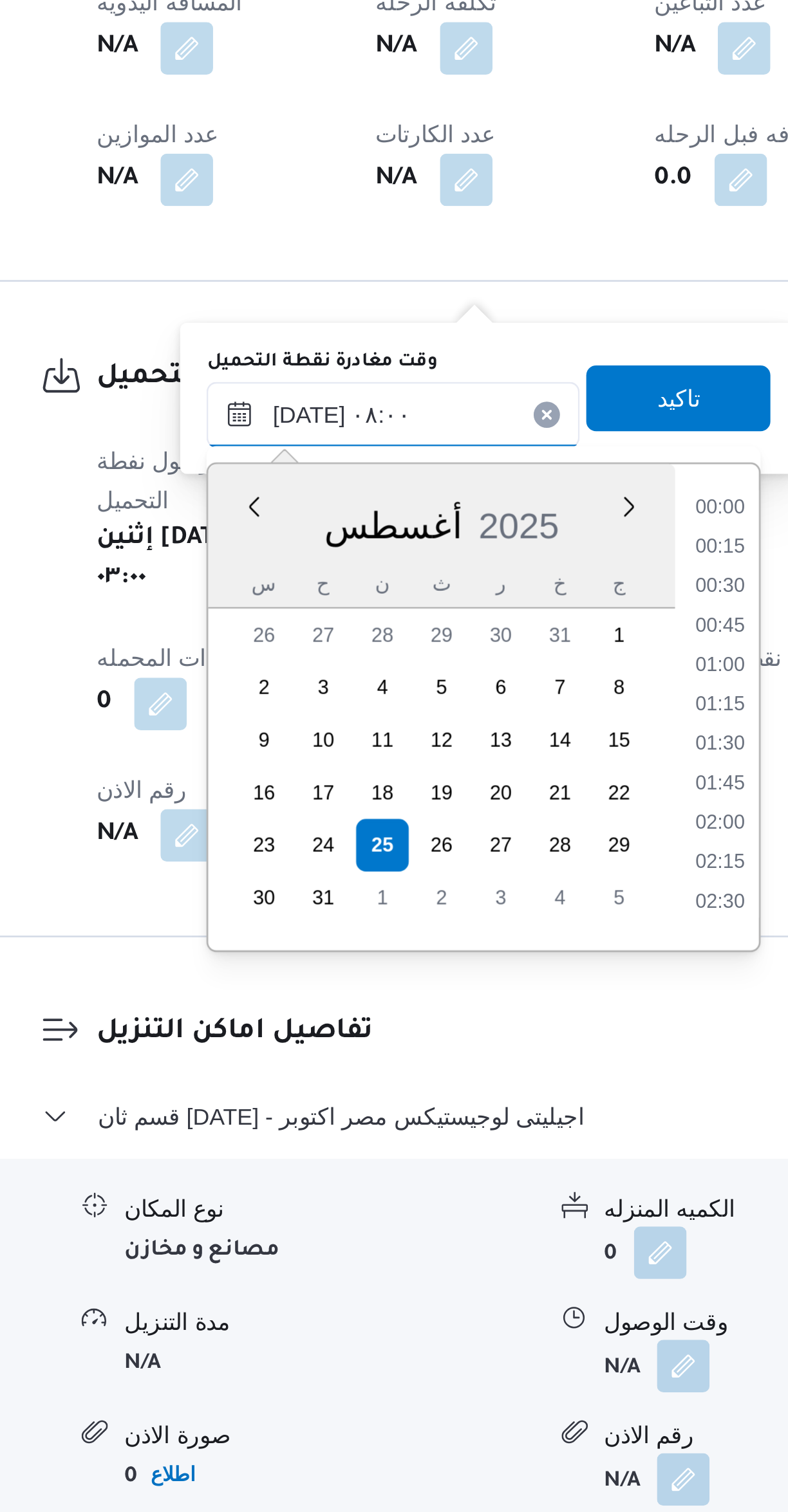
scroll to position [406, 0]
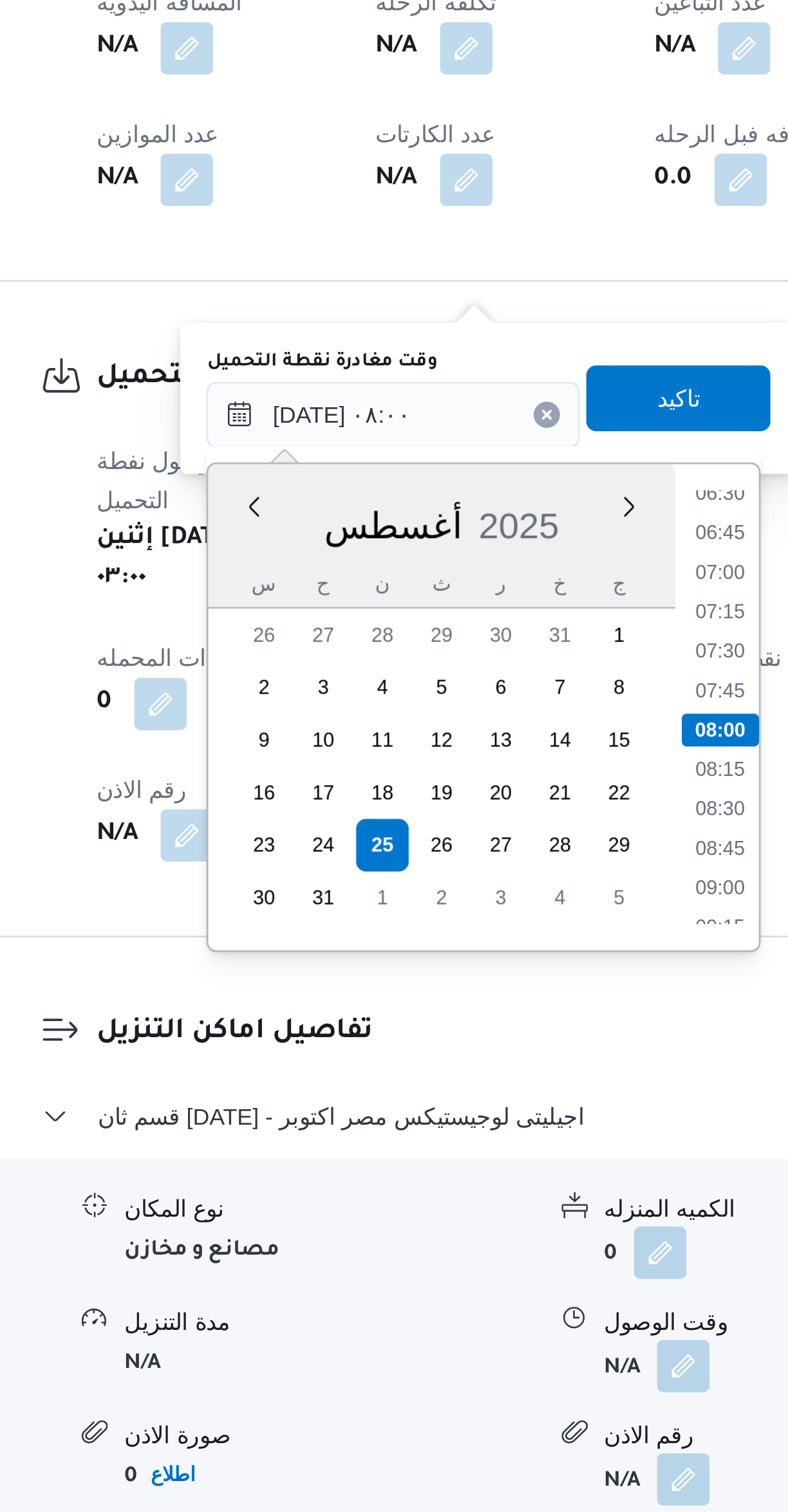
click at [462, 1067] on li "06:45" at bounding box center [462, 1069] width 30 height 13
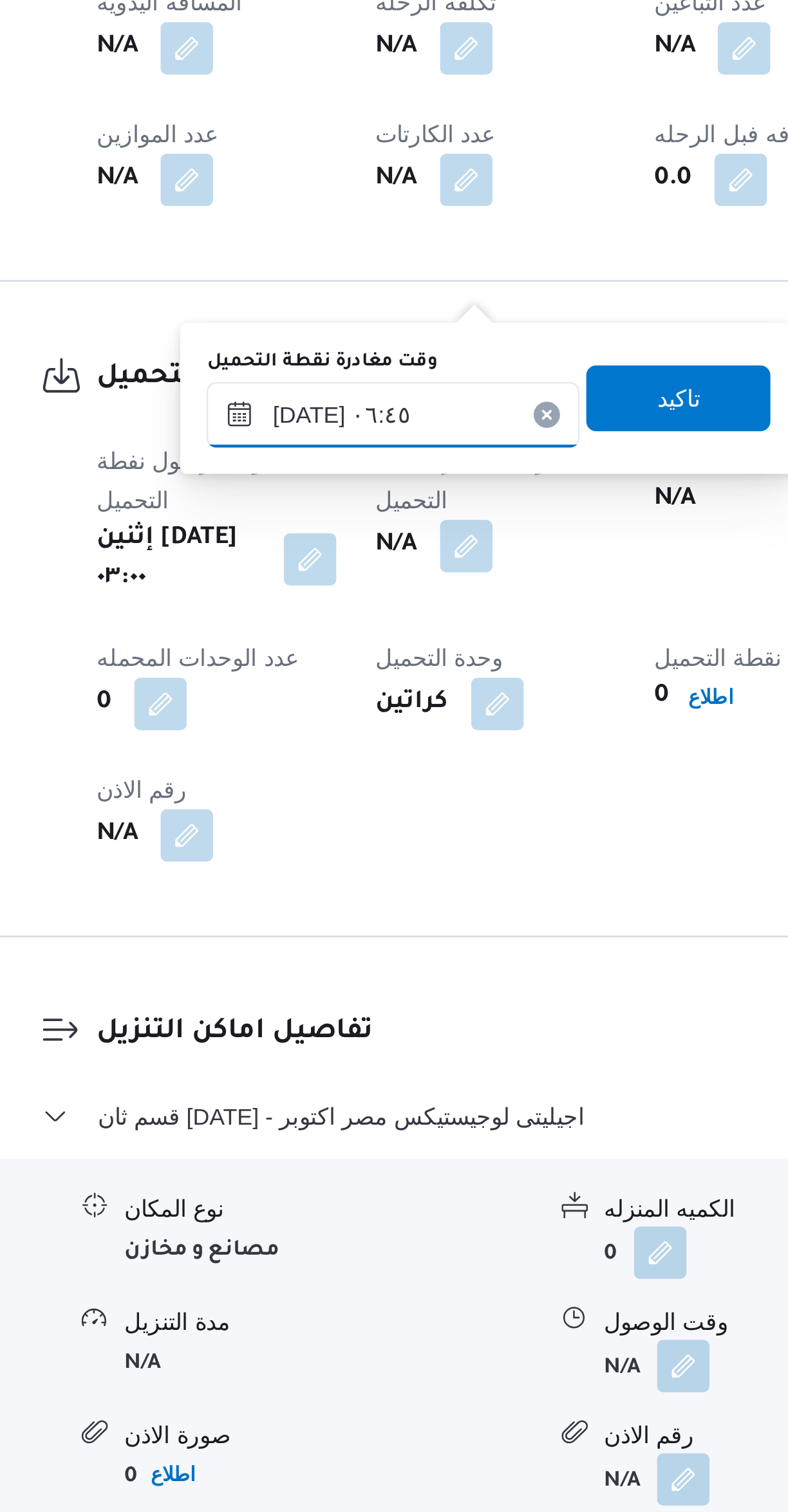
click at [354, 1019] on input "٢٥/٠٨/٢٠٢٥ ٠٦:٤٥" at bounding box center [335, 1022] width 146 height 25
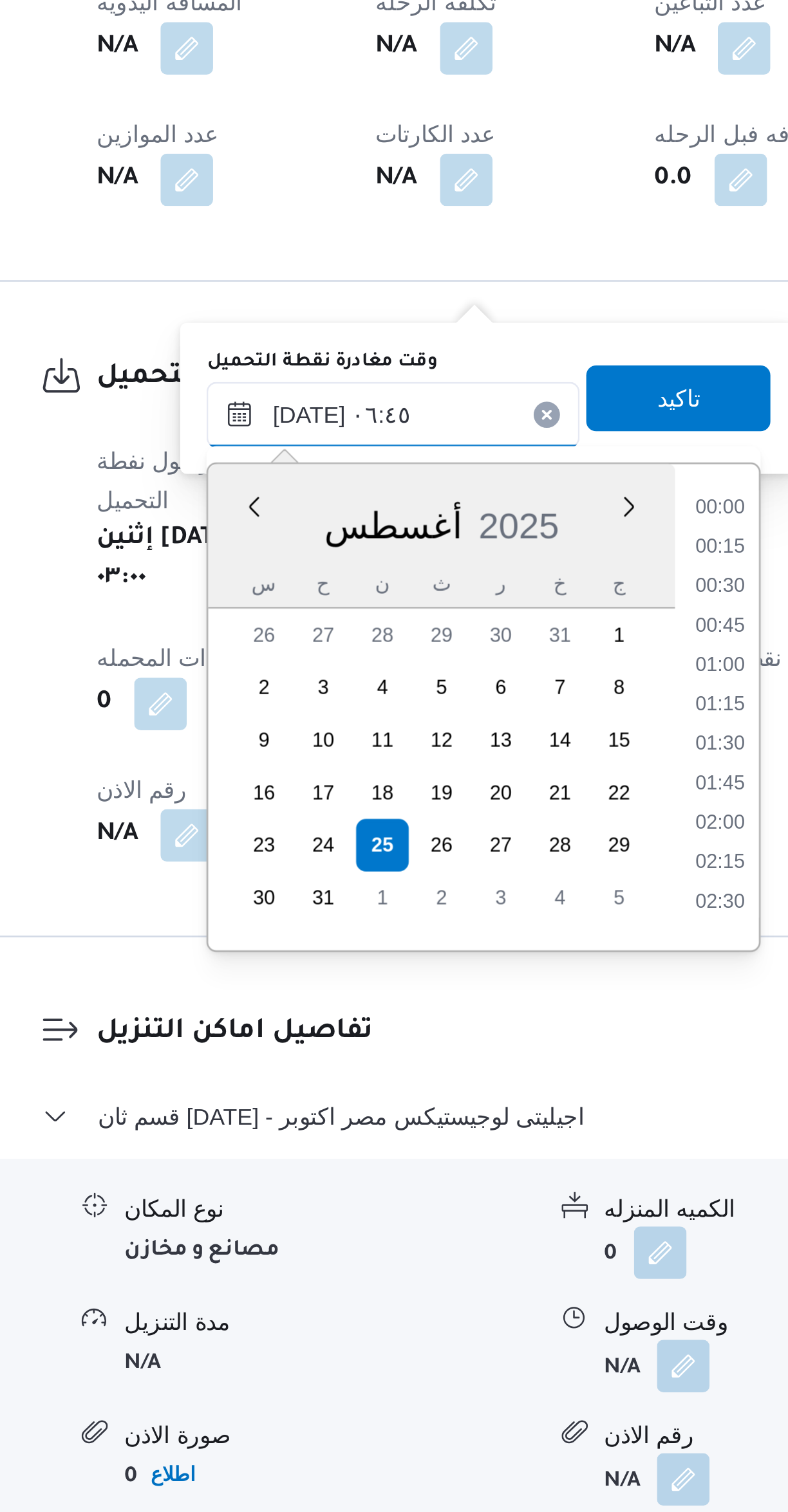
scroll to position [329, 0]
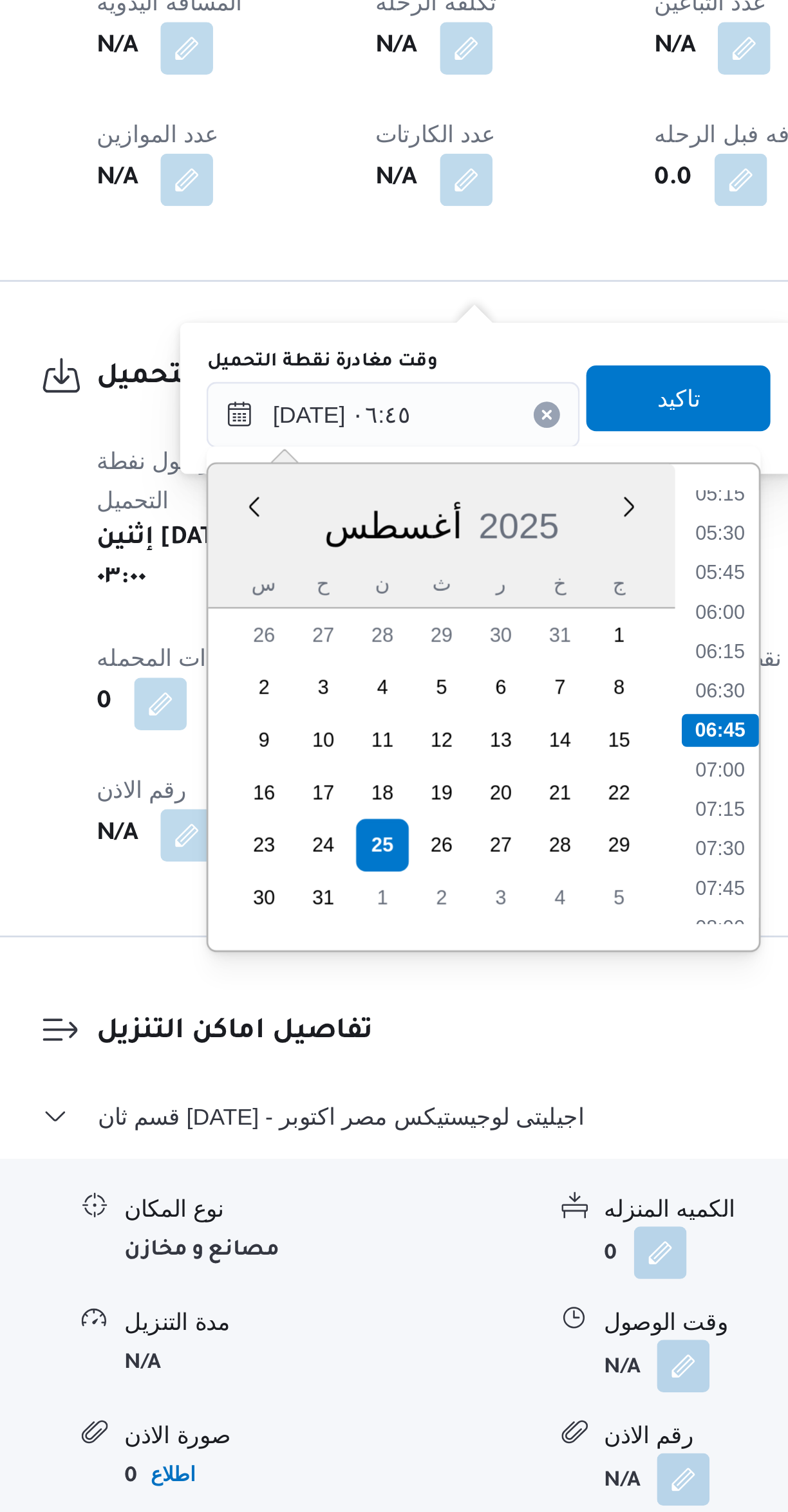
click at [460, 1056] on li "05:15" at bounding box center [462, 1053] width 30 height 13
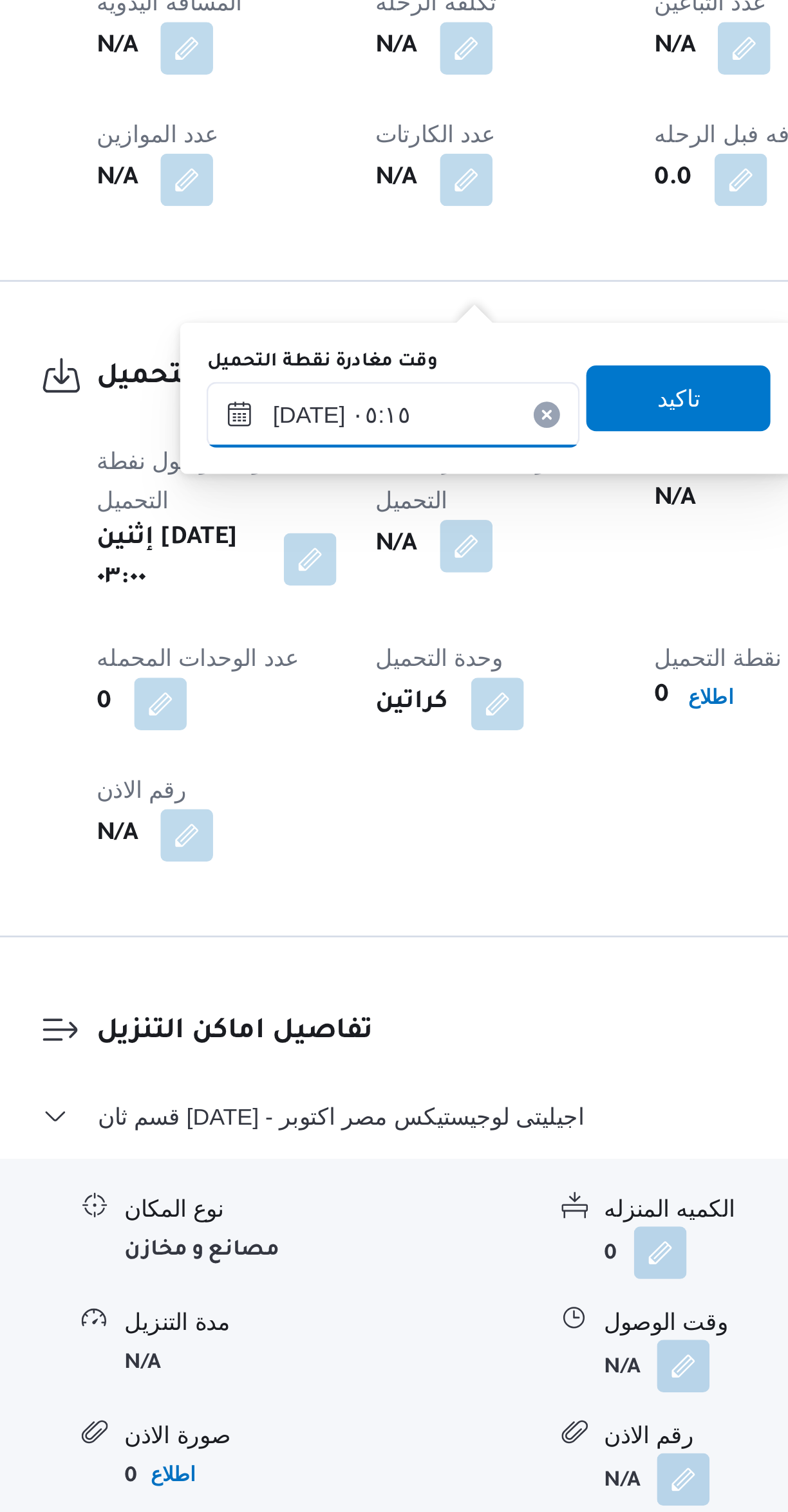
click at [354, 1019] on input "٢٥/٠٨/٢٠٢٥ ٠٥:١٥" at bounding box center [335, 1022] width 146 height 25
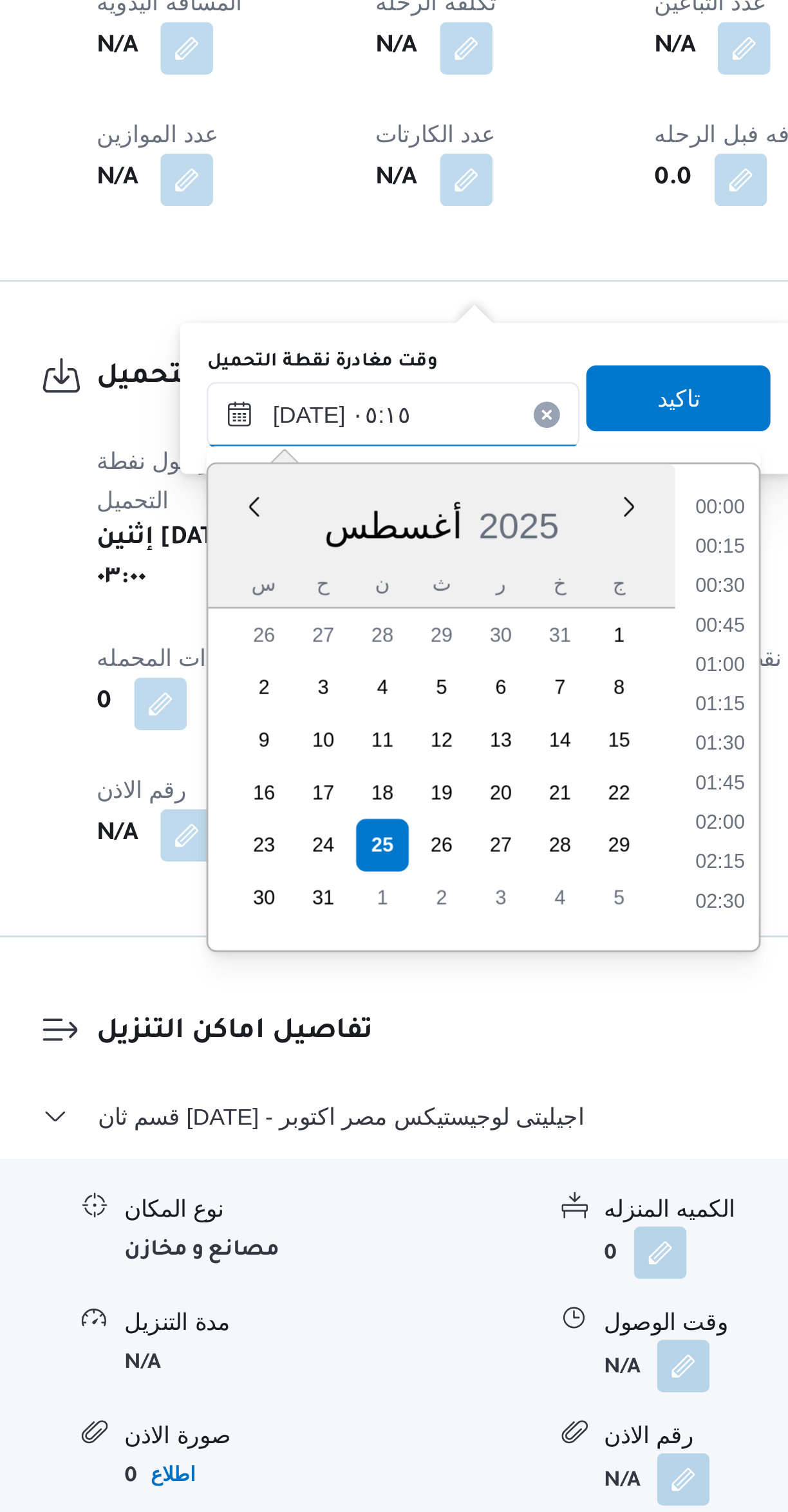
scroll to position [237, 0]
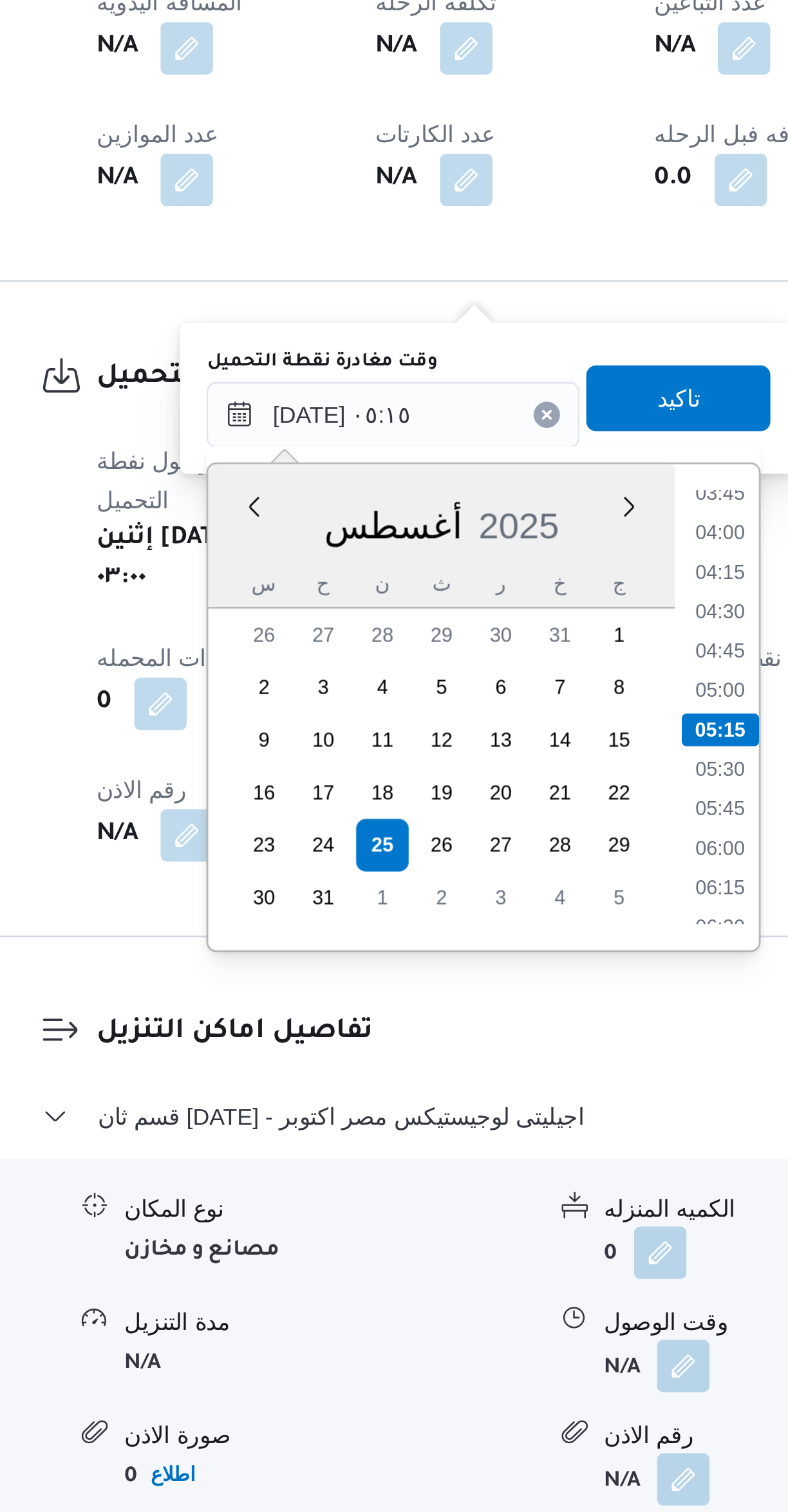
click at [465, 1072] on li "04:00" at bounding box center [462, 1069] width 30 height 13
type input "٢٥/٠٨/٢٠٢٥ ٠٤:٠٠"
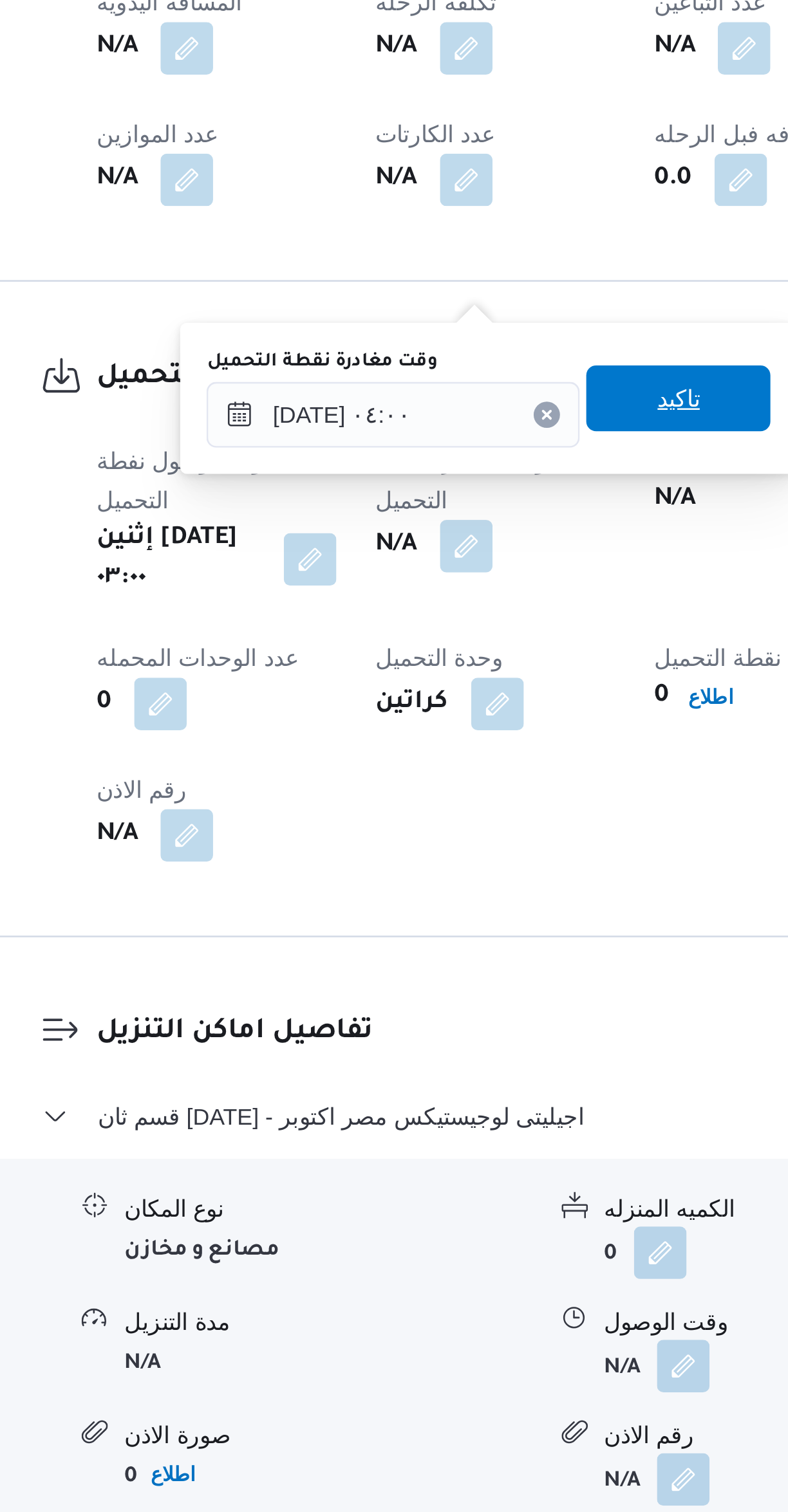
click at [453, 1013] on span "تاكيد" at bounding box center [446, 1015] width 72 height 25
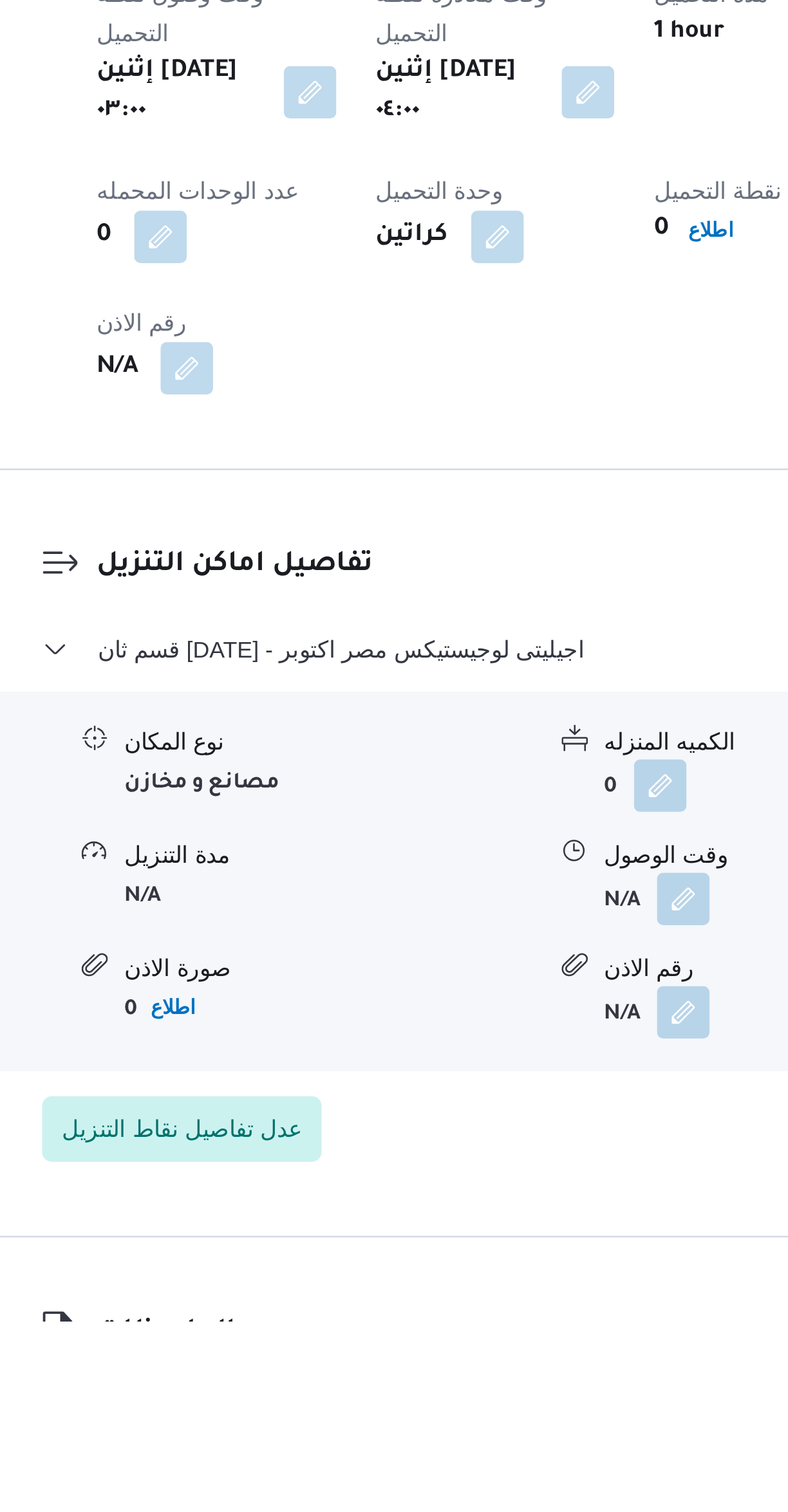
scroll to position [49, 0]
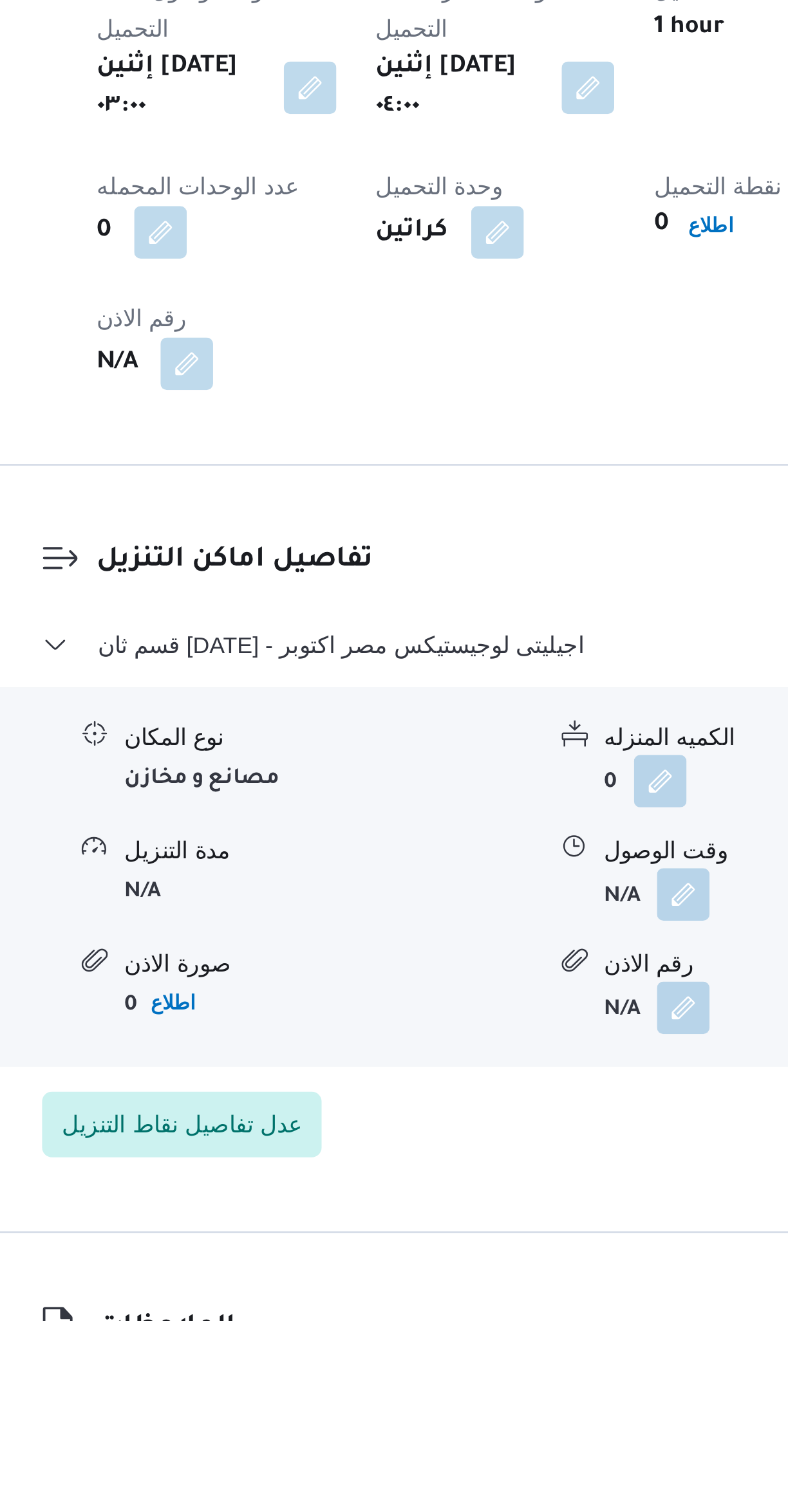
click at [455, 1322] on div "وقت الوصول" at bounding box center [498, 1328] width 161 height 13
click at [451, 1335] on button "button" at bounding box center [448, 1345] width 20 height 20
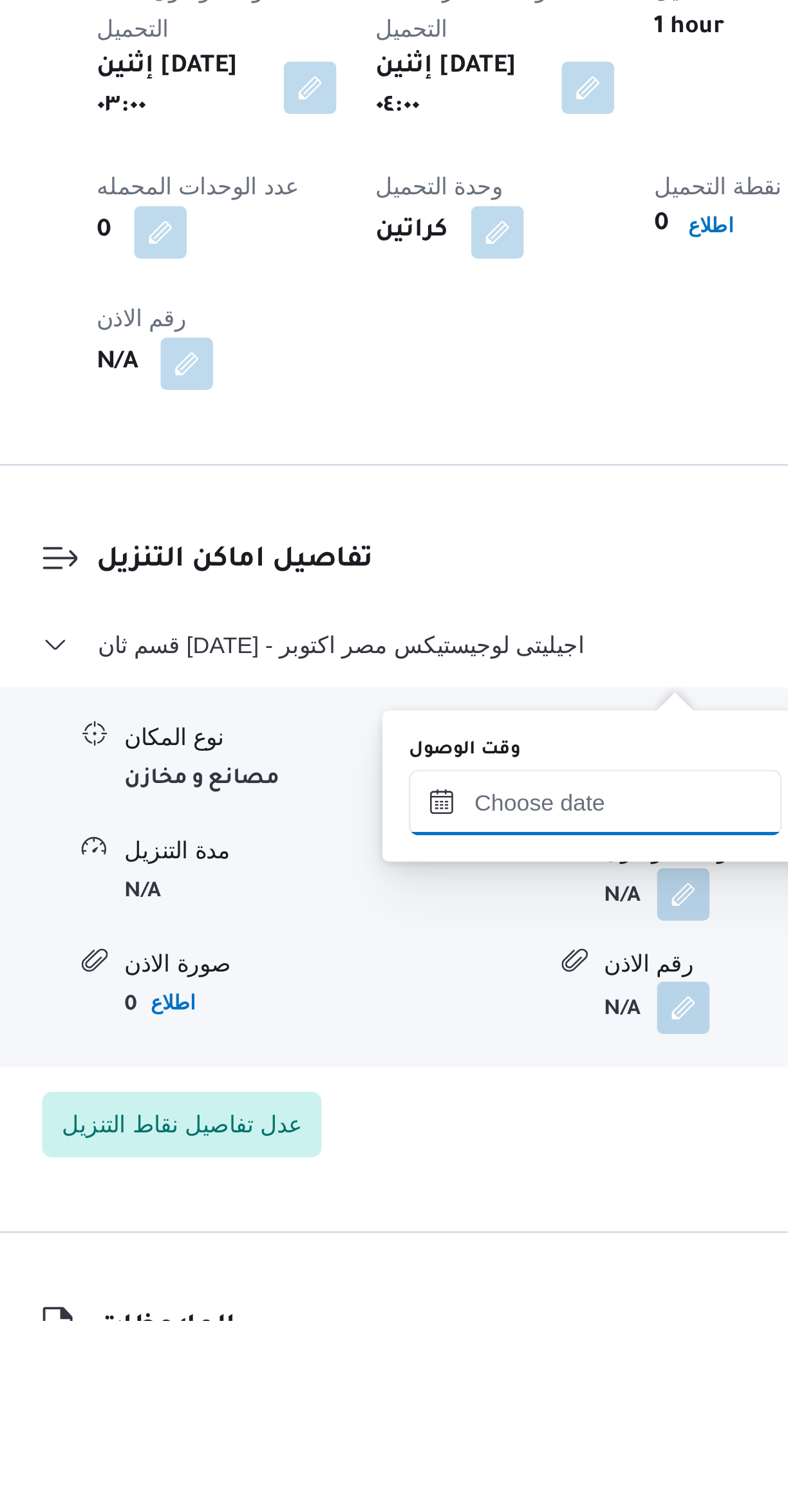
click at [417, 1307] on input "وقت الوصول" at bounding box center [413, 1309] width 146 height 25
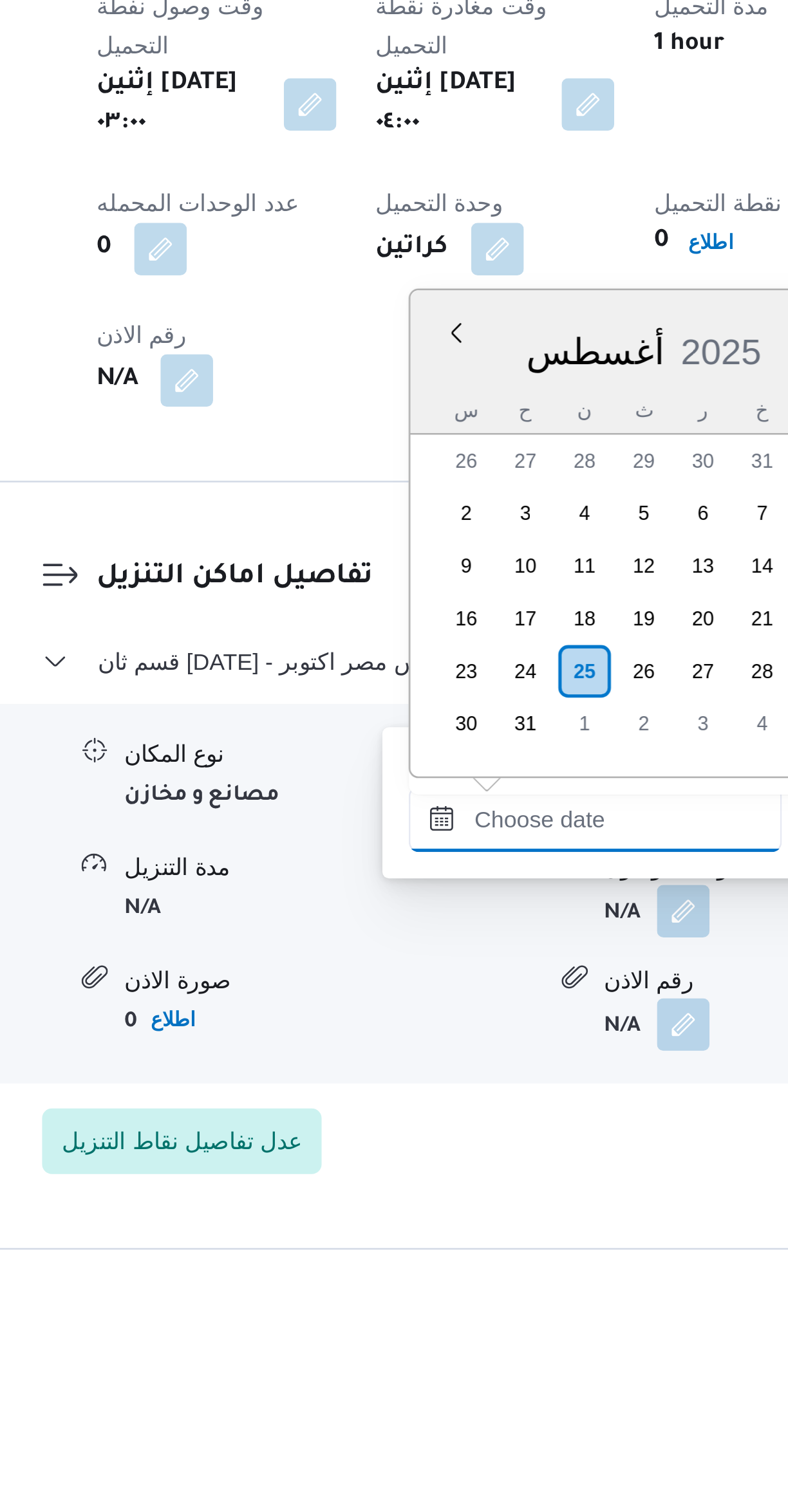
scroll to position [591, 0]
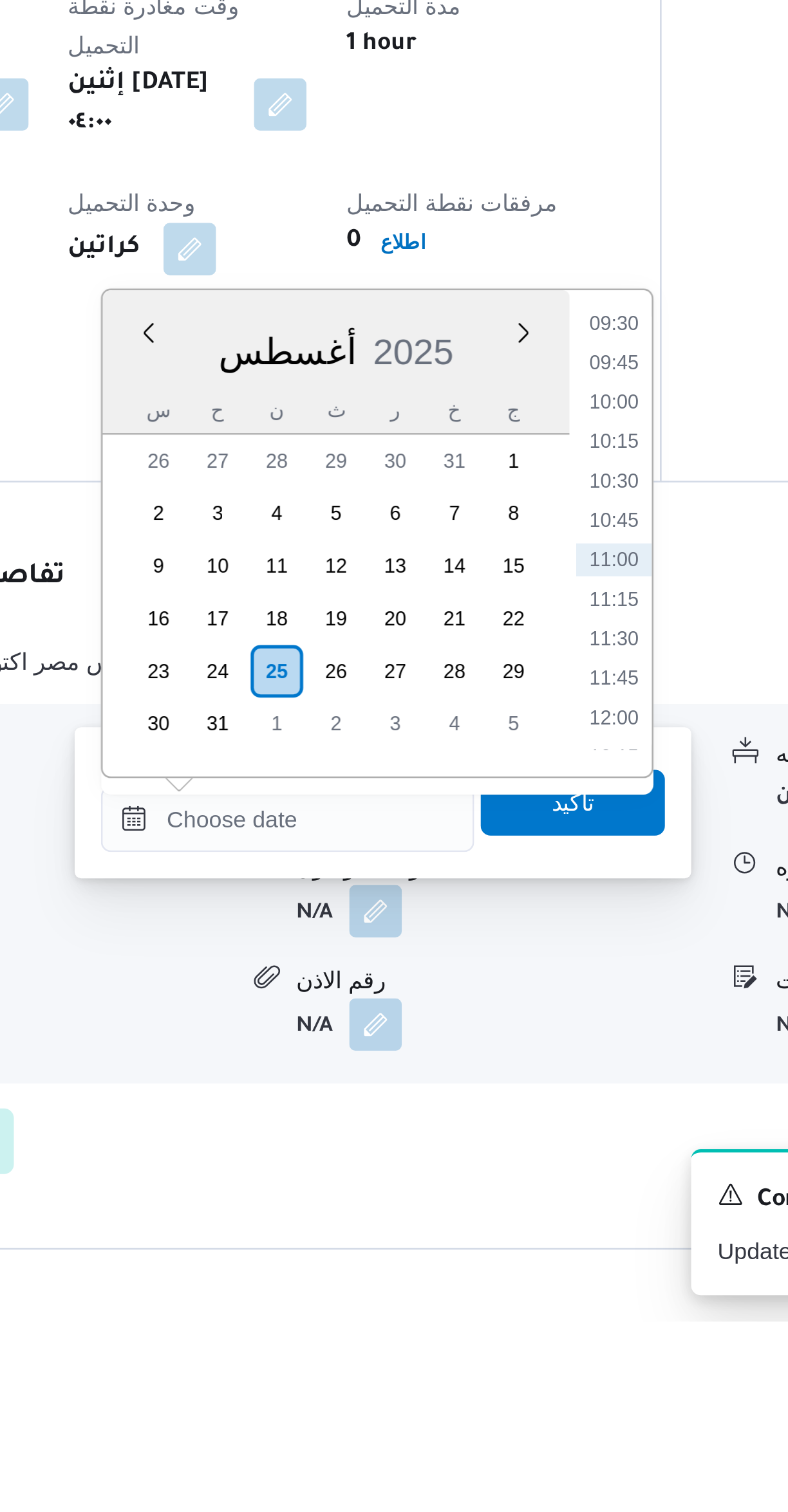
click at [544, 1124] on li "09:30" at bounding box center [541, 1121] width 30 height 13
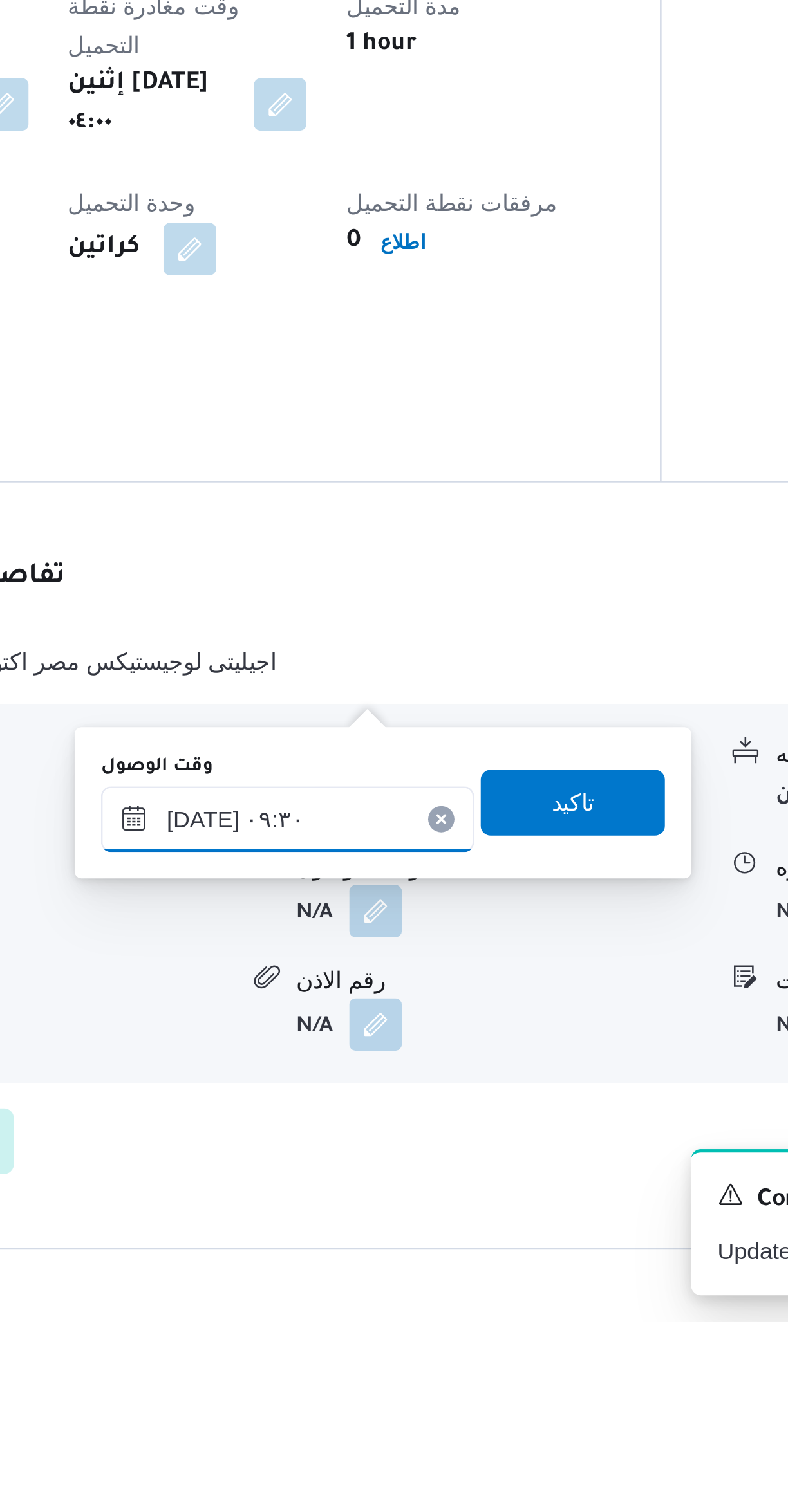
scroll to position [43, 0]
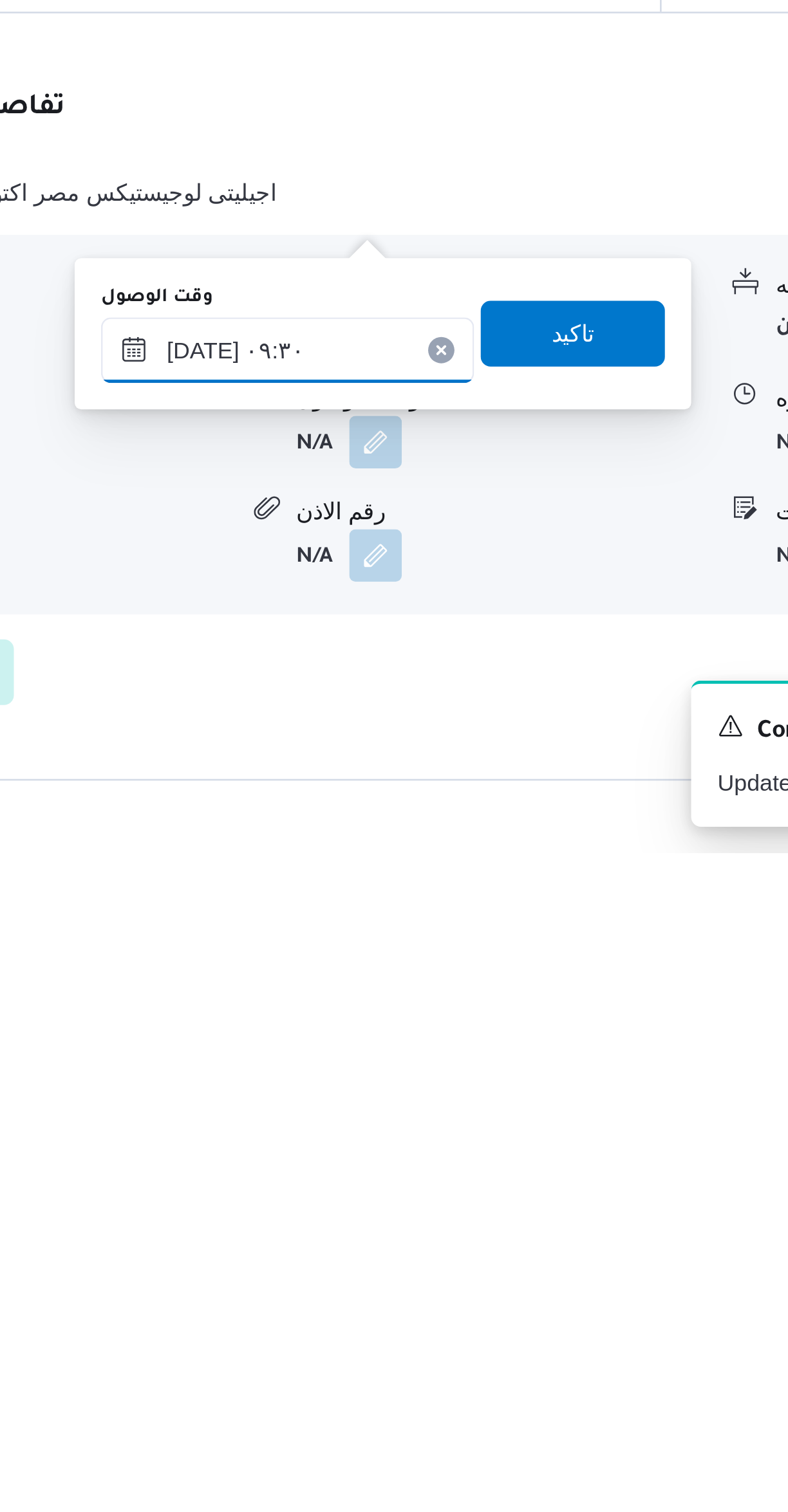
click at [439, 1314] on input "٢٥/٠٨/٢٠٢٥ ٠٩:٣٠" at bounding box center [413, 1314] width 146 height 25
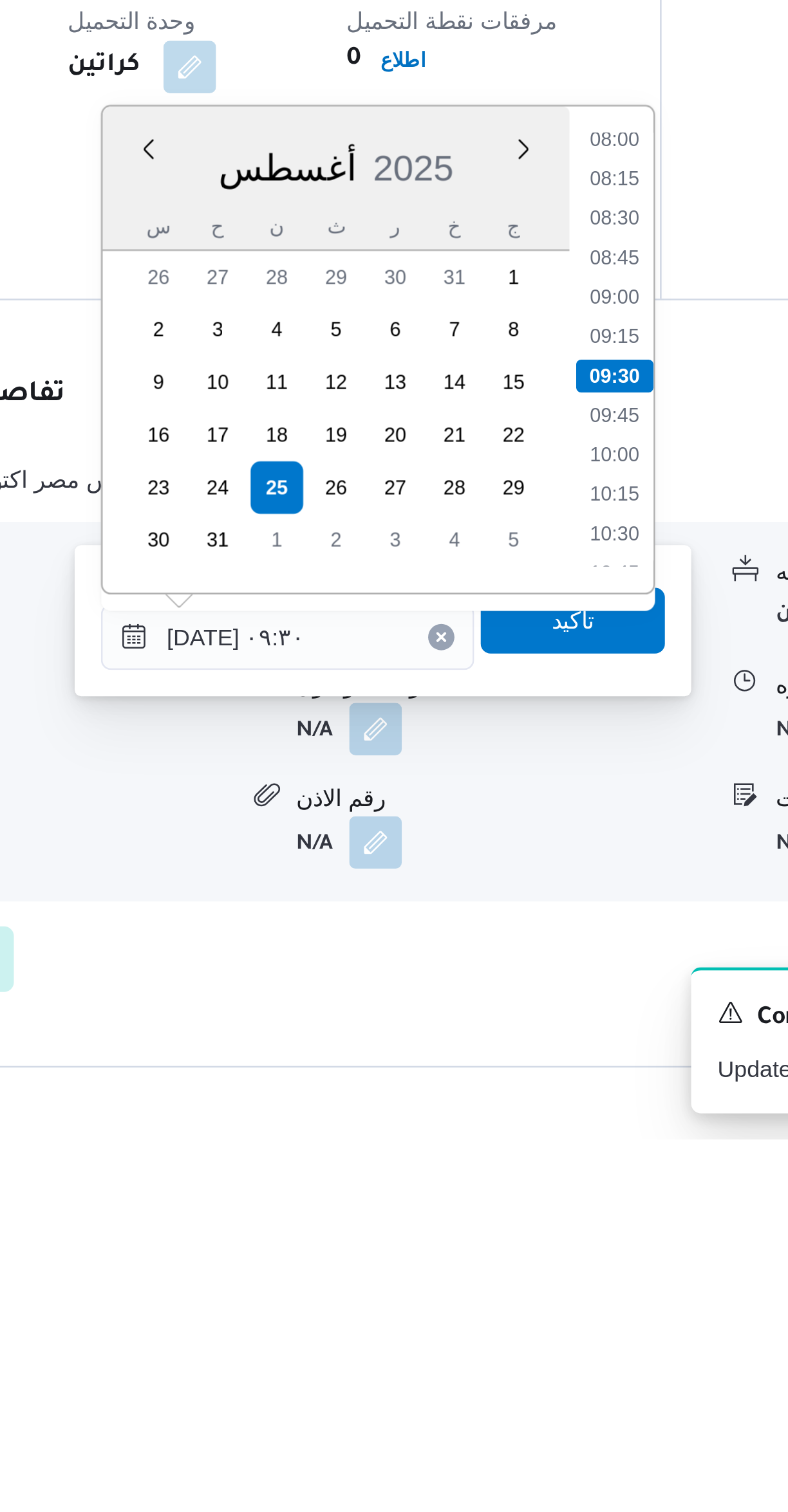
click at [541, 1121] on li "08:00" at bounding box center [541, 1120] width 30 height 13
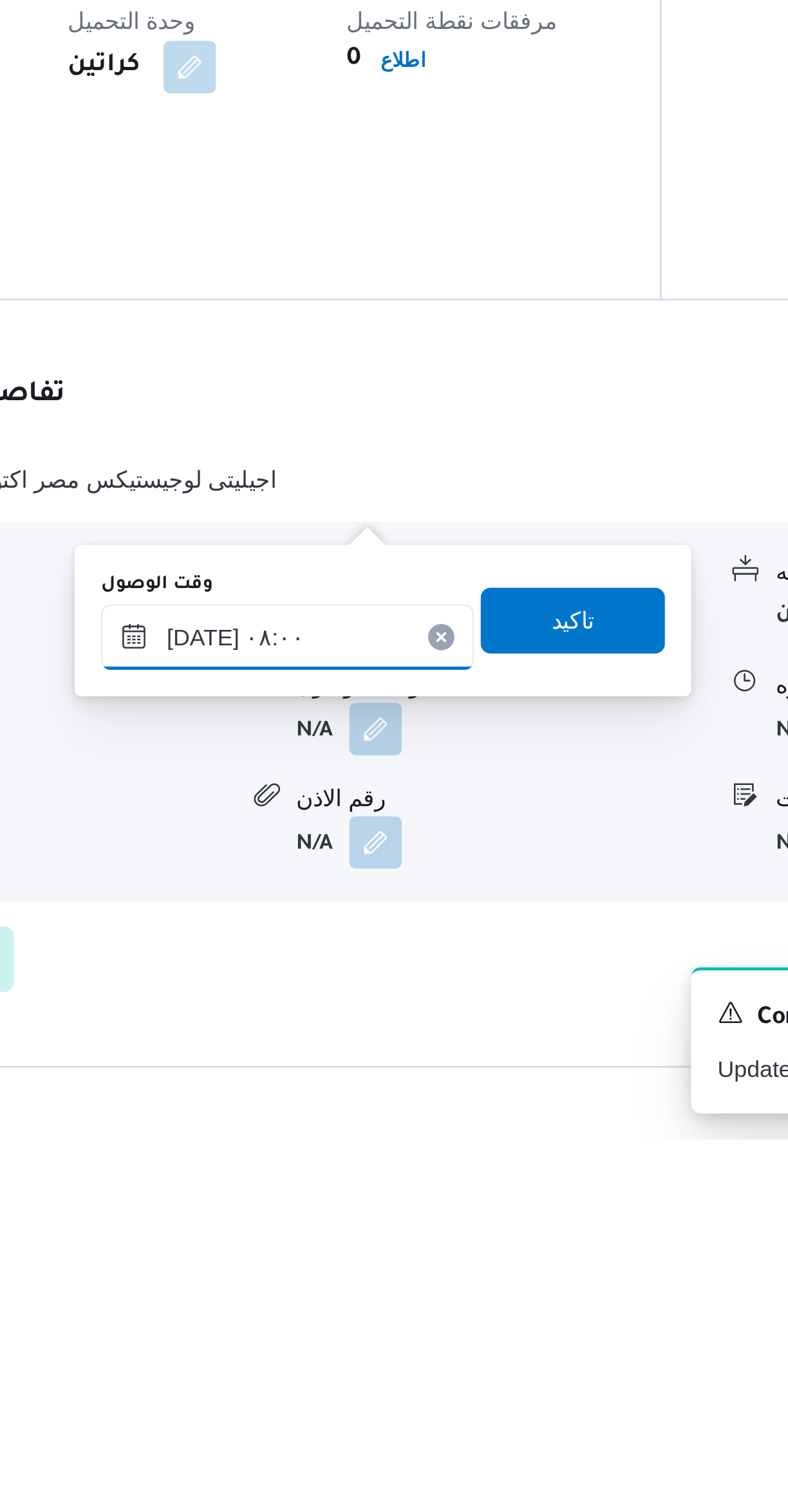
click at [434, 1310] on input "٢٥/٠٨/٢٠٢٥ ٠٨:٠٠" at bounding box center [413, 1314] width 146 height 25
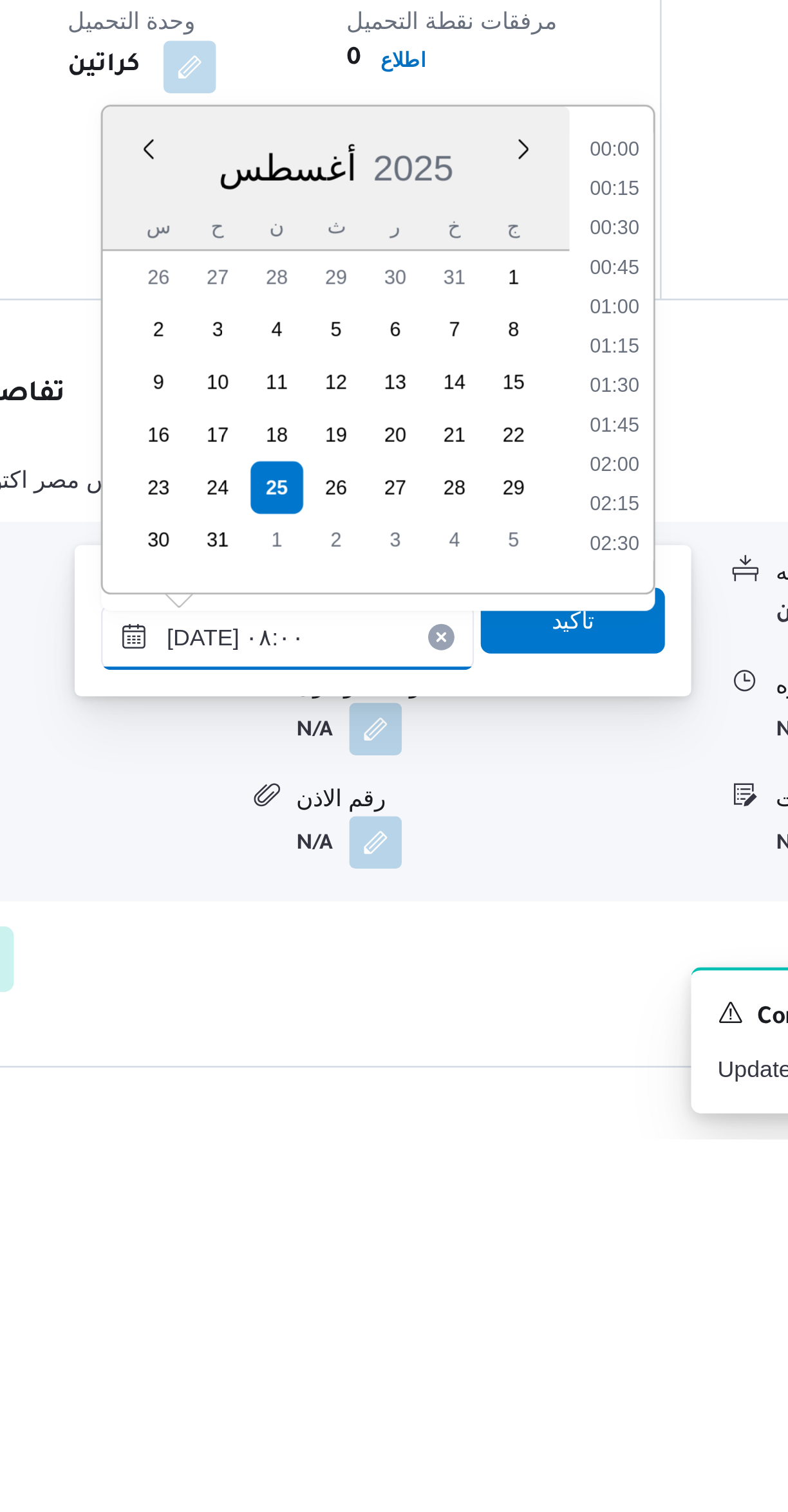
scroll to position [406, 0]
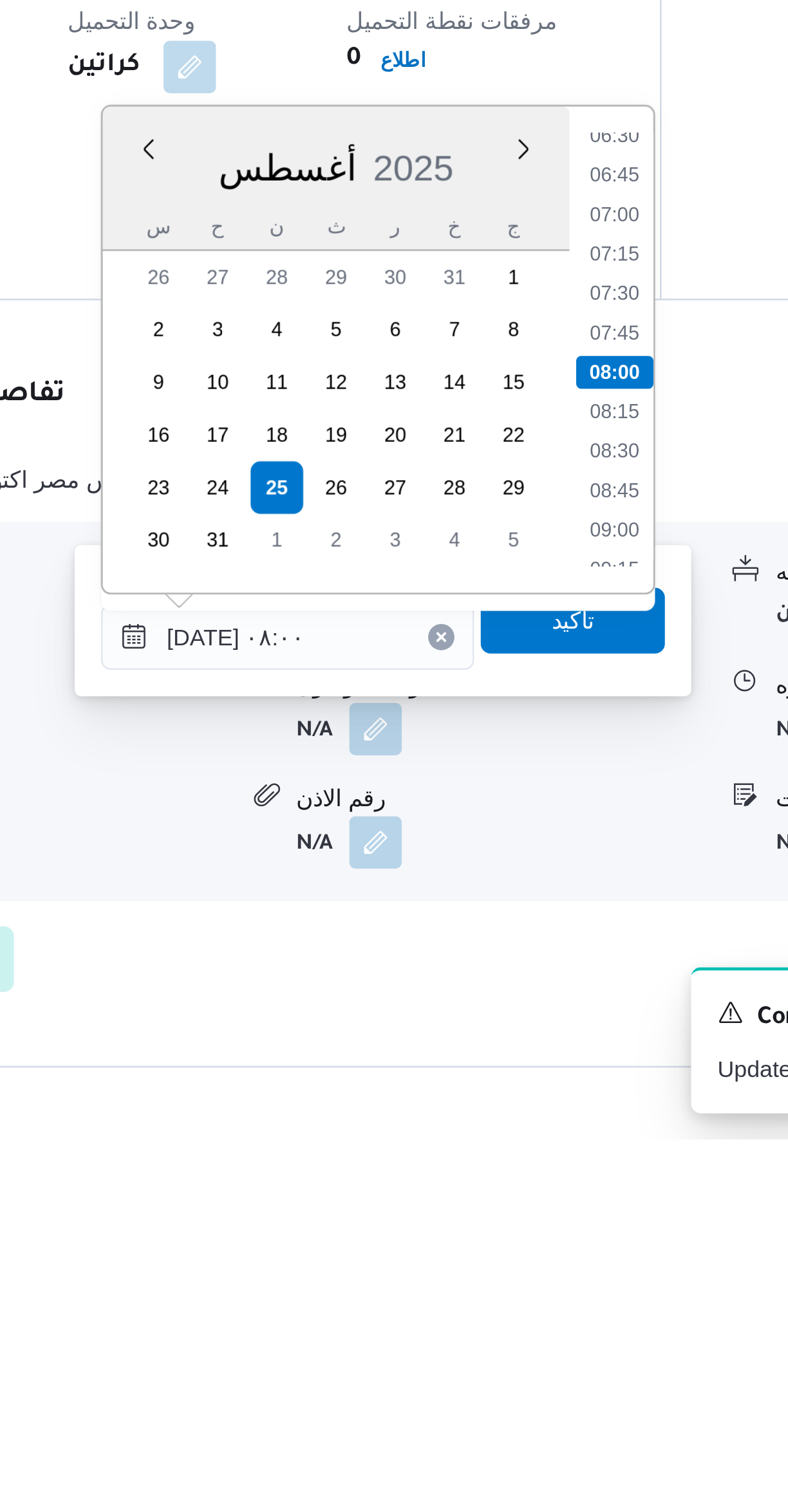
click at [547, 1120] on li "06:30" at bounding box center [541, 1119] width 30 height 13
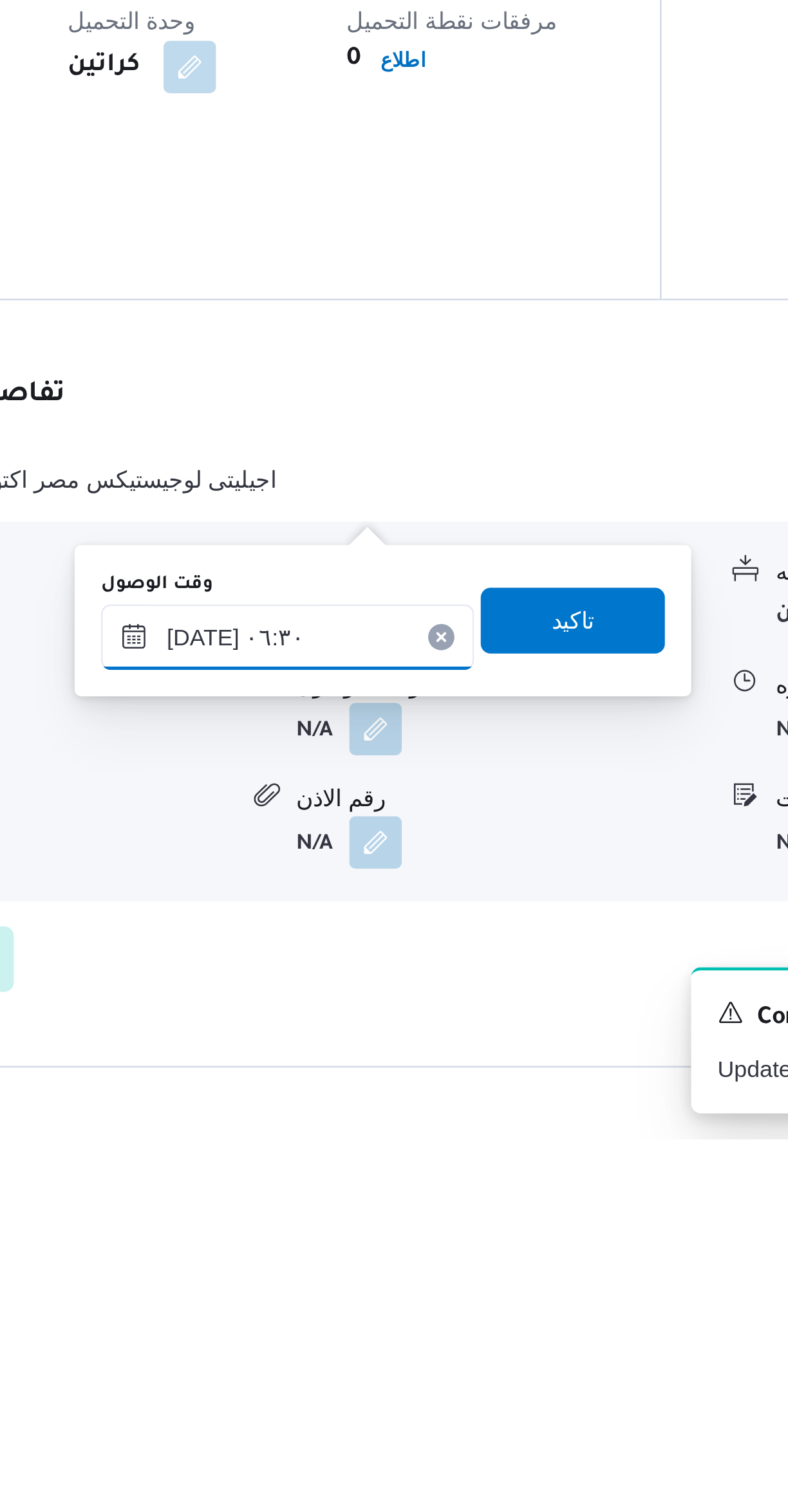
click at [433, 1307] on input "٢٥/٠٨/٢٠٢٥ ٠٦:٣٠" at bounding box center [413, 1314] width 146 height 25
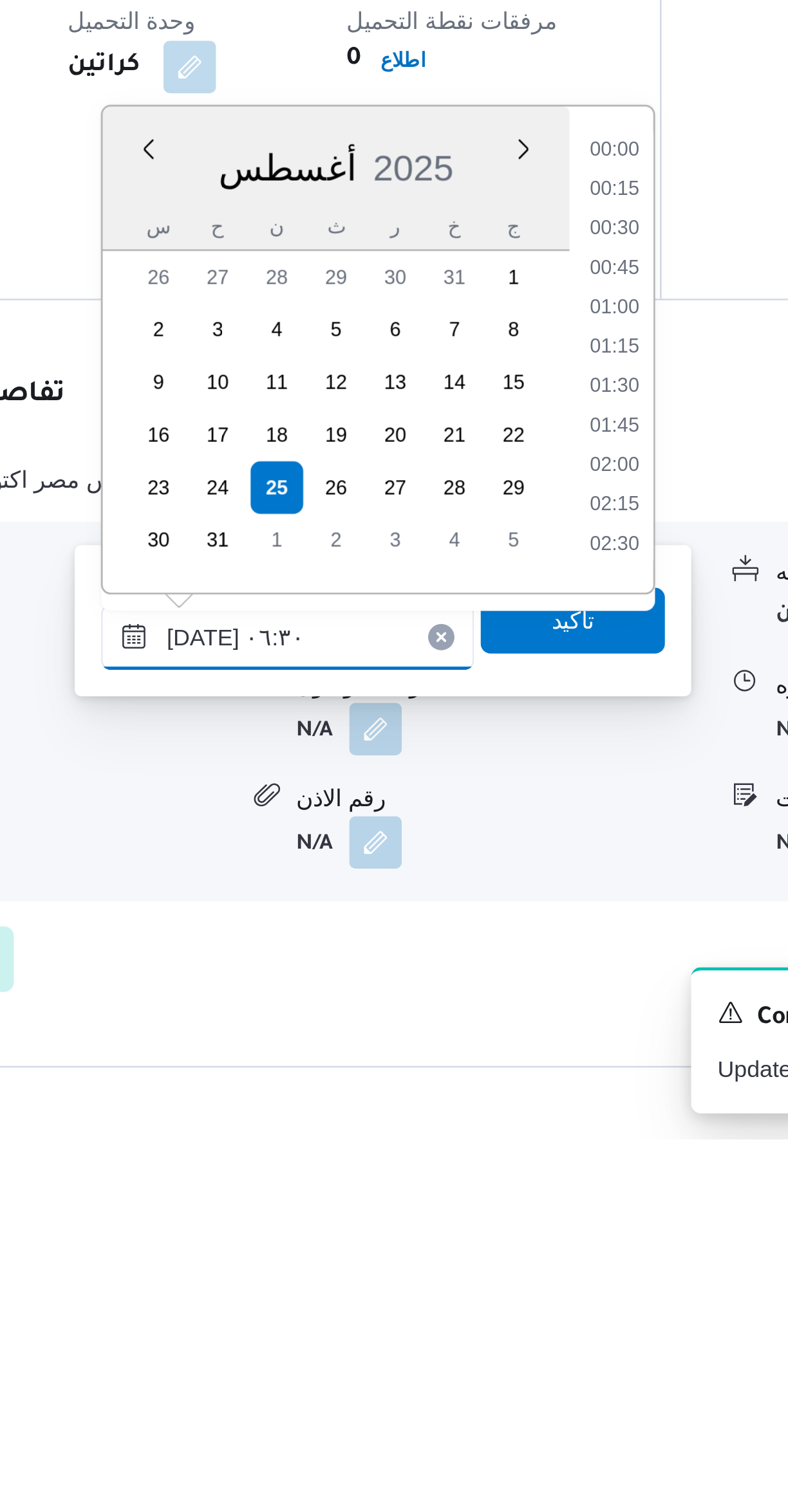
scroll to position [313, 0]
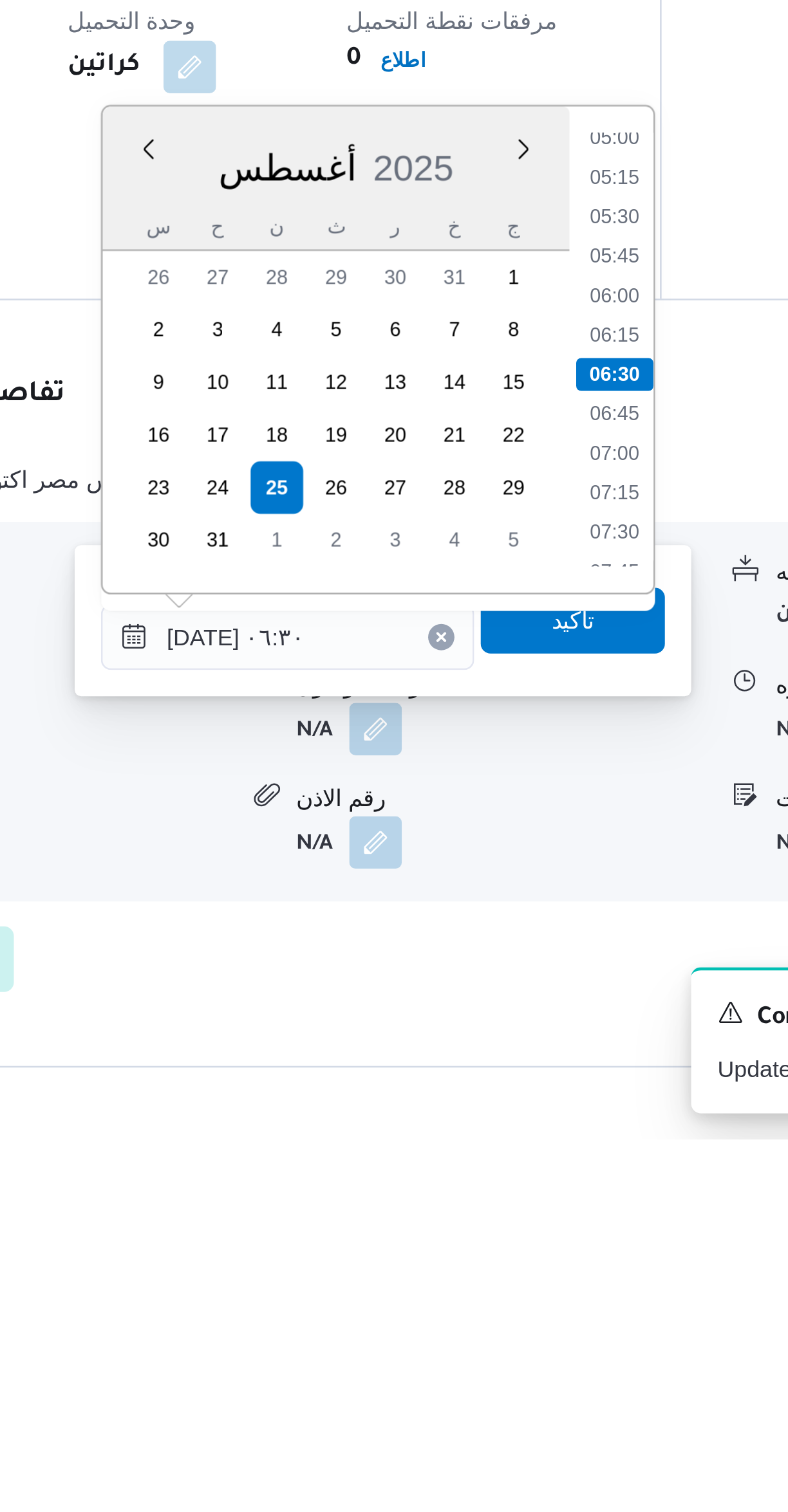
click at [539, 1121] on li "05:00" at bounding box center [541, 1119] width 30 height 13
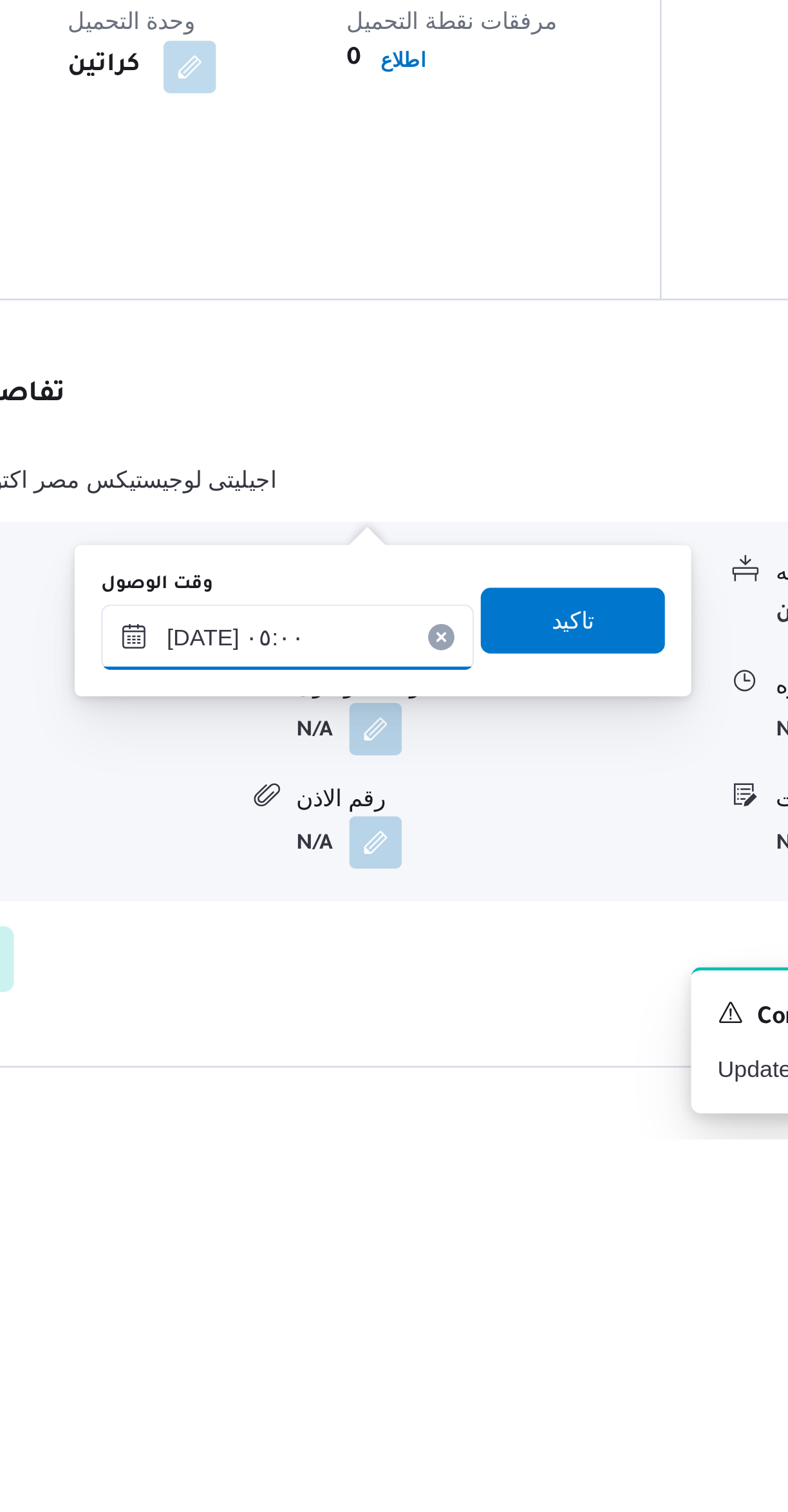
click at [430, 1321] on input "٢٥/٠٨/٢٠٢٥ ٠٥:٠٠" at bounding box center [413, 1314] width 146 height 25
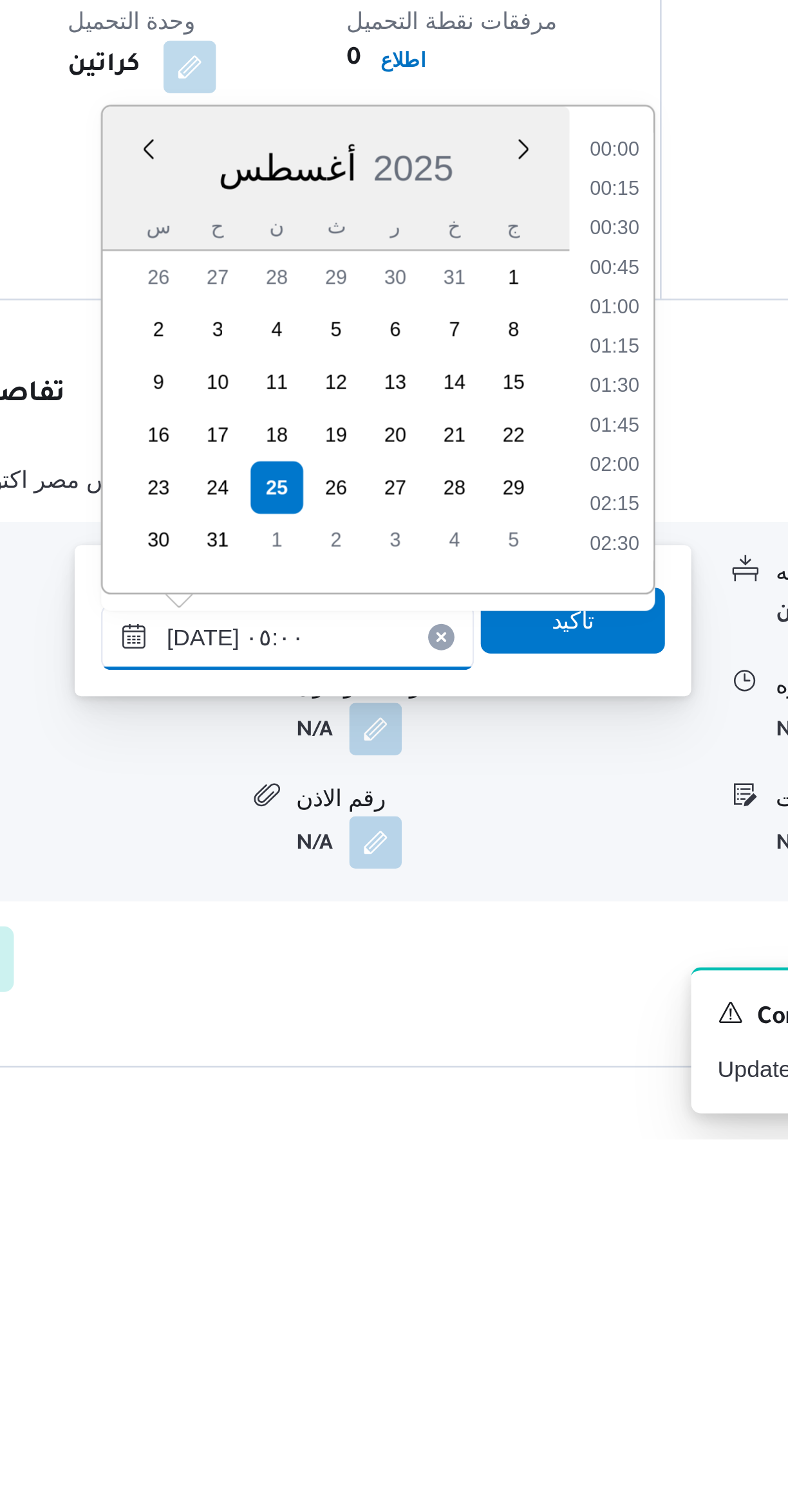
scroll to position [220, 0]
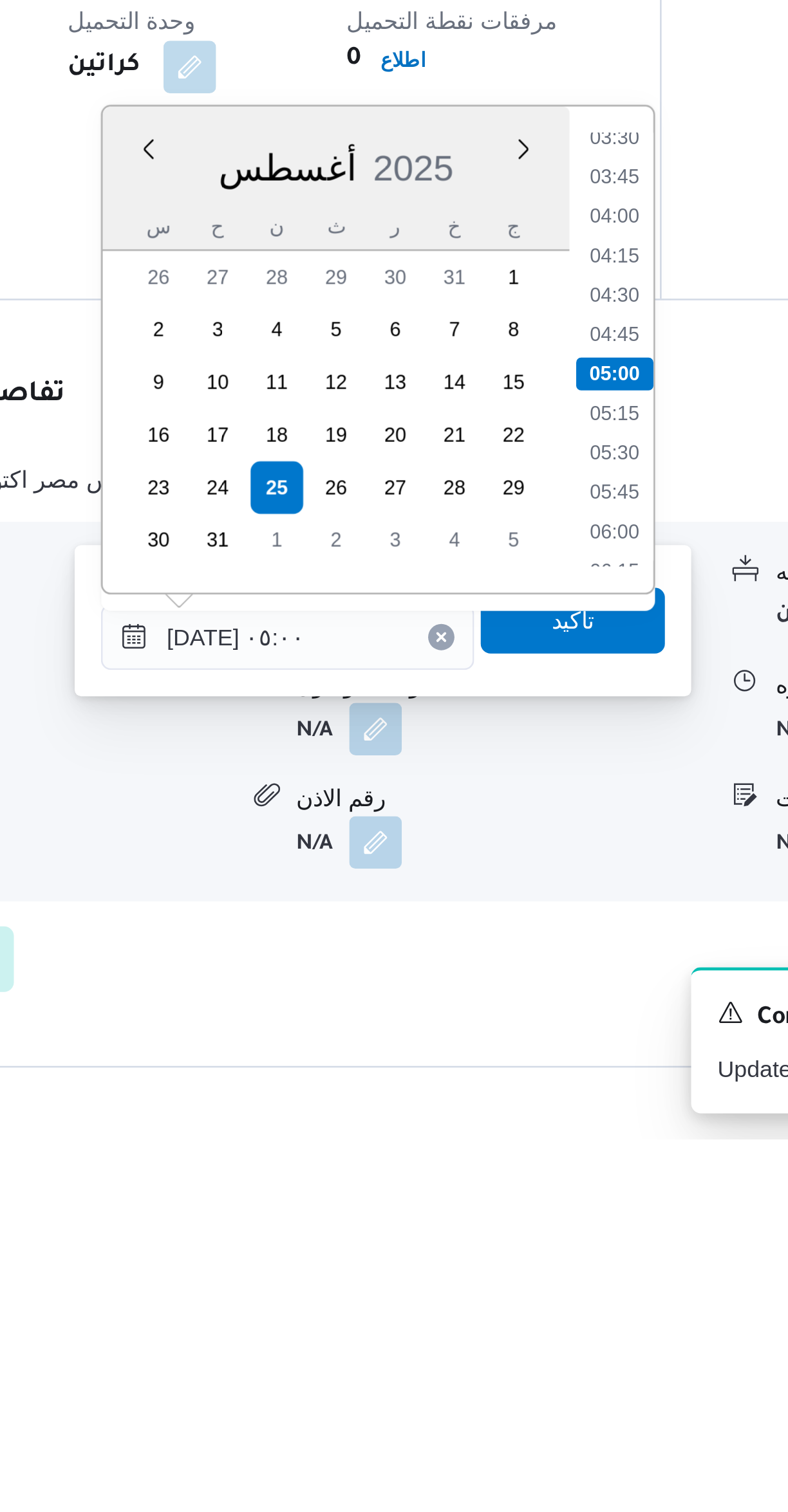
click at [546, 1182] on li "04:30" at bounding box center [541, 1182] width 30 height 13
type input "٢٥/٠٨/٢٠٢٥ ٠٤:٣٠"
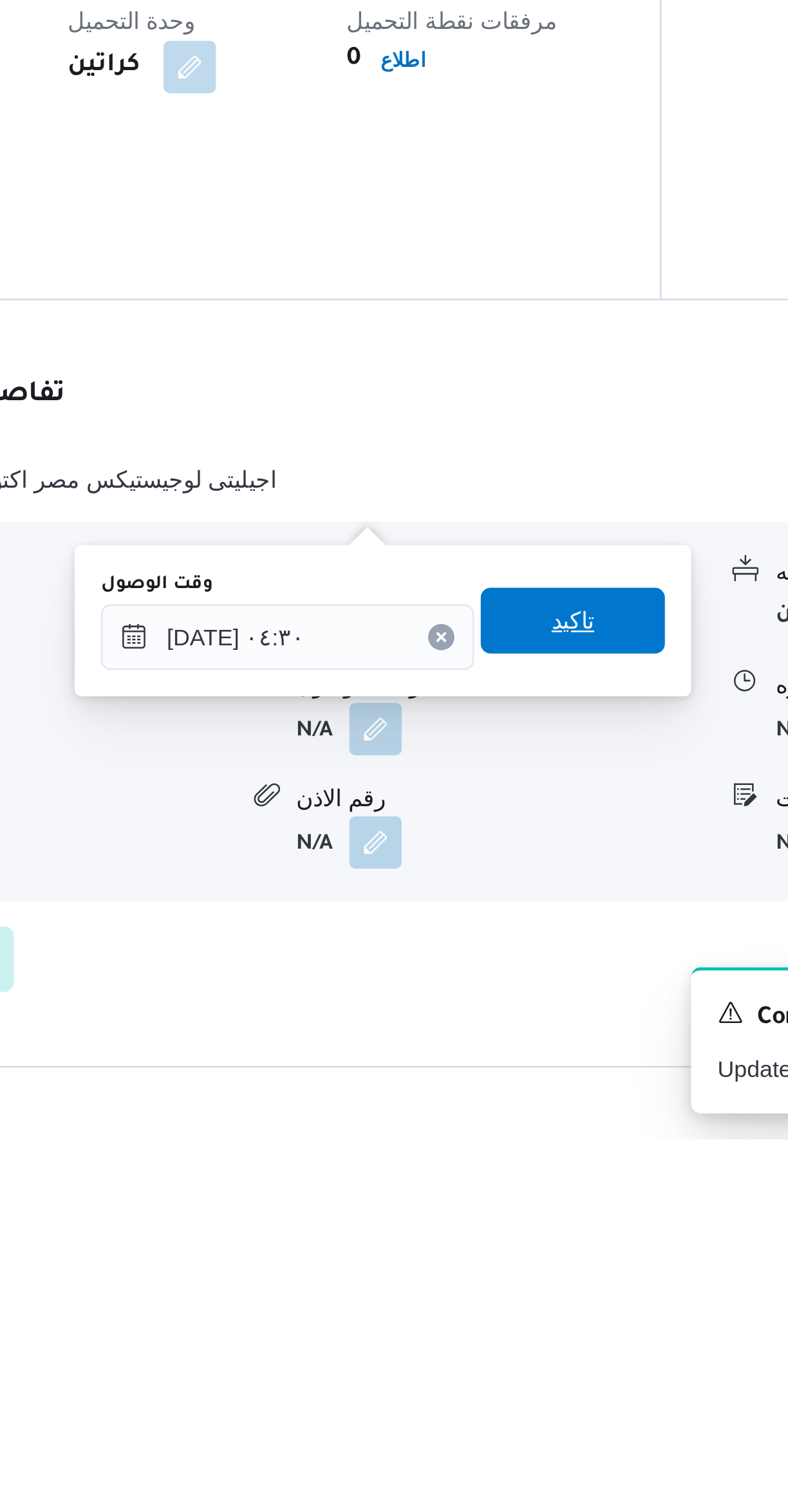
click at [531, 1306] on span "تاكيد" at bounding box center [526, 1308] width 72 height 25
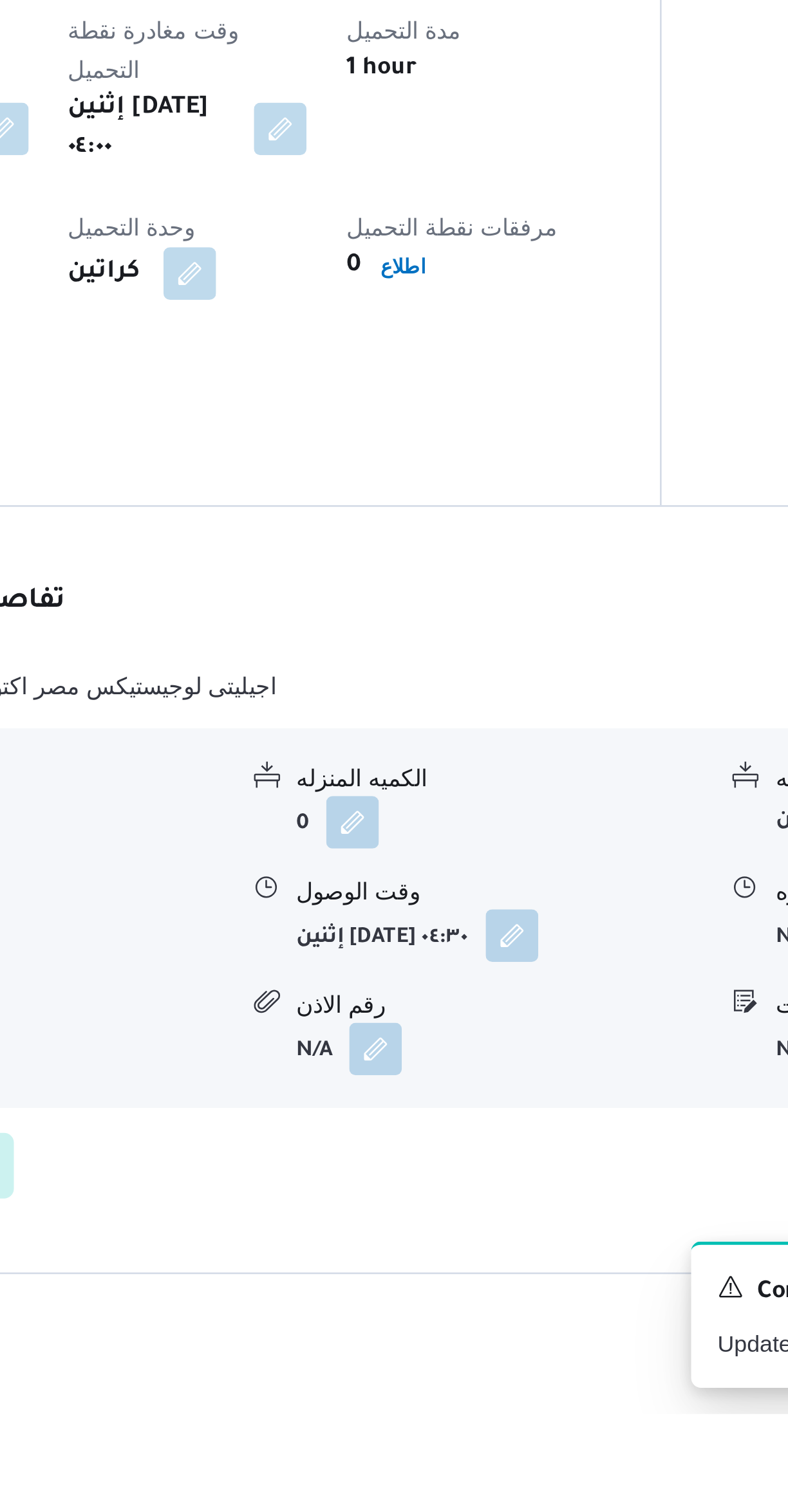
scroll to position [70, 0]
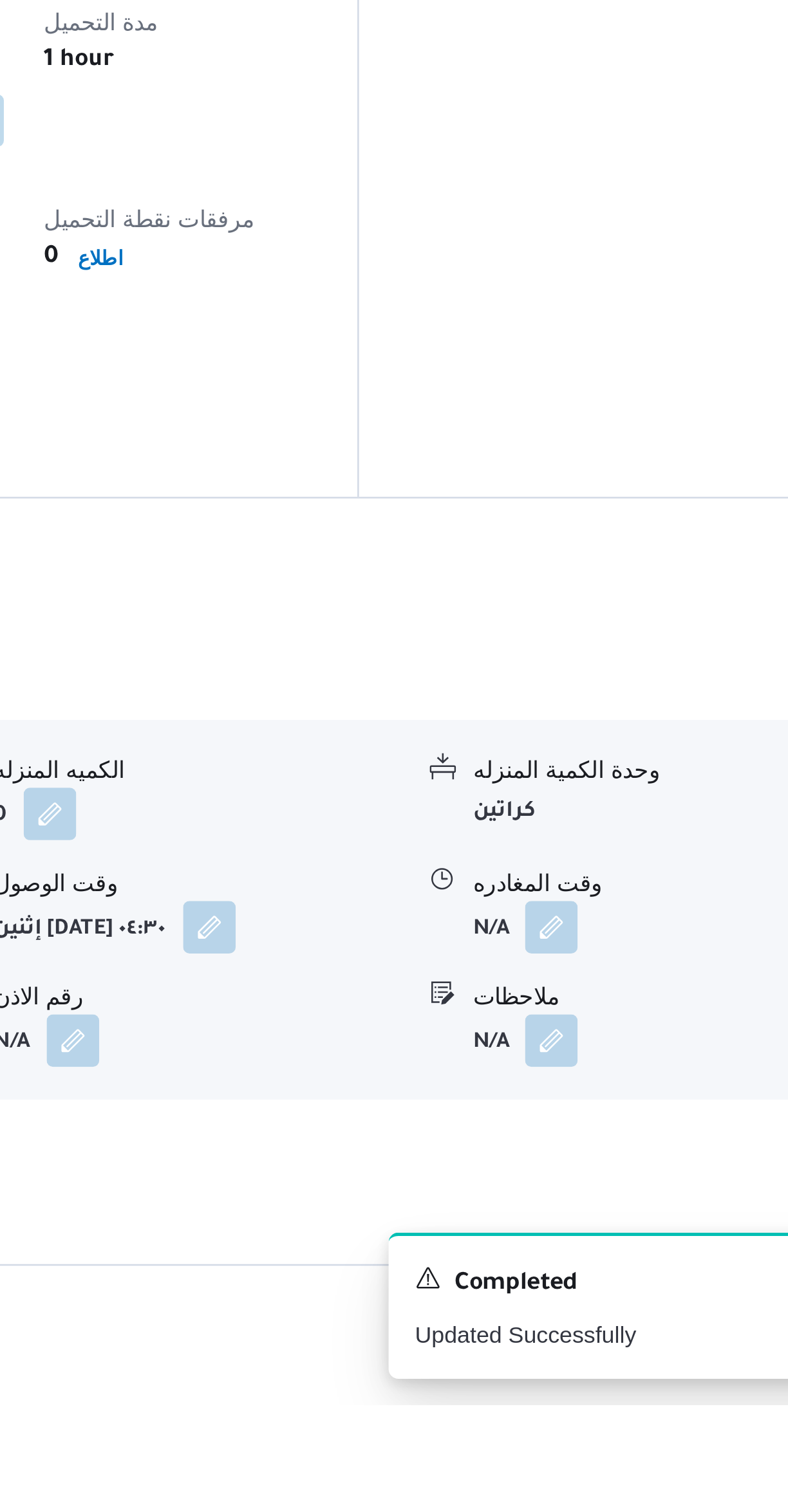
click at [636, 1314] on button "button" at bounding box center [635, 1324] width 20 height 20
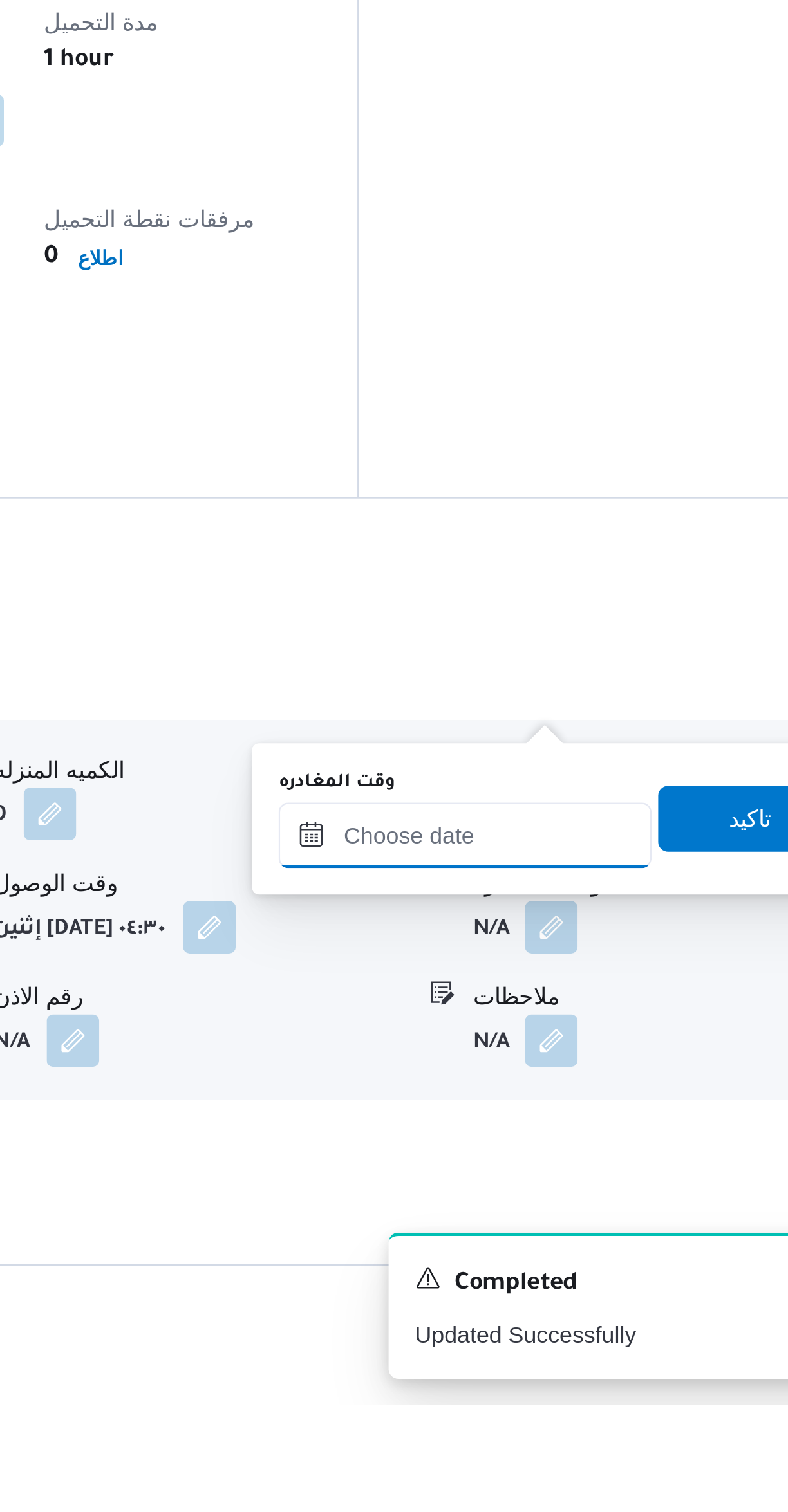
click at [597, 1290] on input "وقت المغادره" at bounding box center [602, 1288] width 146 height 25
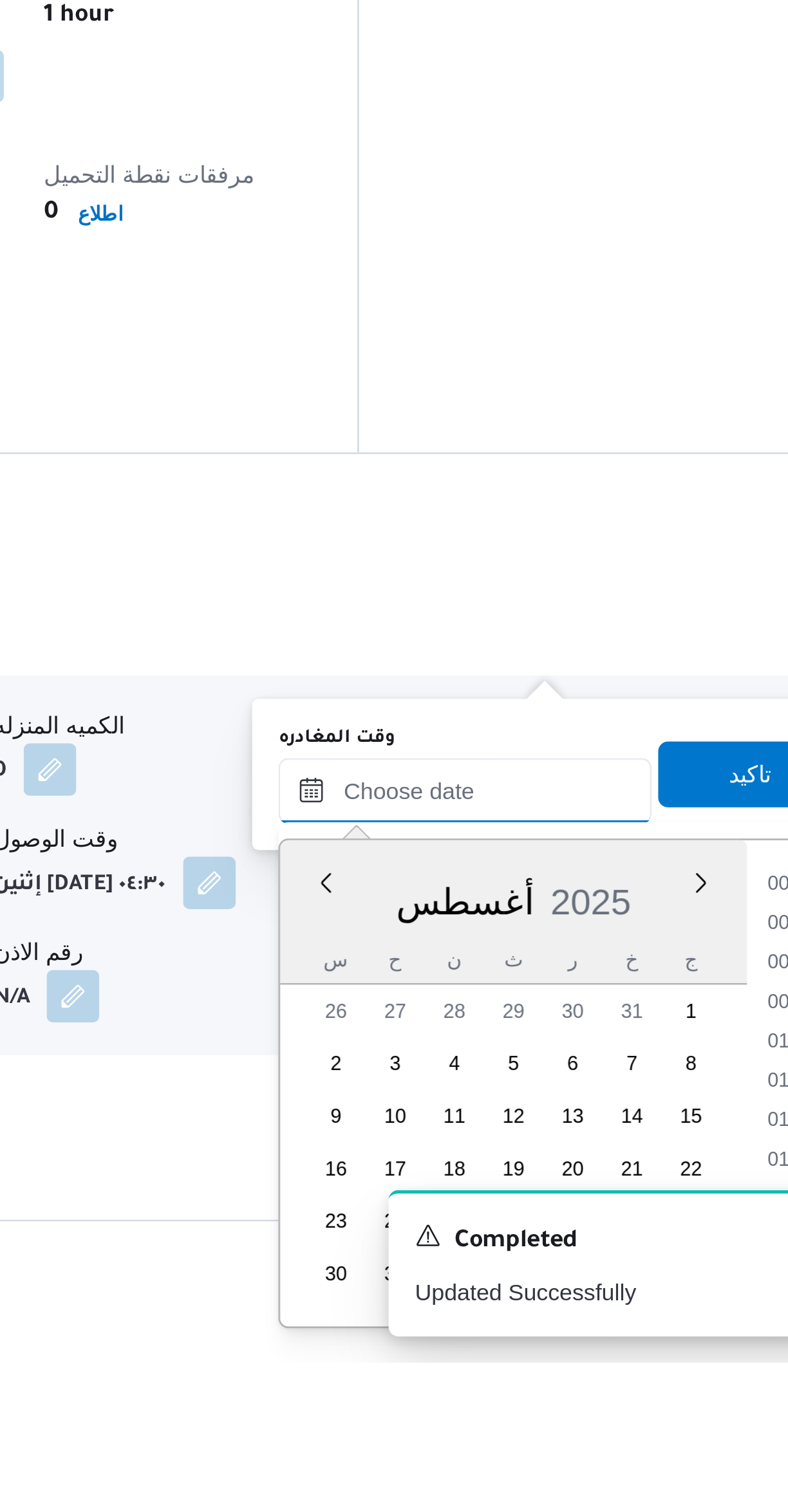
scroll to position [606, 0]
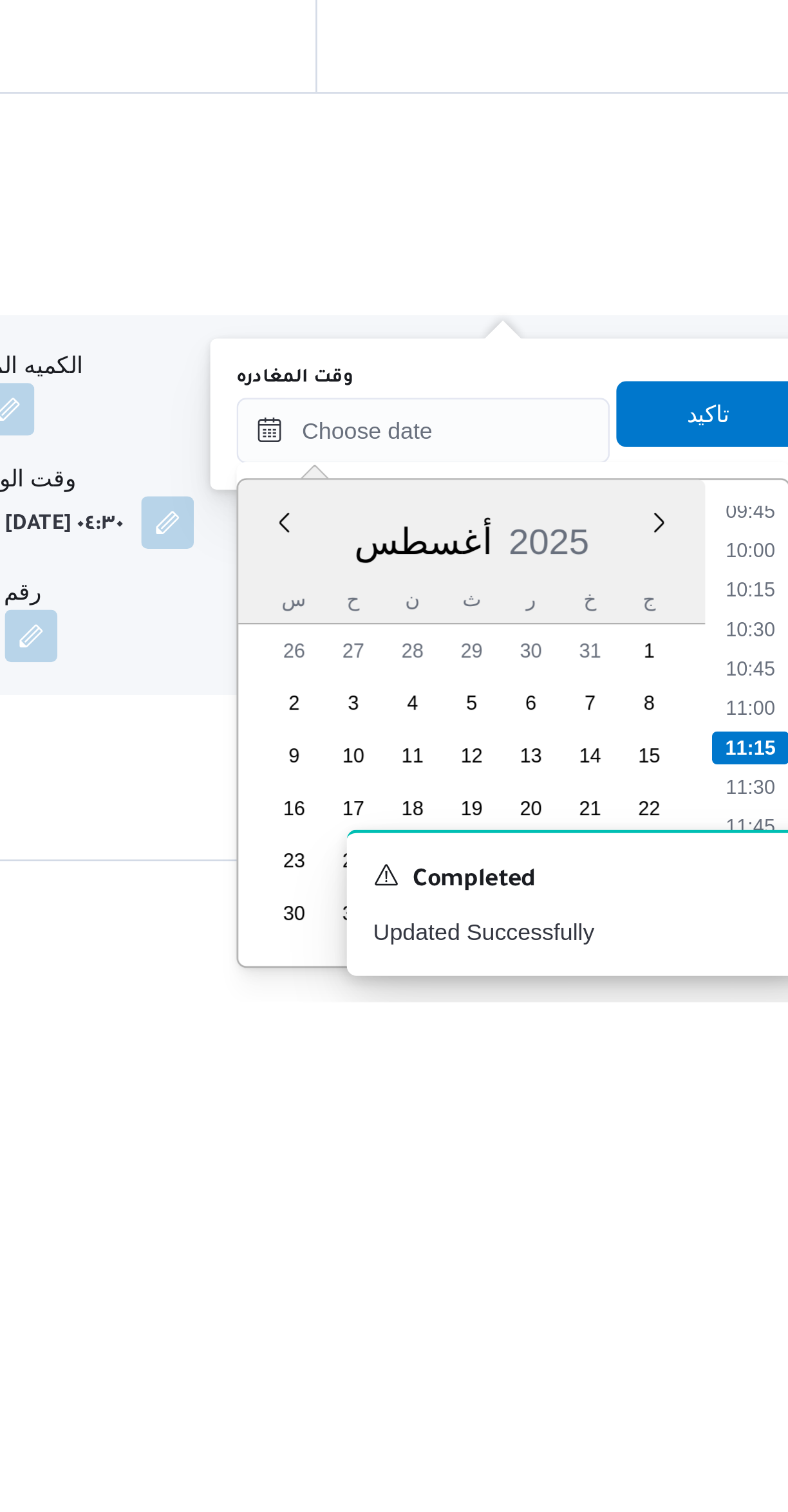
click at [722, 1334] on li "10:00" at bounding box center [730, 1335] width 30 height 13
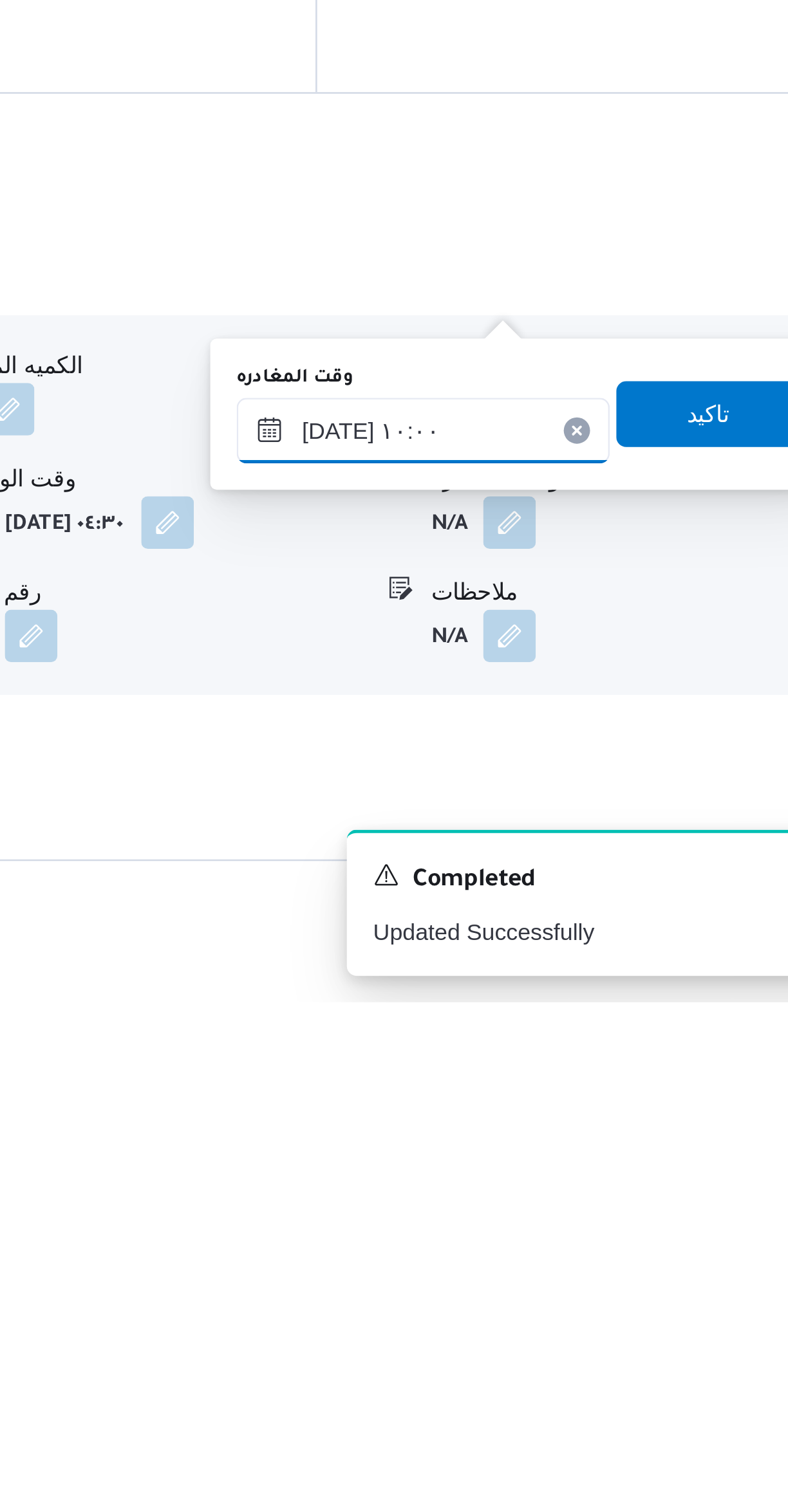
click at [620, 1284] on input "٢٥/٠٨/٢٠٢٥ ١٠:٠٠" at bounding box center [602, 1287] width 146 height 25
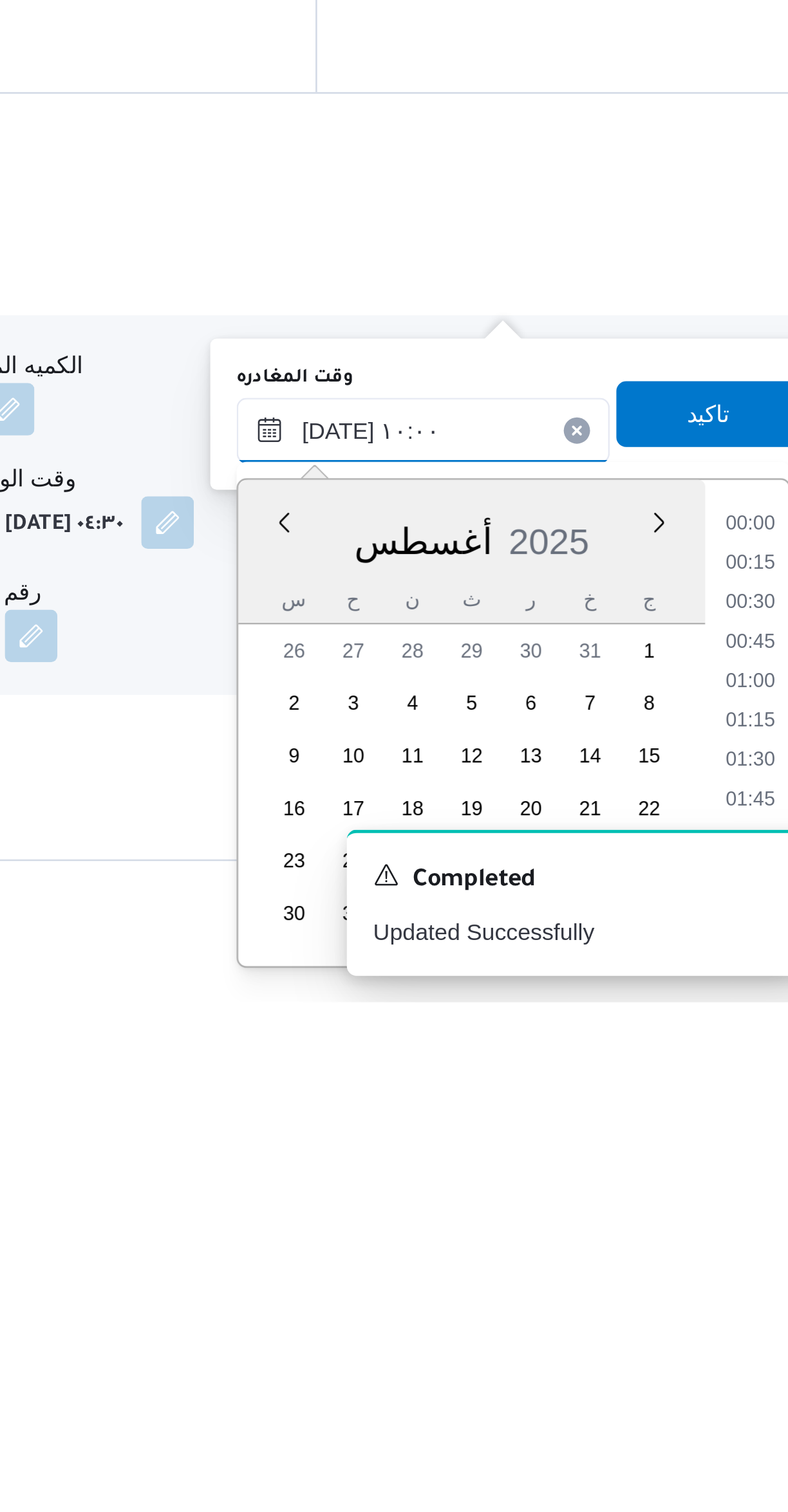
scroll to position [529, 0]
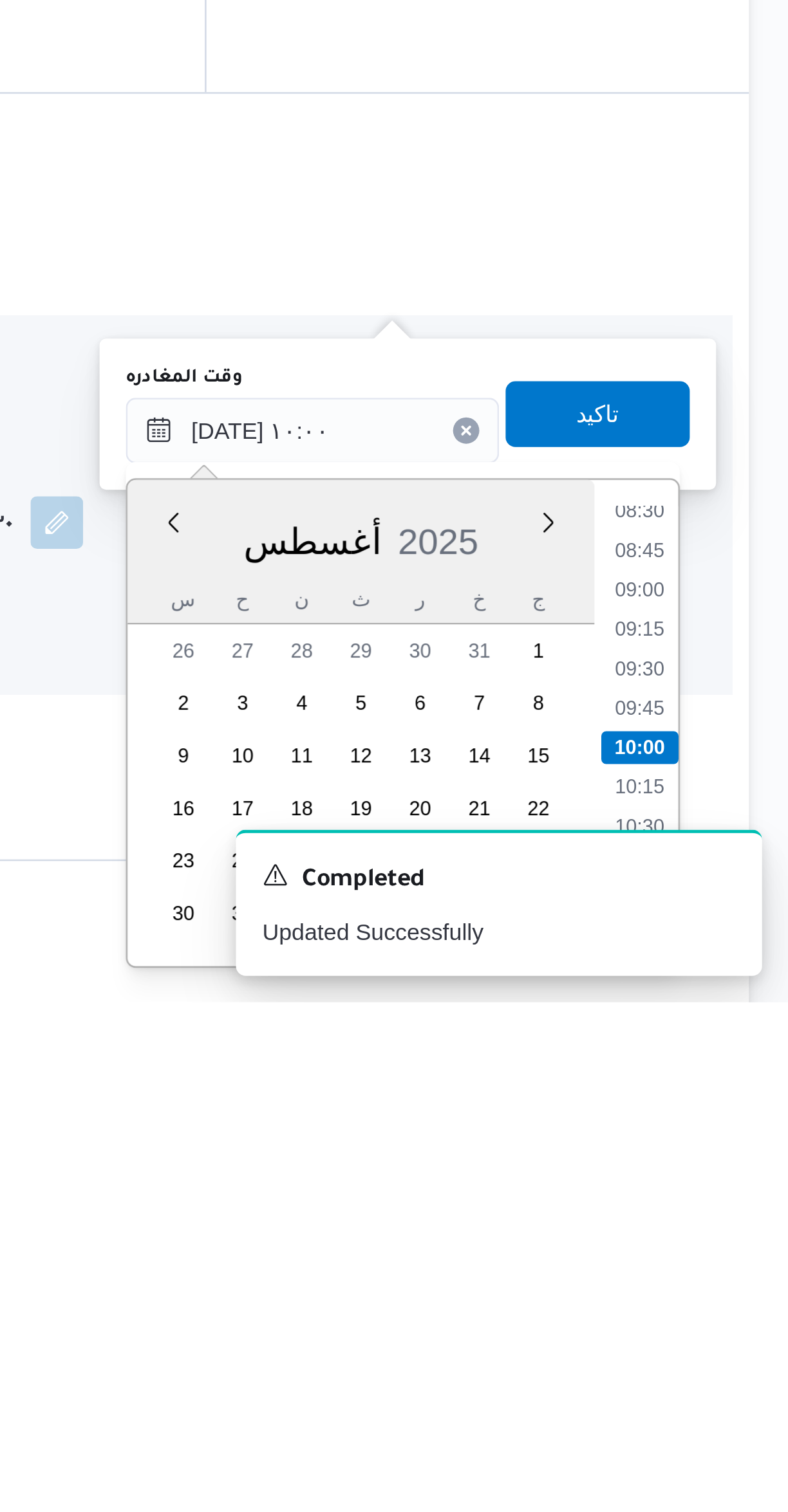
click at [736, 1324] on li "08:30" at bounding box center [730, 1320] width 30 height 13
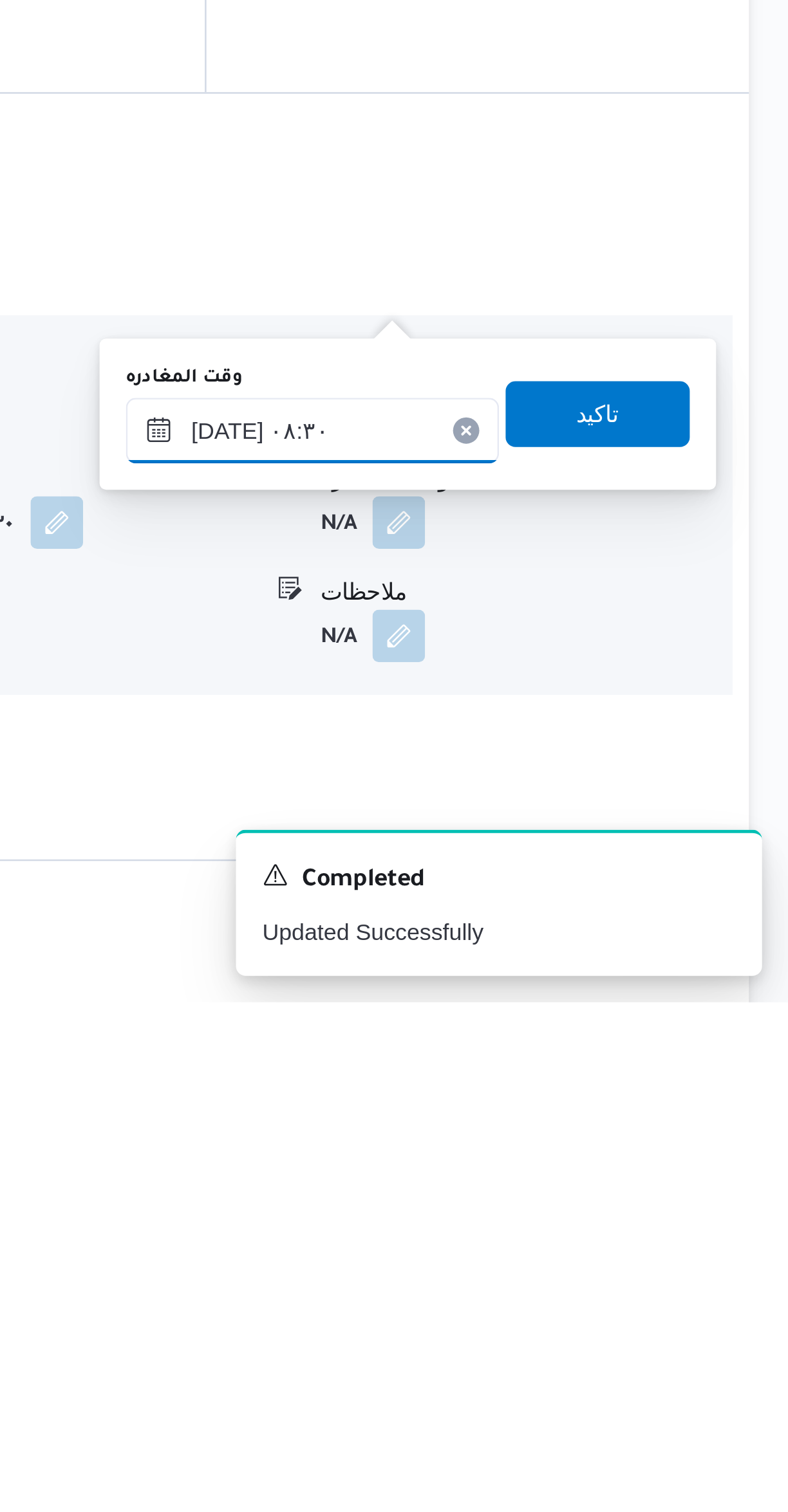
scroll to position [70, 0]
click at [605, 1280] on input "٢٥/٠٨/٢٠٢٥ ٠٨:٣٠" at bounding box center [602, 1287] width 146 height 25
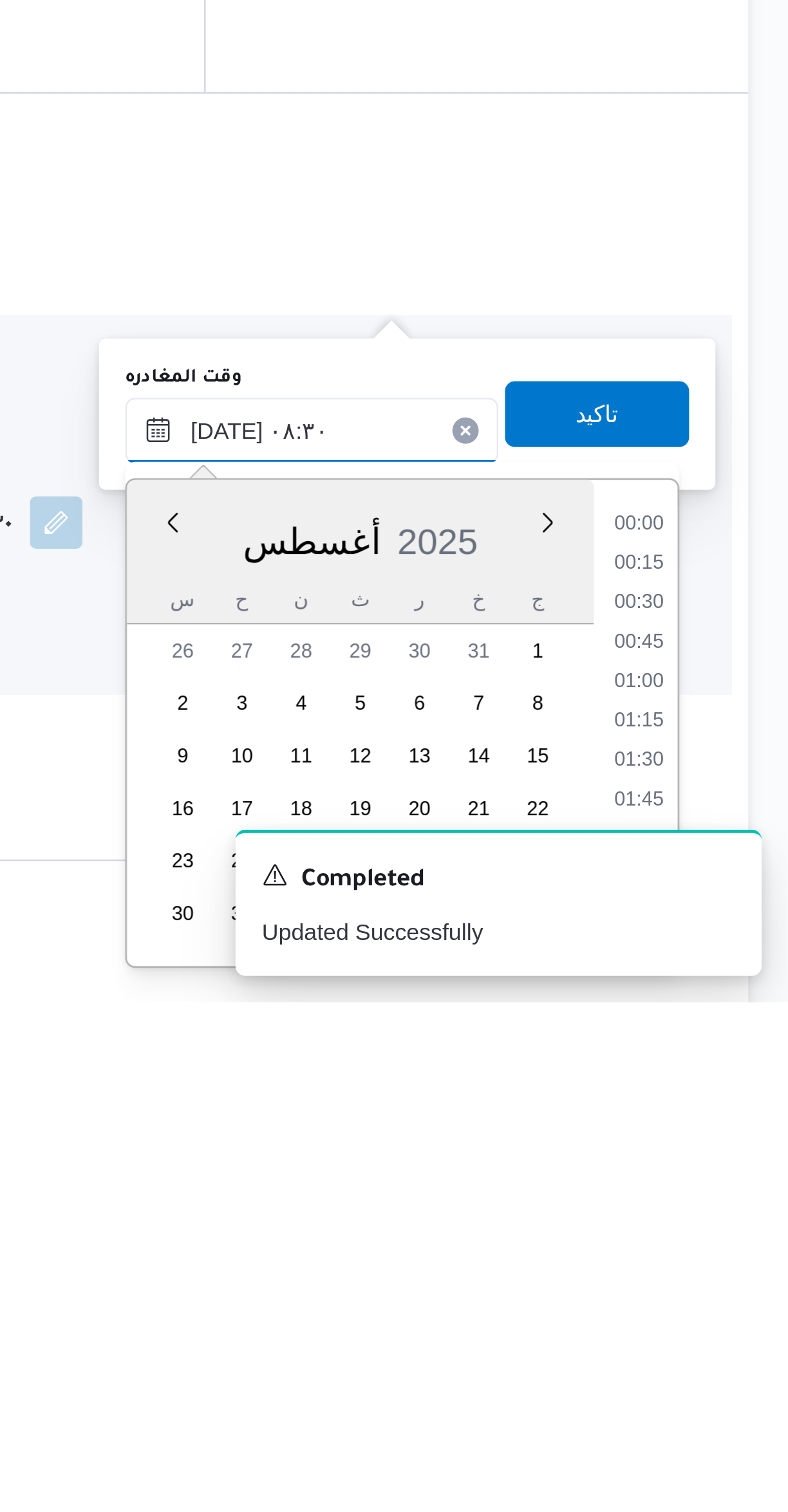
scroll to position [437, 0]
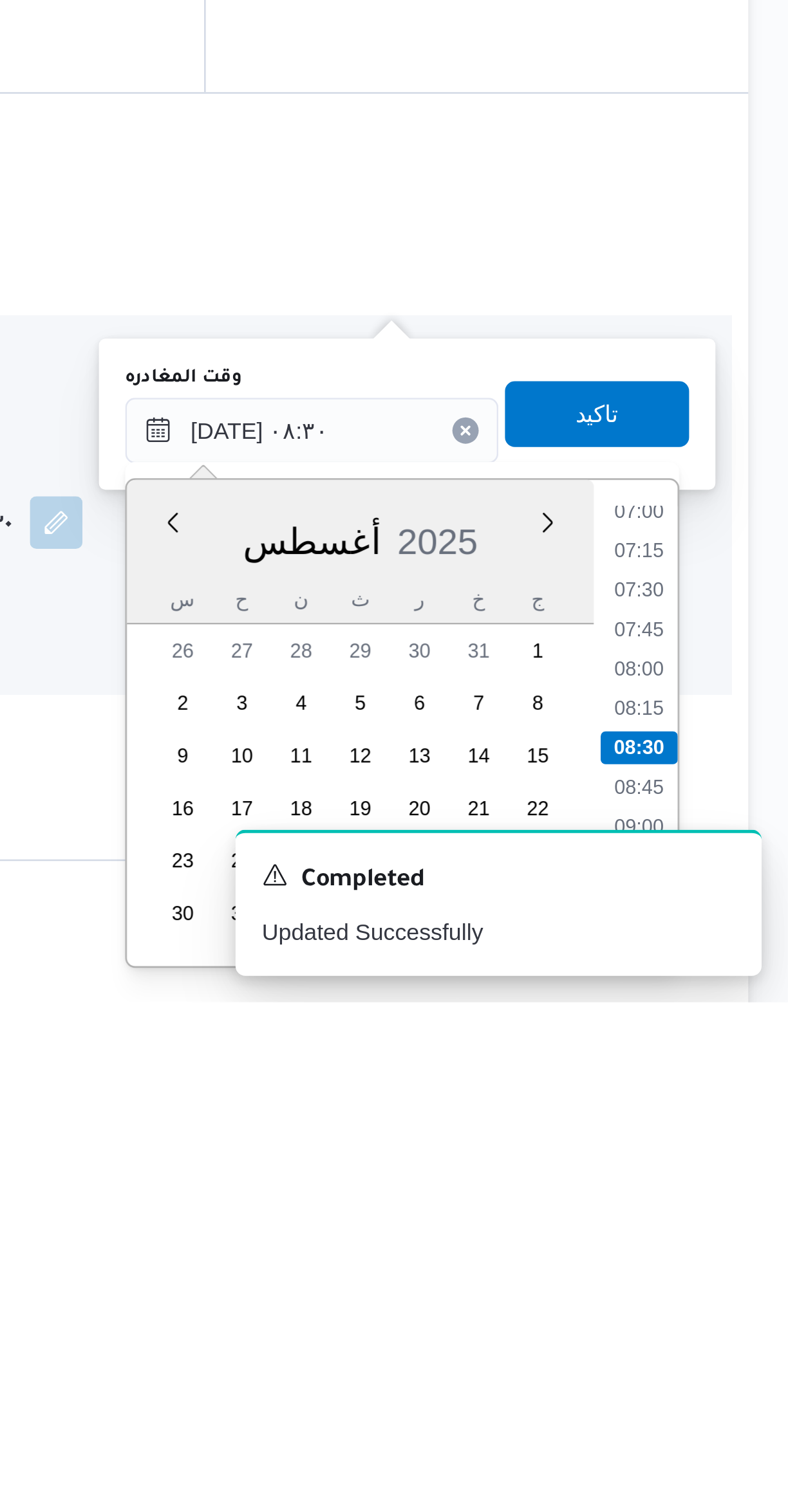
click at [728, 1334] on li "07:15" at bounding box center [730, 1335] width 30 height 13
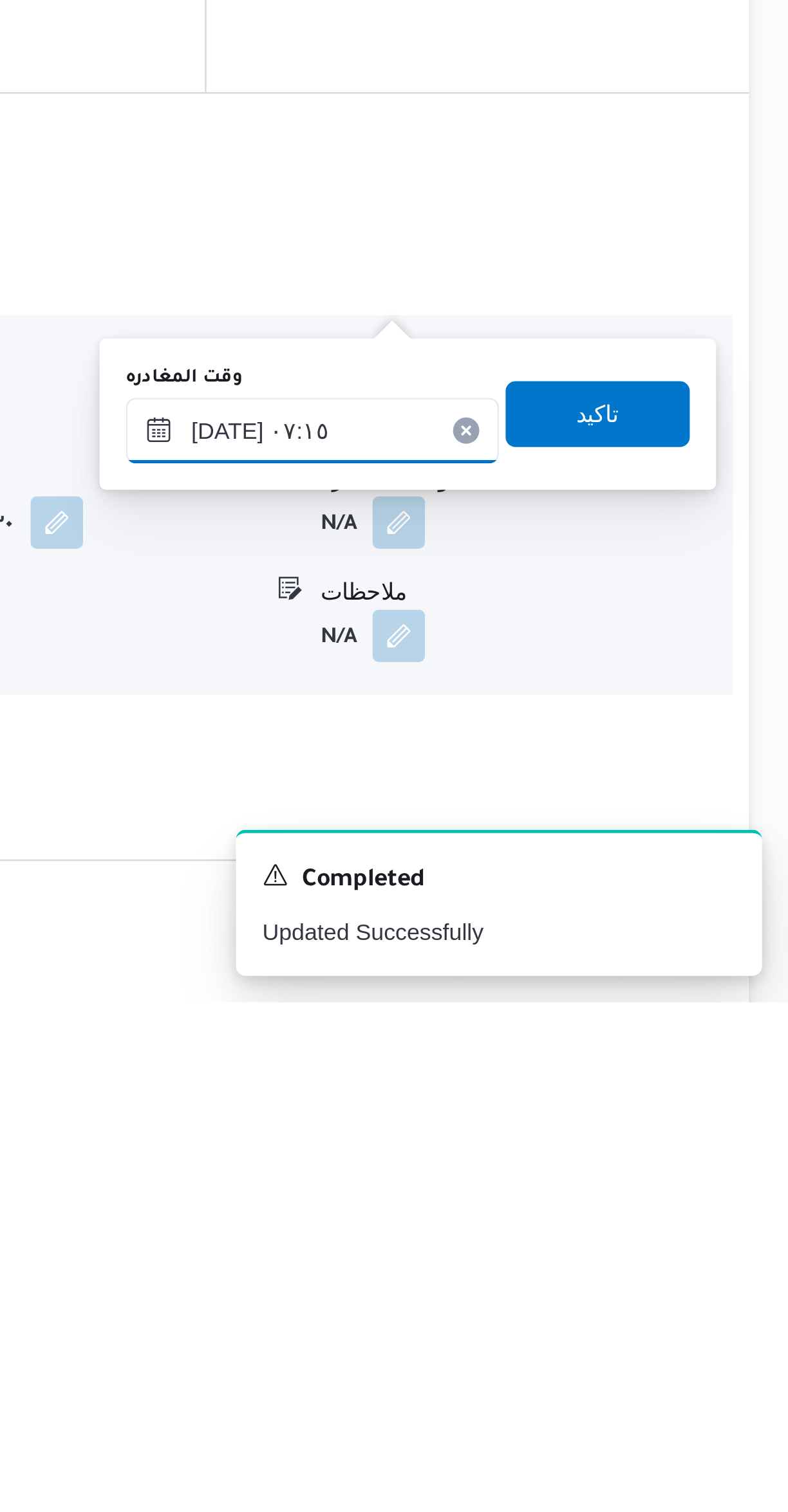
scroll to position [70, 0]
click at [612, 1283] on input "٢٥/٠٨/٢٠٢٥ ٠٧:١٥" at bounding box center [602, 1287] width 146 height 25
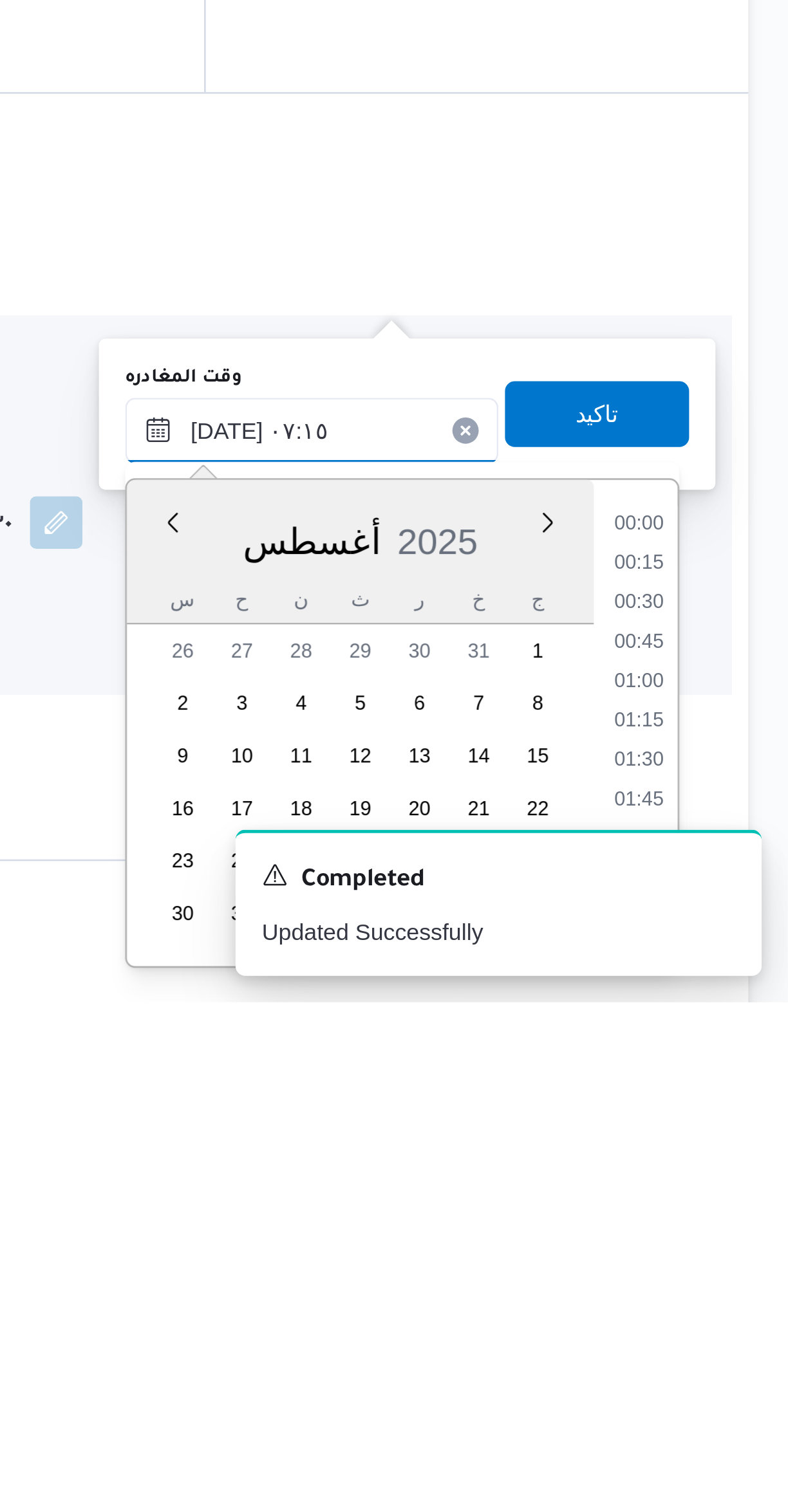
scroll to position [361, 0]
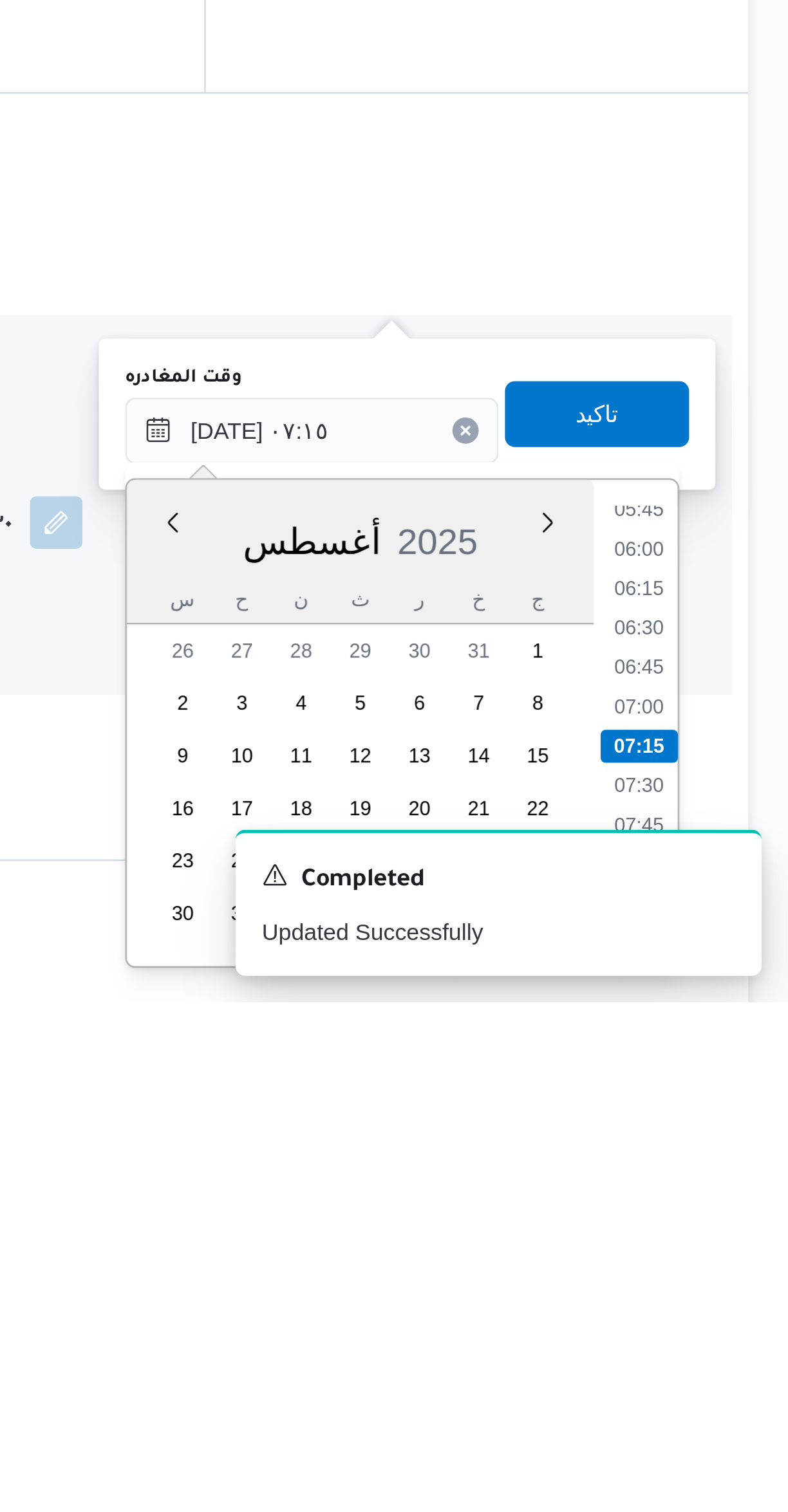
click at [733, 1333] on li "06:00" at bounding box center [730, 1335] width 30 height 13
type input "٢٥/٠٨/٢٠٢٥ ٠٦:٠٠"
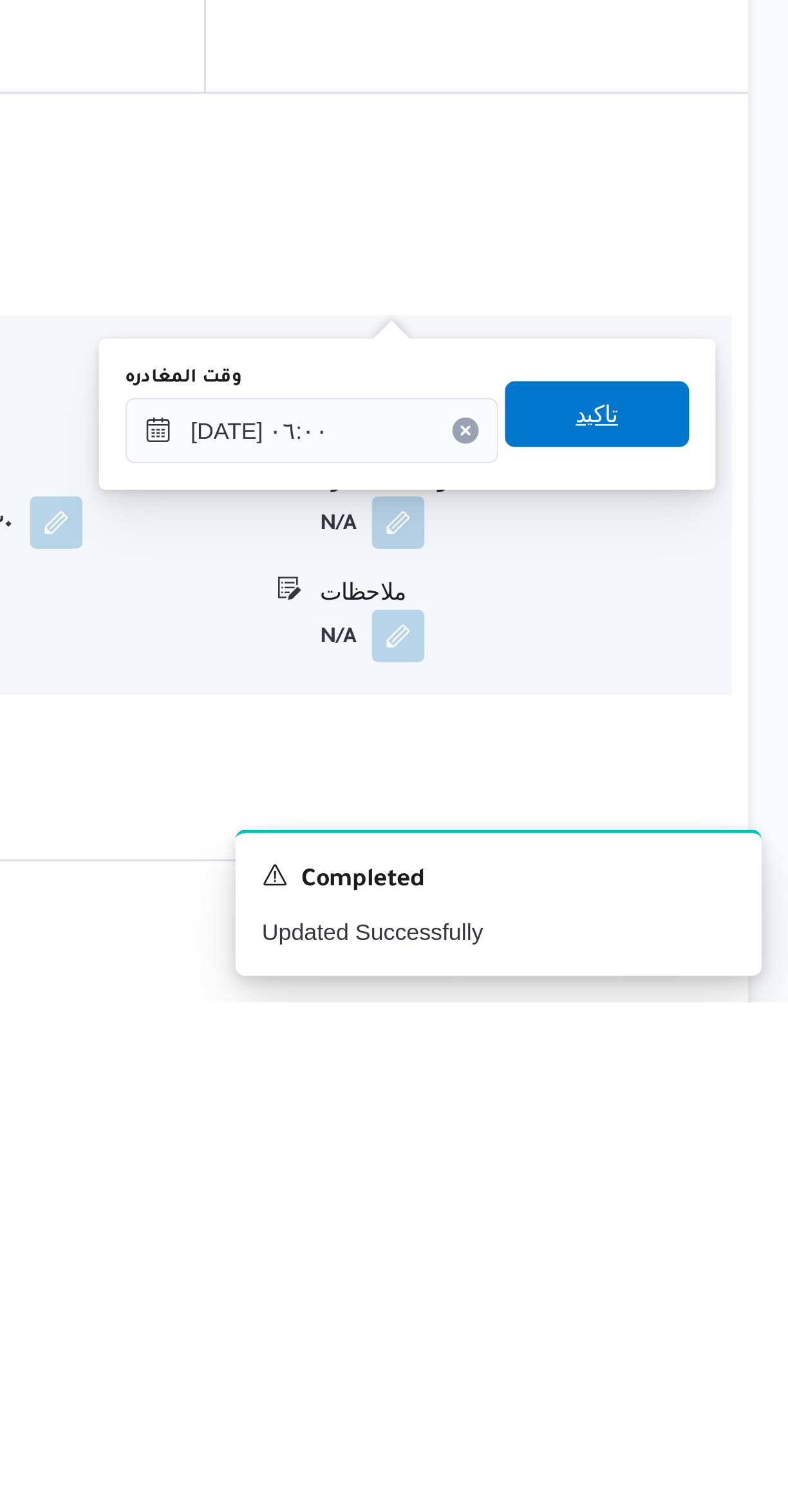
click at [721, 1283] on span "تاكيد" at bounding box center [713, 1281] width 72 height 25
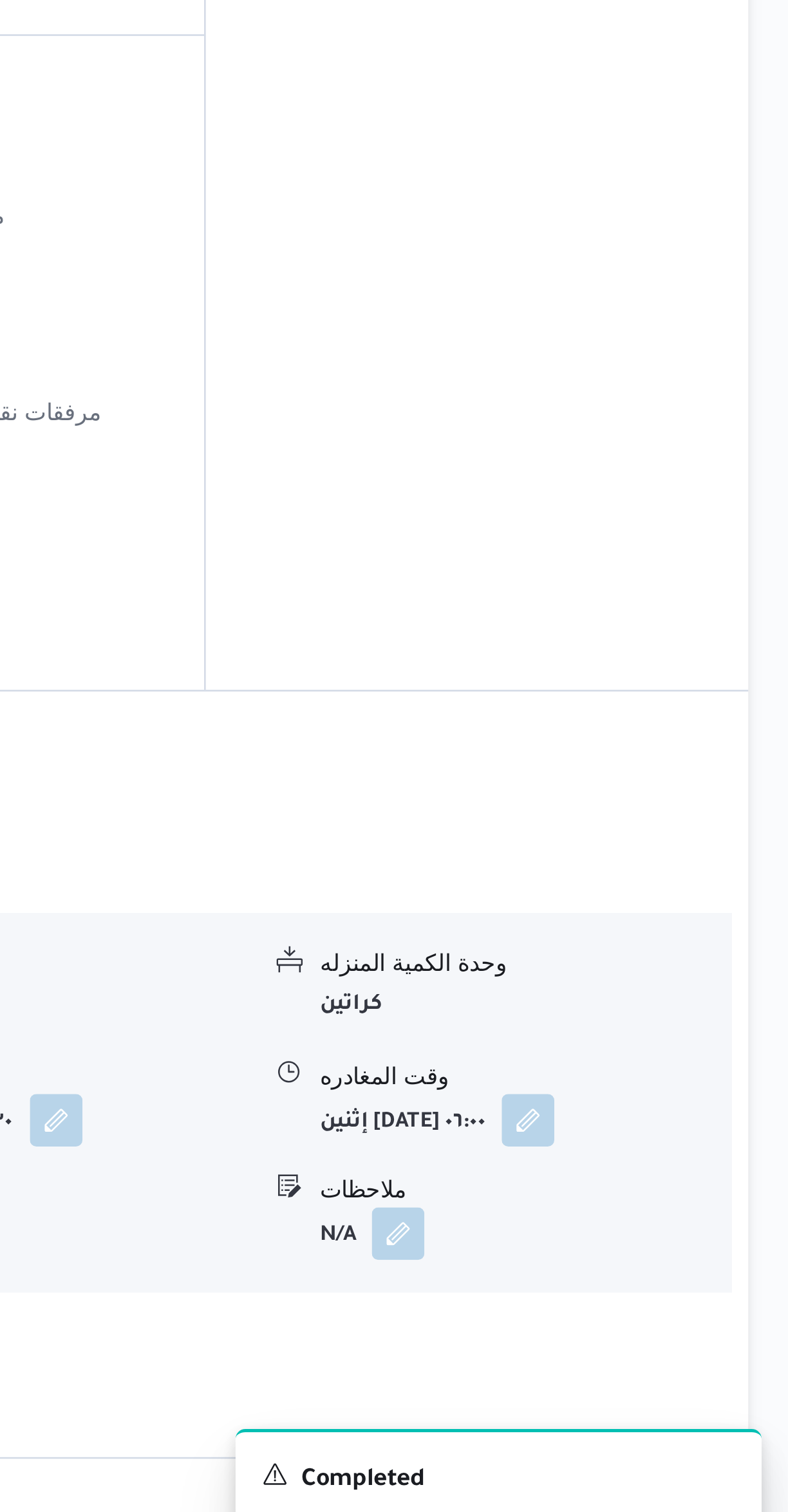
scroll to position [86, 0]
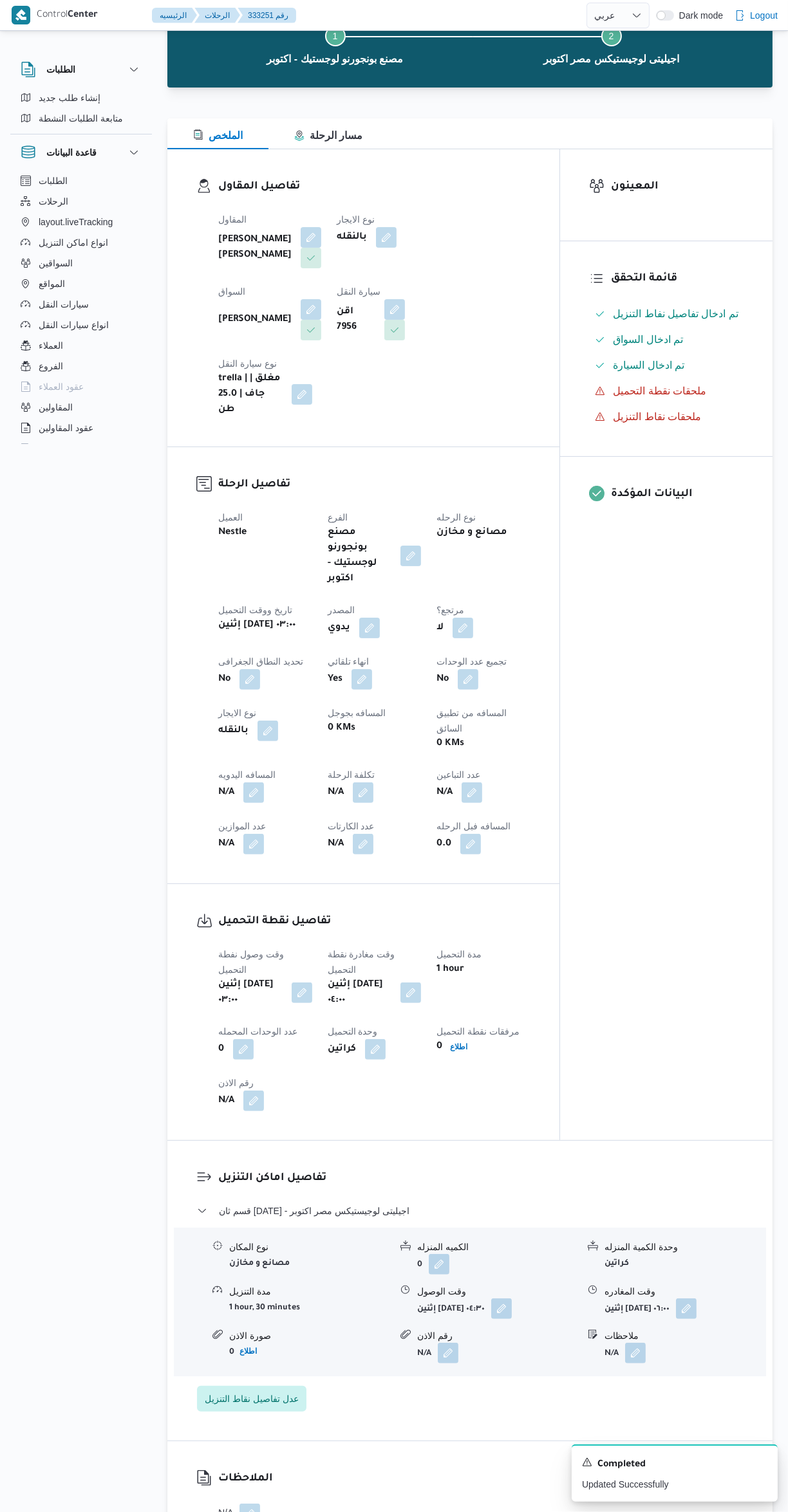
click at [255, 783] on button "button" at bounding box center [253, 792] width 20 height 20
click at [213, 756] on input "المسافه اليدويه" at bounding box center [221, 756] width 128 height 25
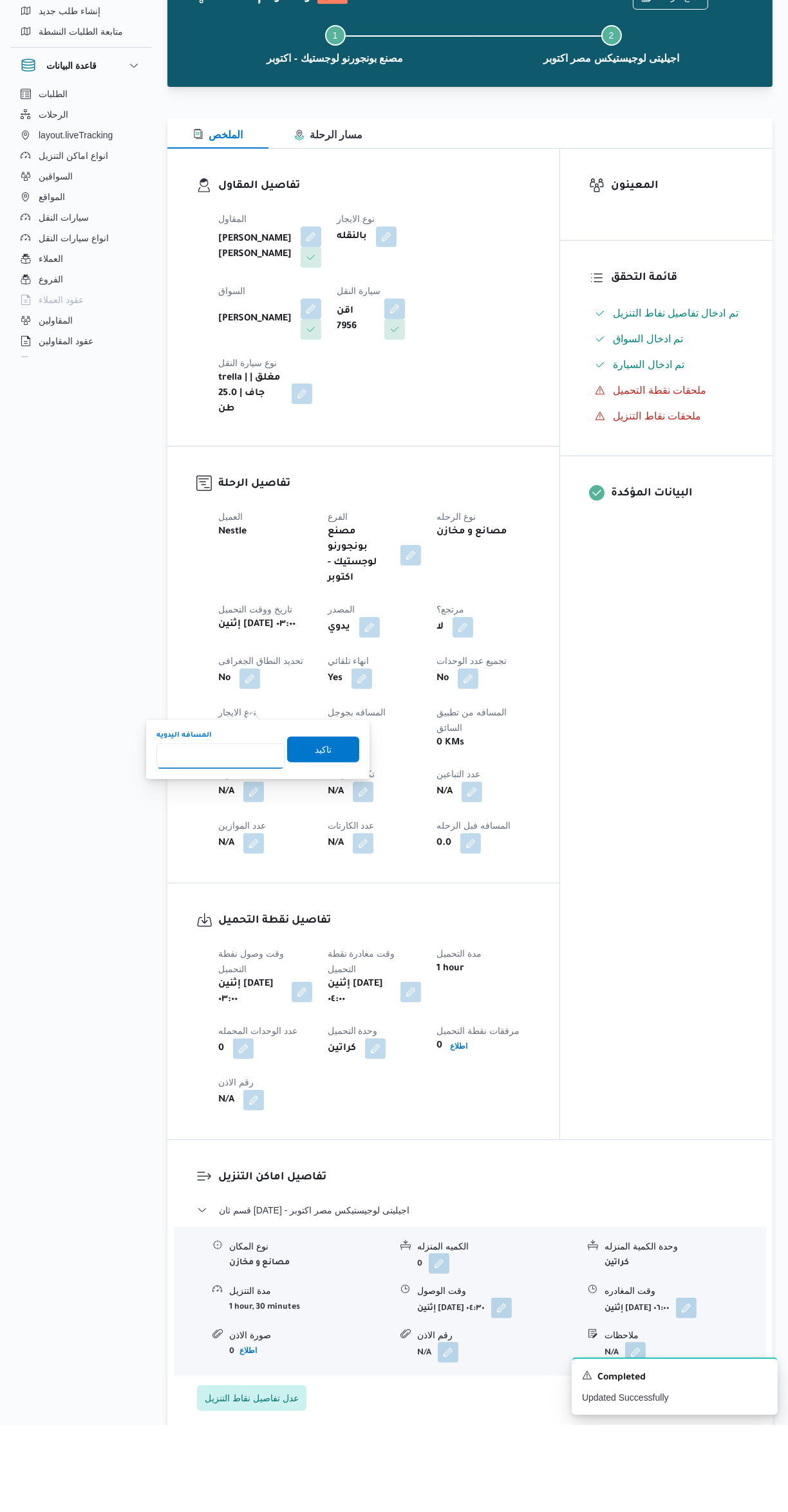
type input "8"
click at [328, 827] on span "تاكيد" at bounding box center [323, 836] width 72 height 25
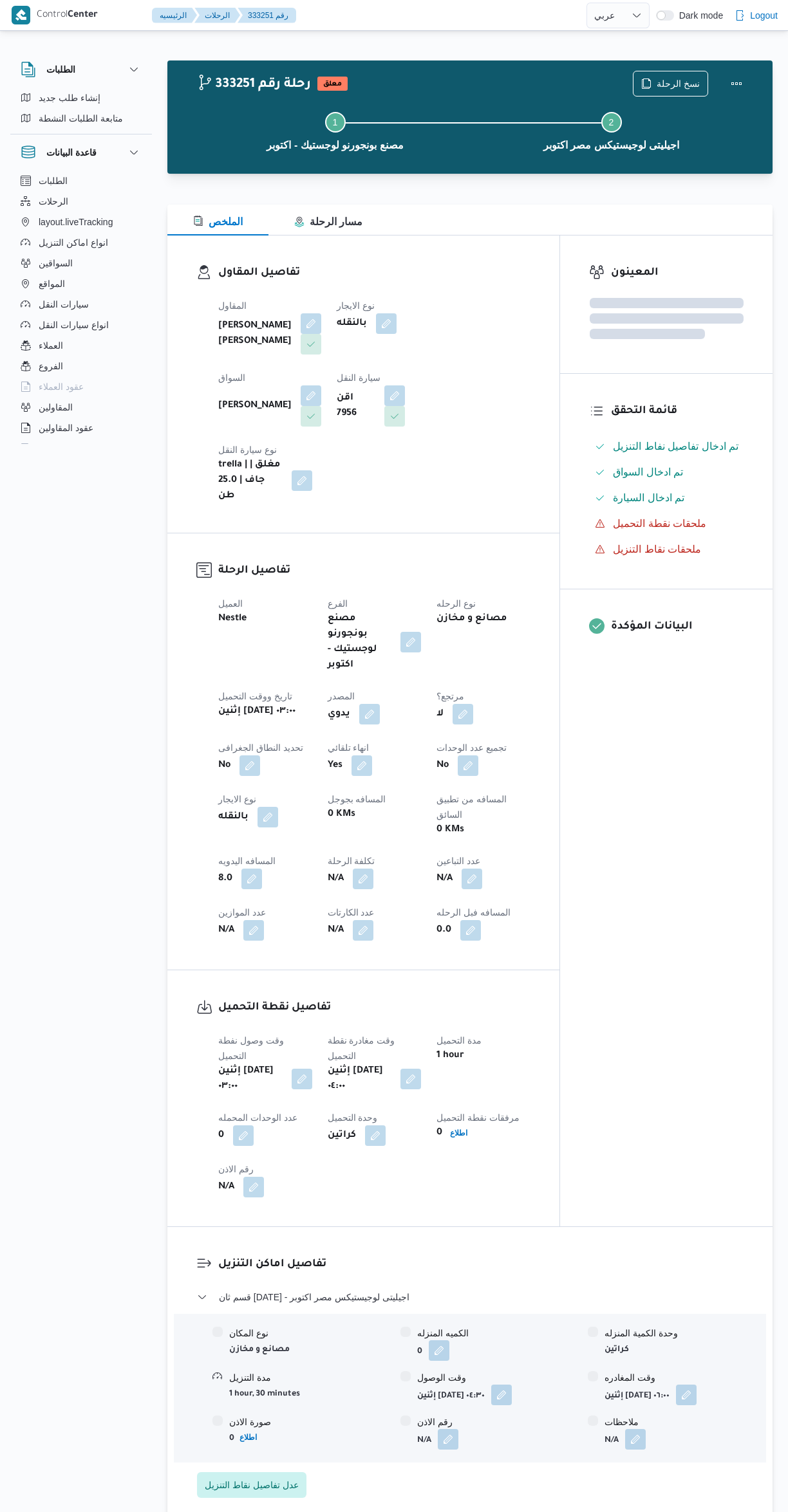
select select "ar"
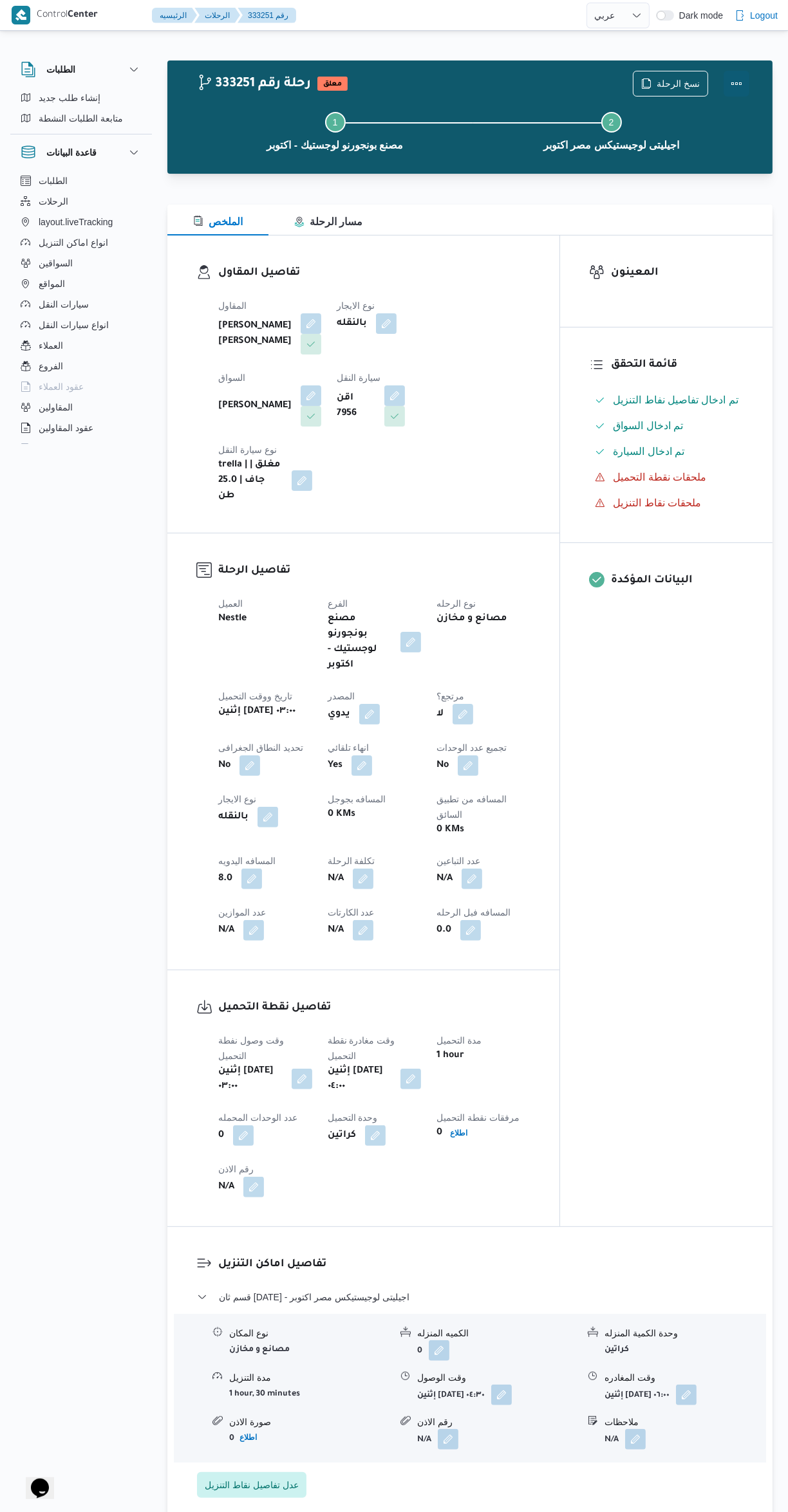
click at [736, 87] on button "Actions" at bounding box center [736, 83] width 25 height 25
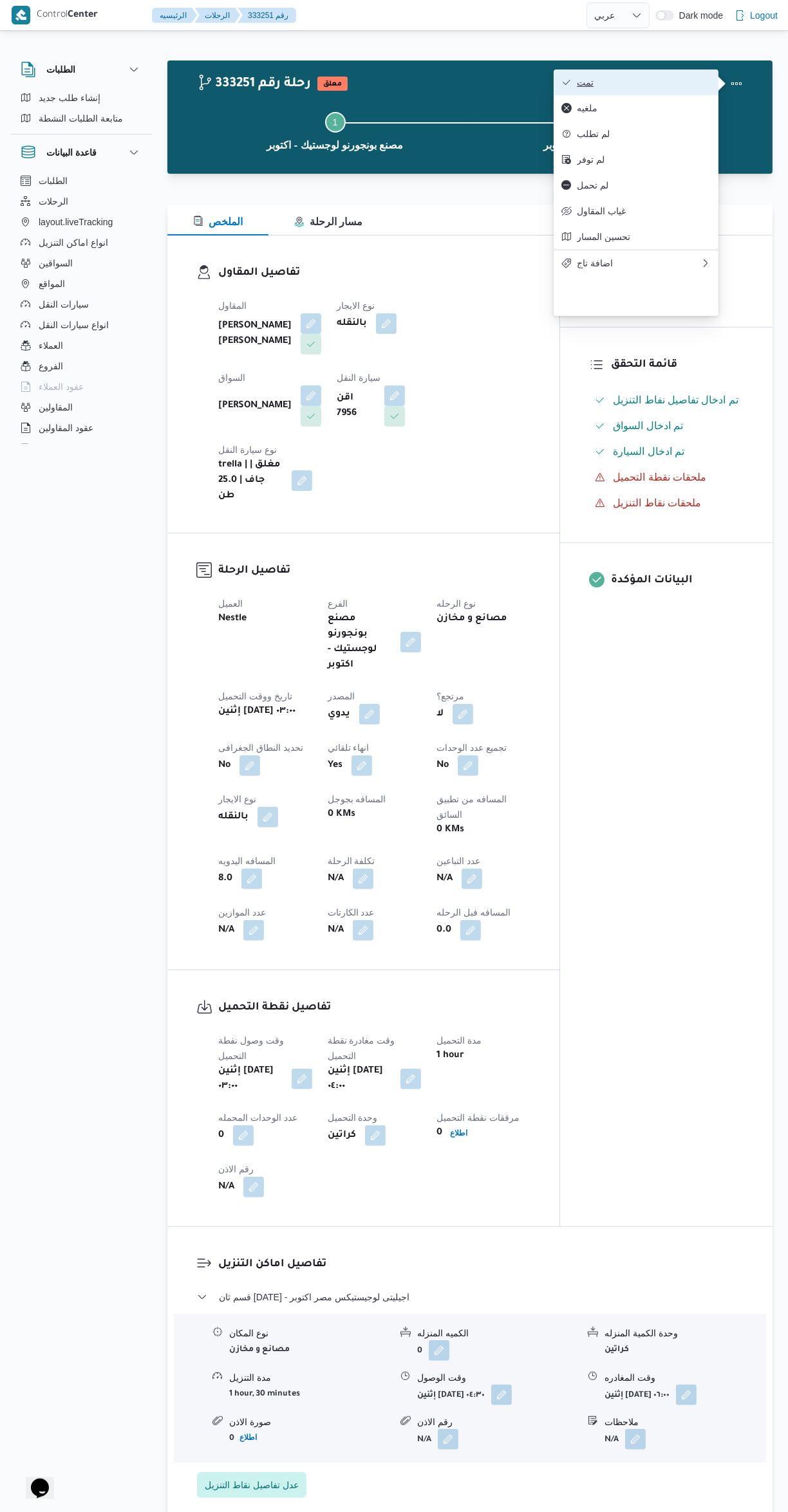
click at [647, 84] on span "تمت" at bounding box center [644, 82] width 134 height 11
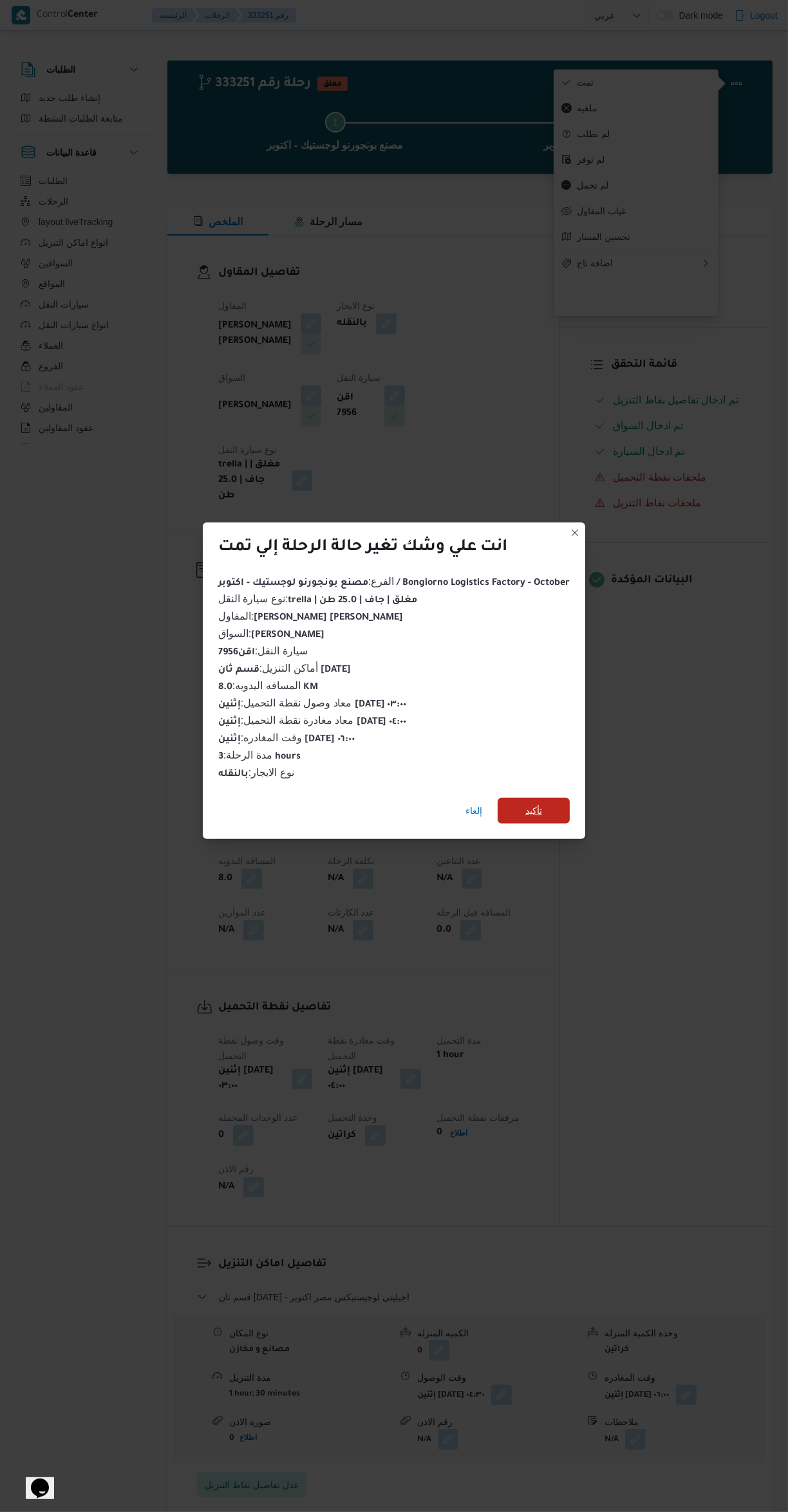
click at [567, 801] on span "تأكيد" at bounding box center [534, 810] width 72 height 25
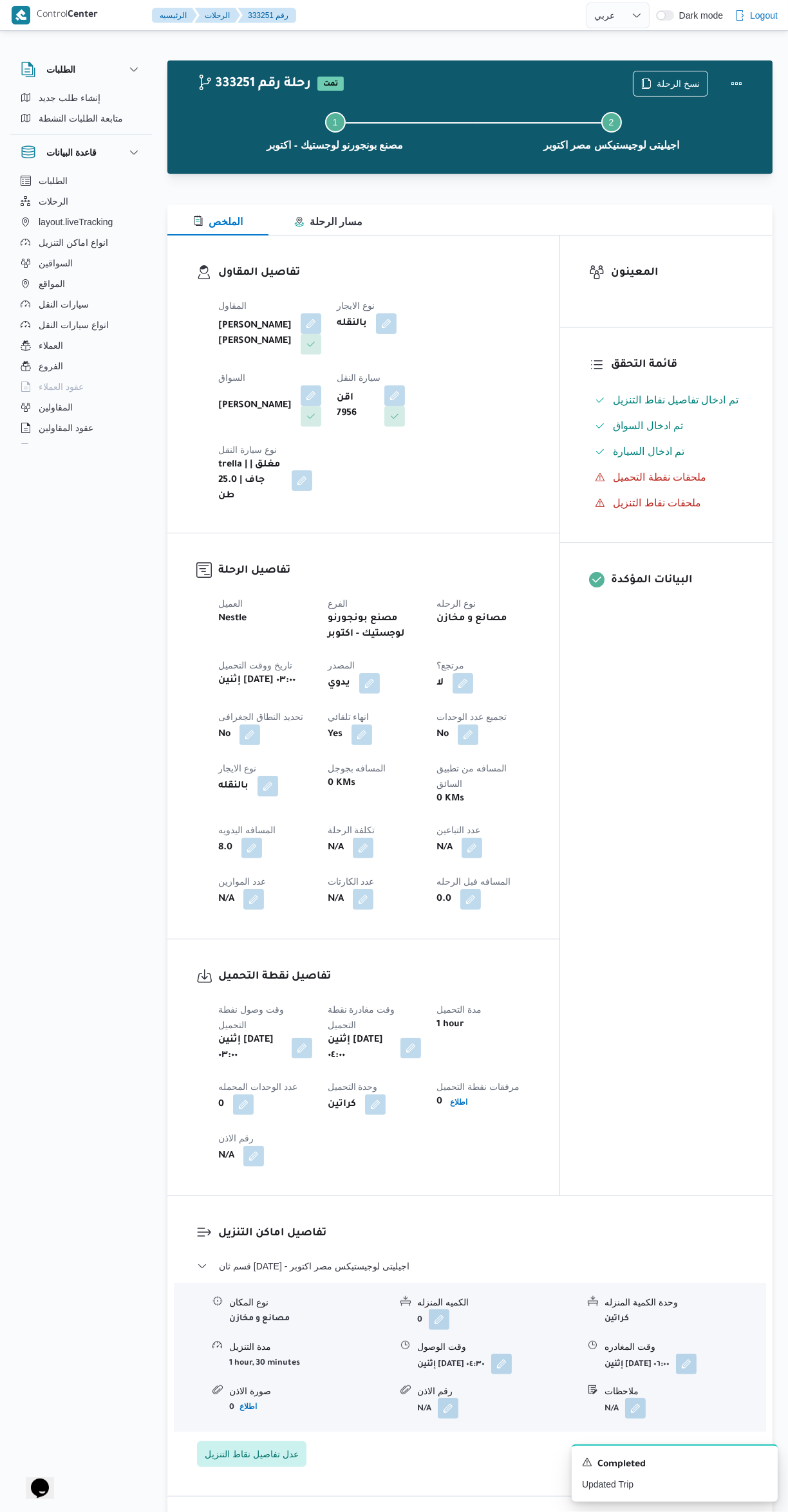
click at [644, 829] on div "المعينون قائمة التحقق تم ادخال تفاصيل نفاط التنزيل تم ادخال السواق تم ادخال الس…" at bounding box center [666, 715] width 212 height 960
select select "ar"
